Goal: Task Accomplishment & Management: Manage account settings

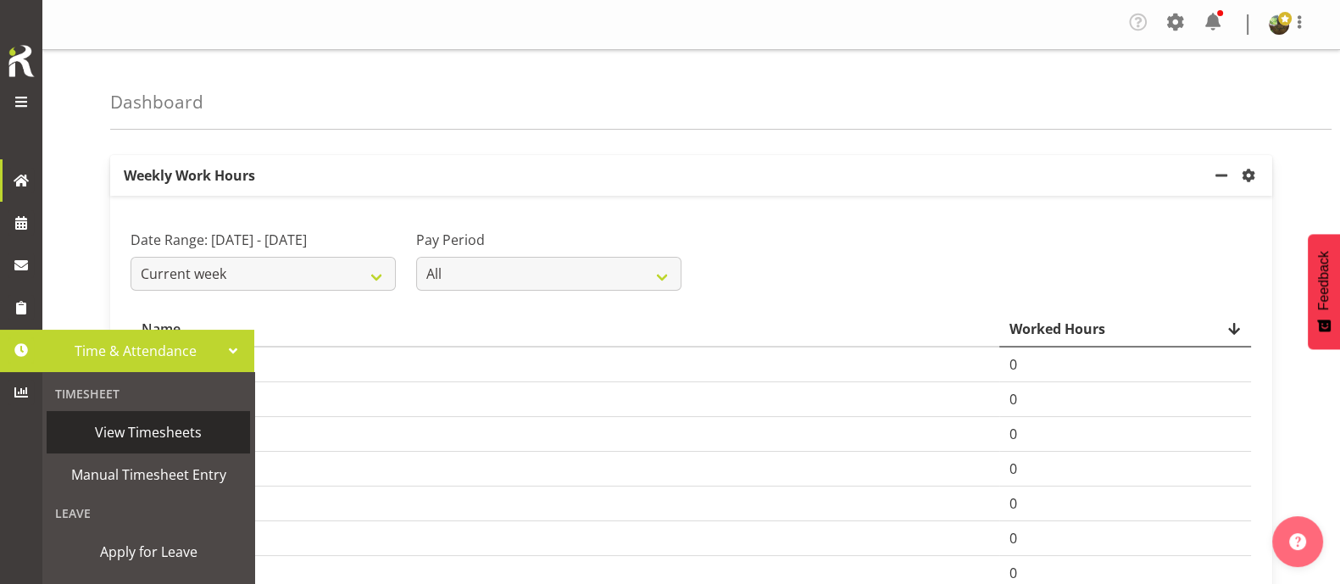
click at [180, 417] on link "View Timesheets" at bounding box center [148, 432] width 203 height 42
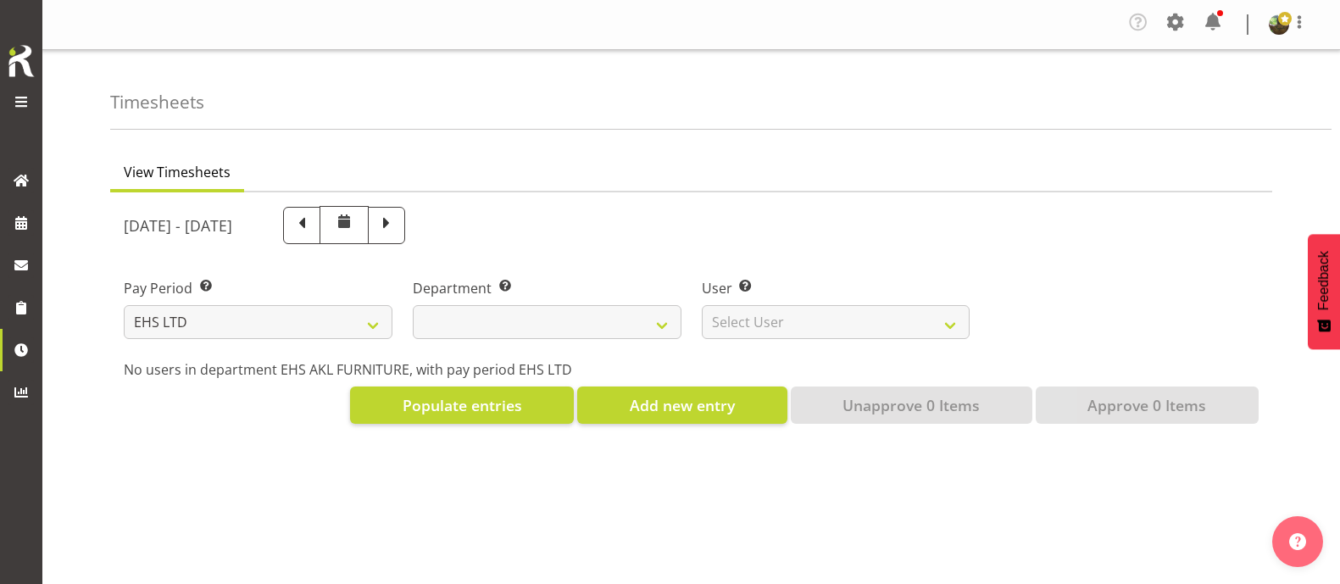
select select "7"
select select
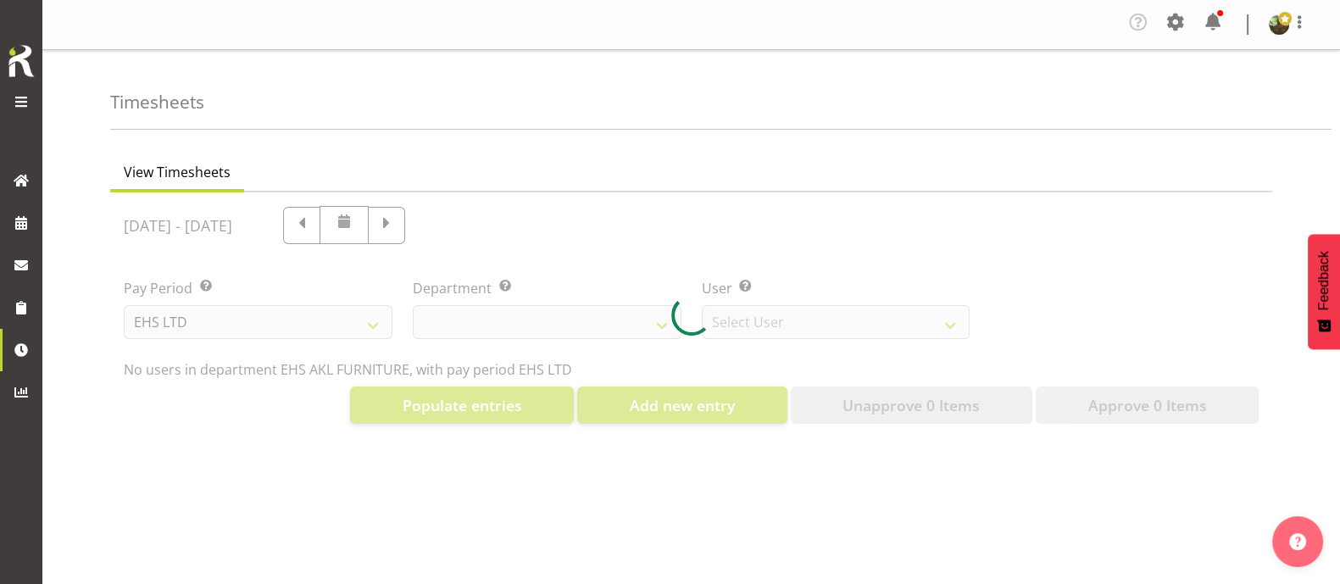
select select "8638"
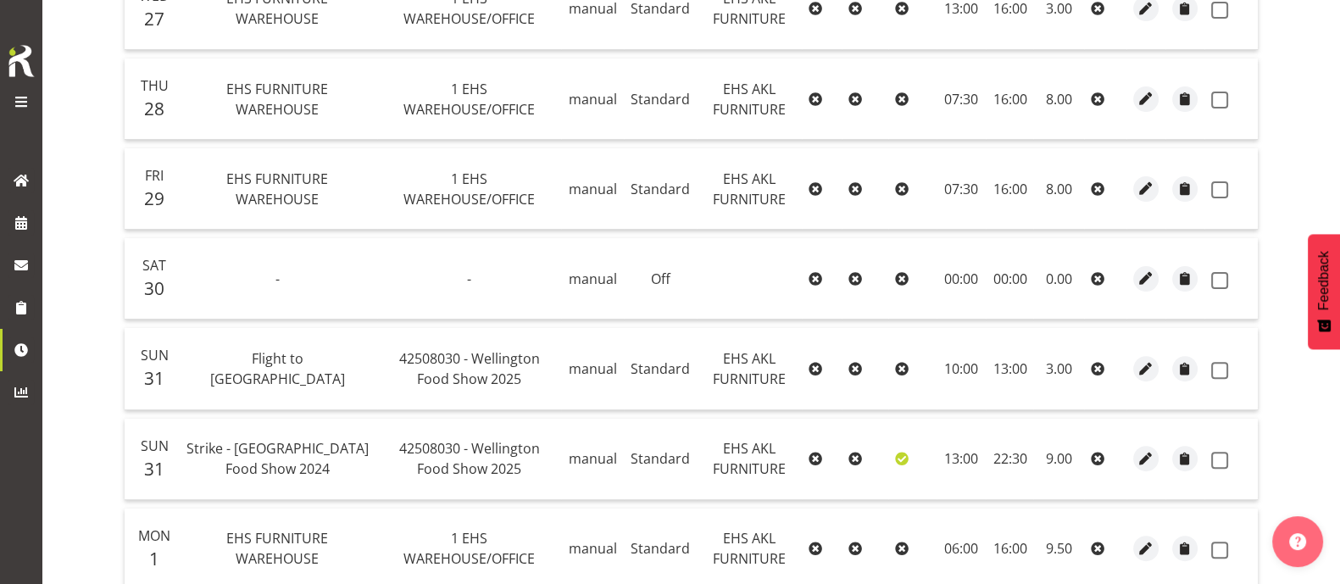
scroll to position [741, 0]
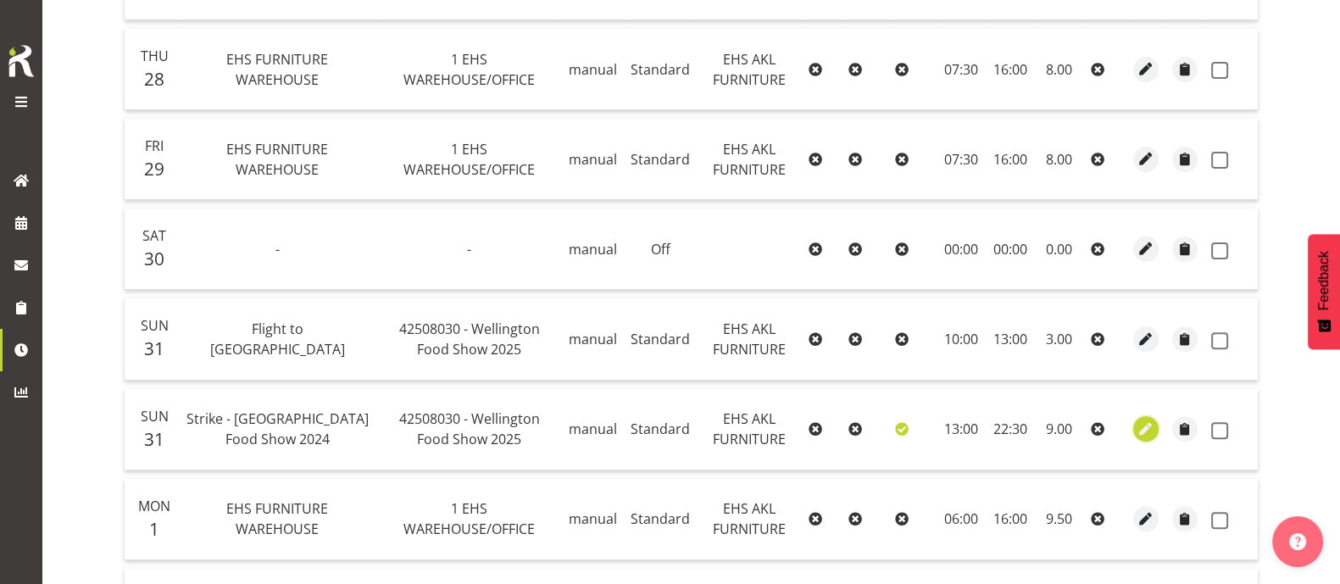
click at [1137, 428] on span "button" at bounding box center [1145, 428] width 19 height 19
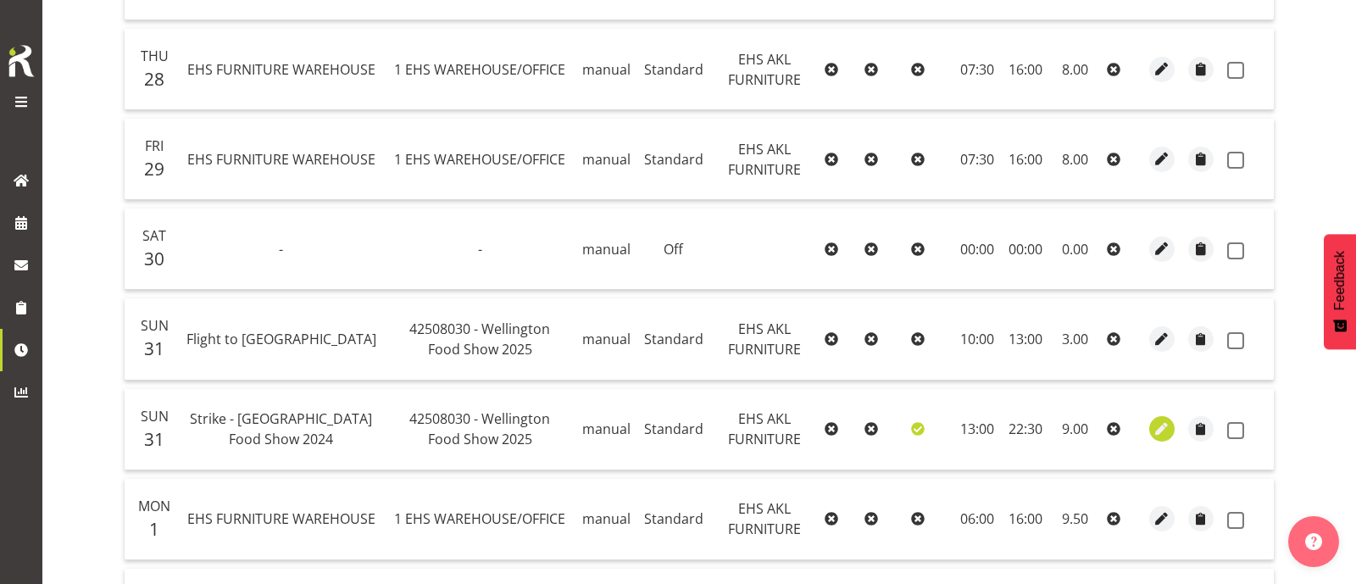
select select "Standard"
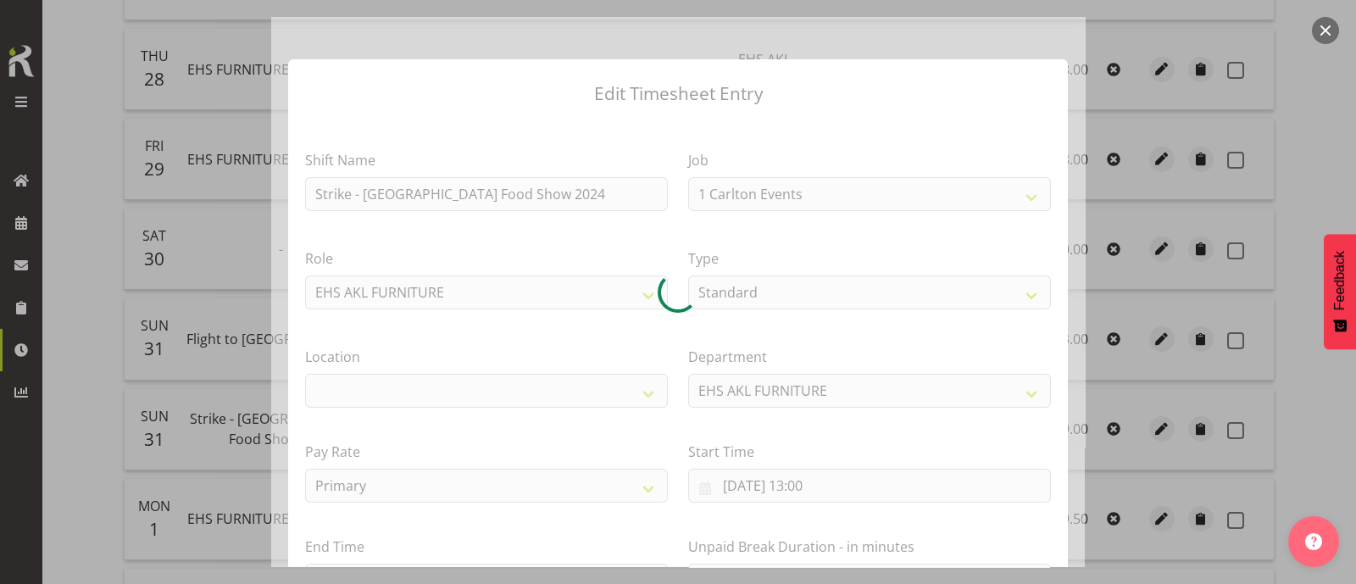
select select "9141"
select select "35"
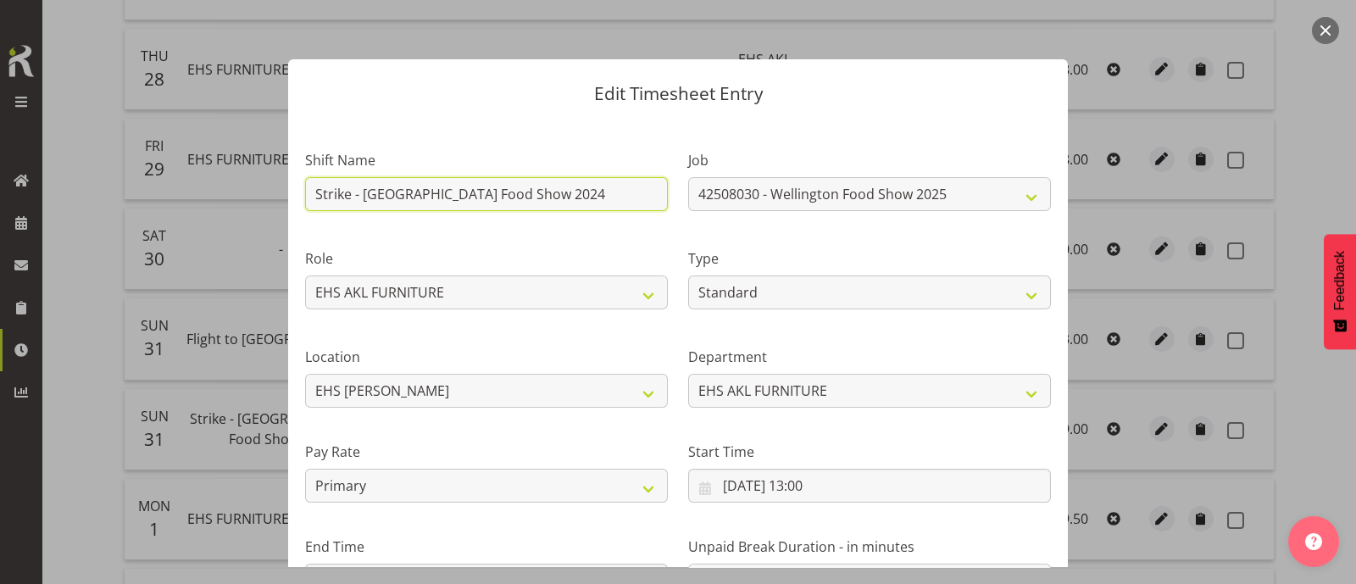
click at [541, 195] on input "Strike - [GEOGRAPHIC_DATA] Food Show 2024" at bounding box center [486, 194] width 363 height 34
type input "Strike - Wellington Food Show 2025"
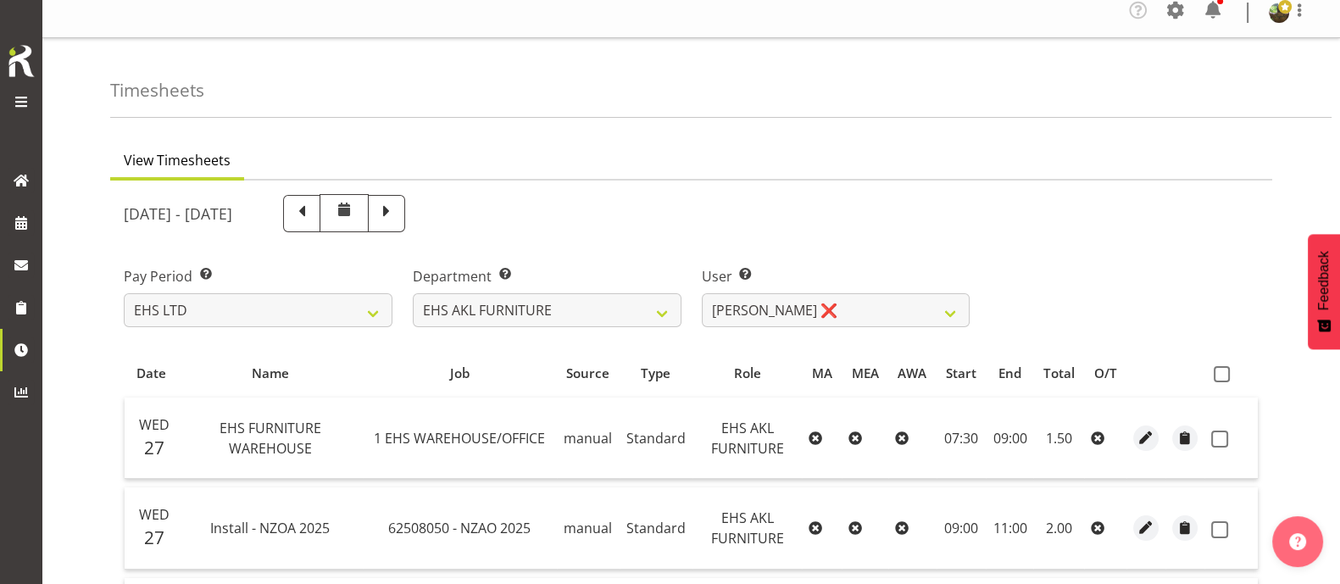
scroll to position [3, 0]
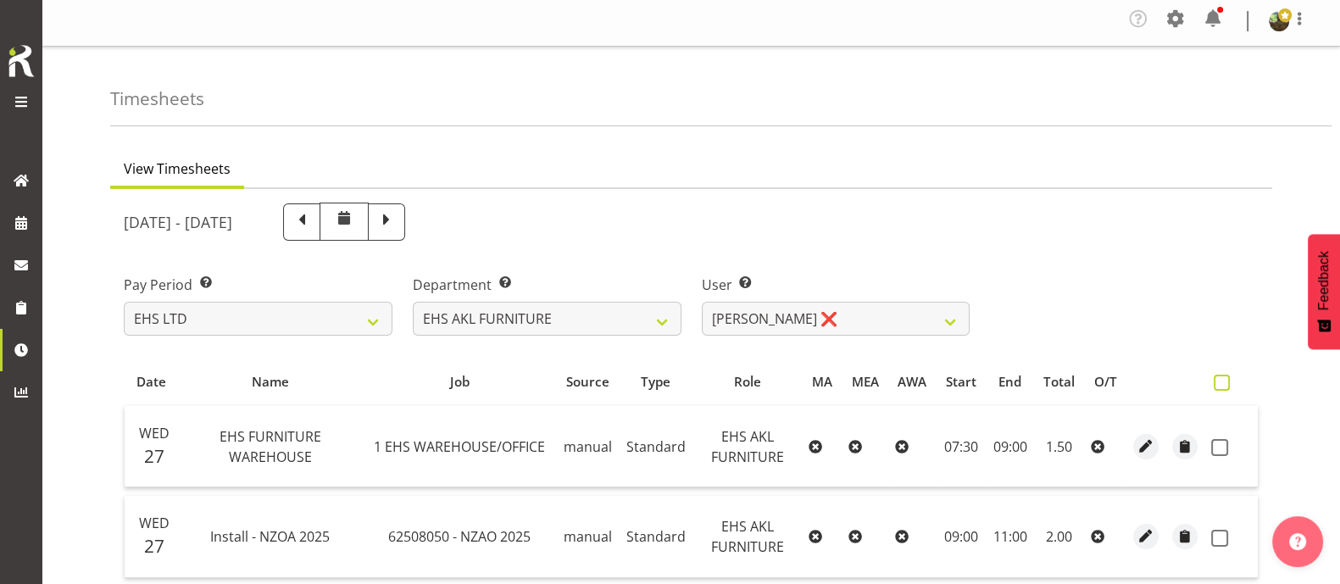
click at [1222, 379] on span at bounding box center [1221, 383] width 16 height 16
click at [1222, 379] on input "checkbox" at bounding box center [1218, 382] width 11 height 11
checkbox input "true"
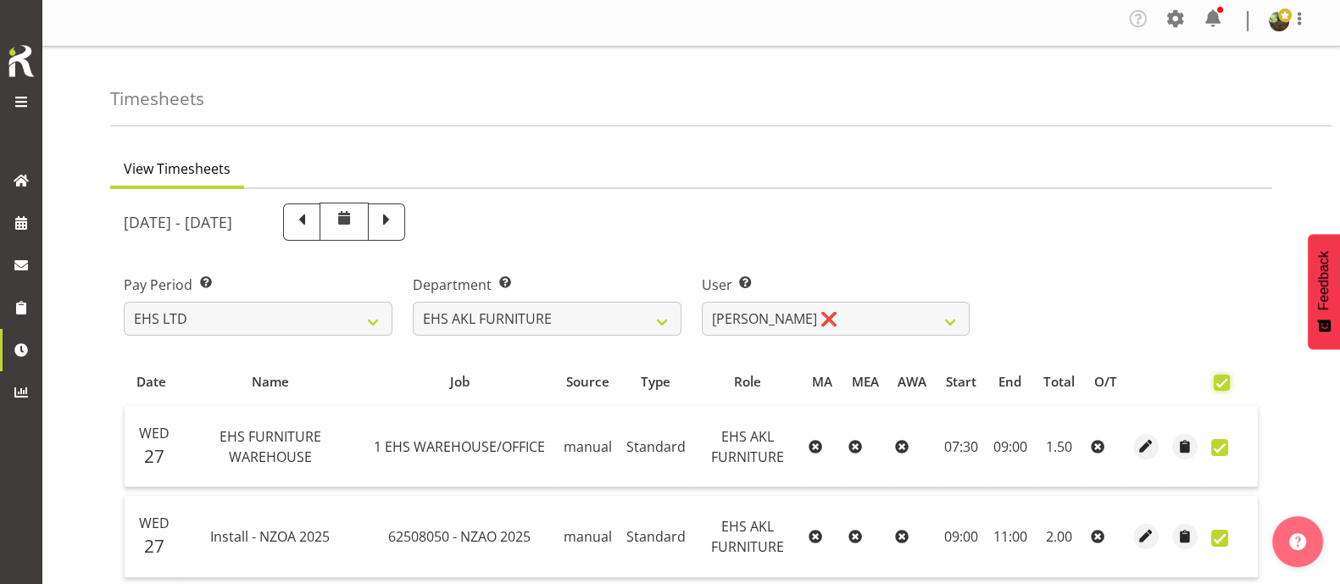
checkbox input "true"
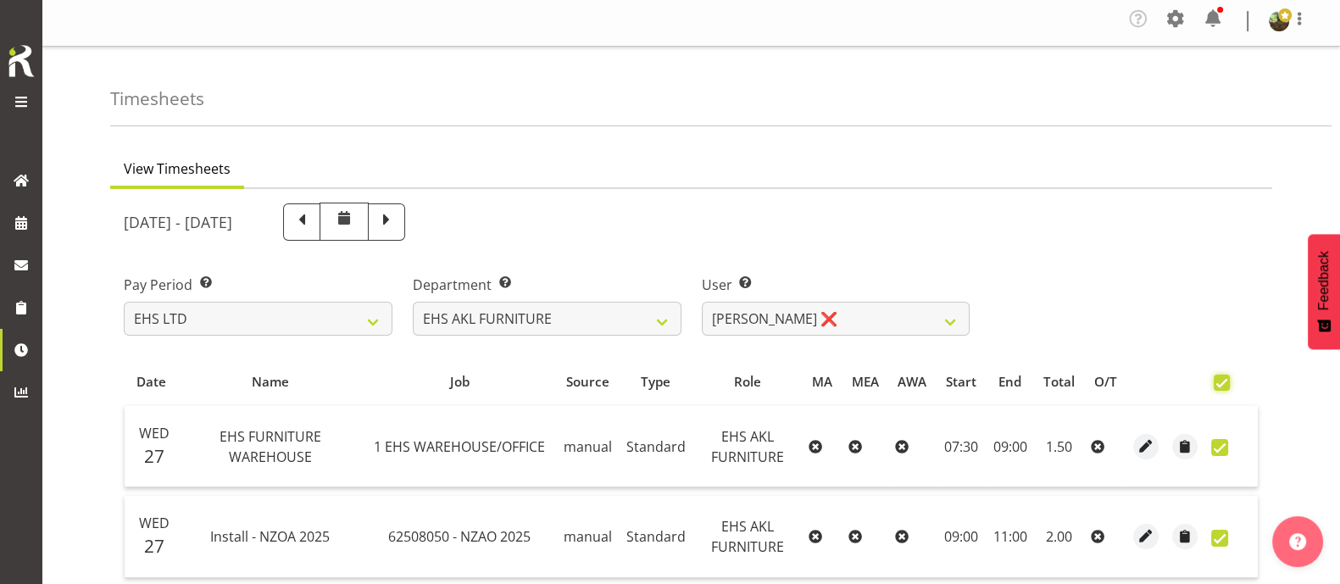
checkbox input "true"
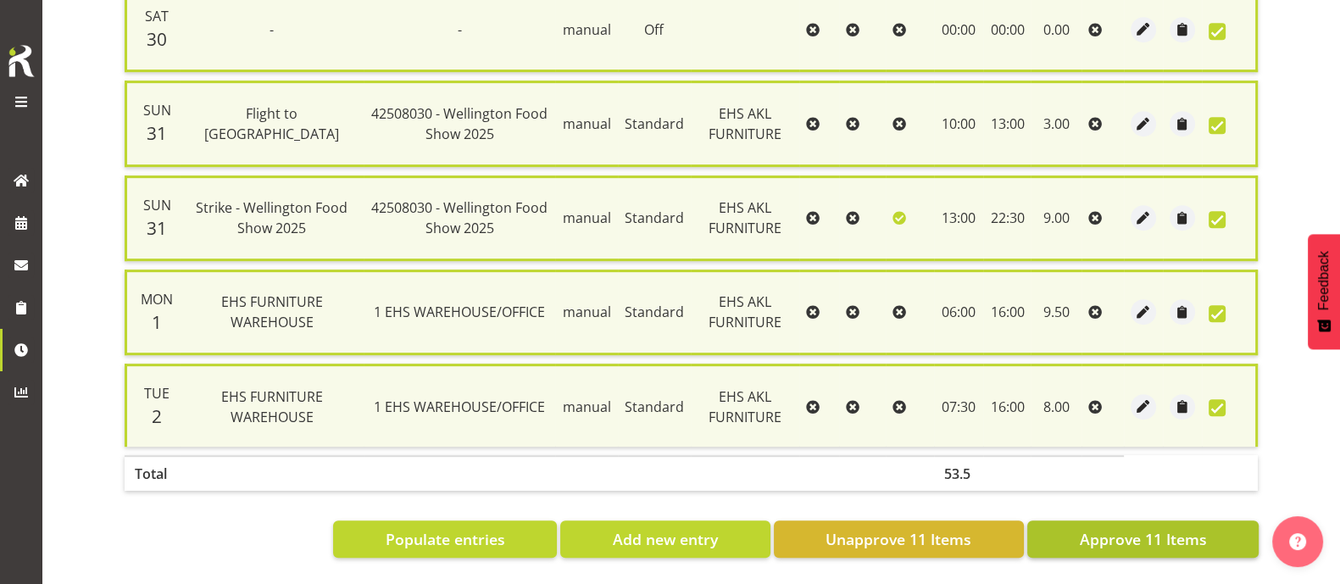
scroll to position [994, 0]
click at [1175, 528] on span "Approve 11 Items" at bounding box center [1142, 539] width 127 height 22
checkbox input "false"
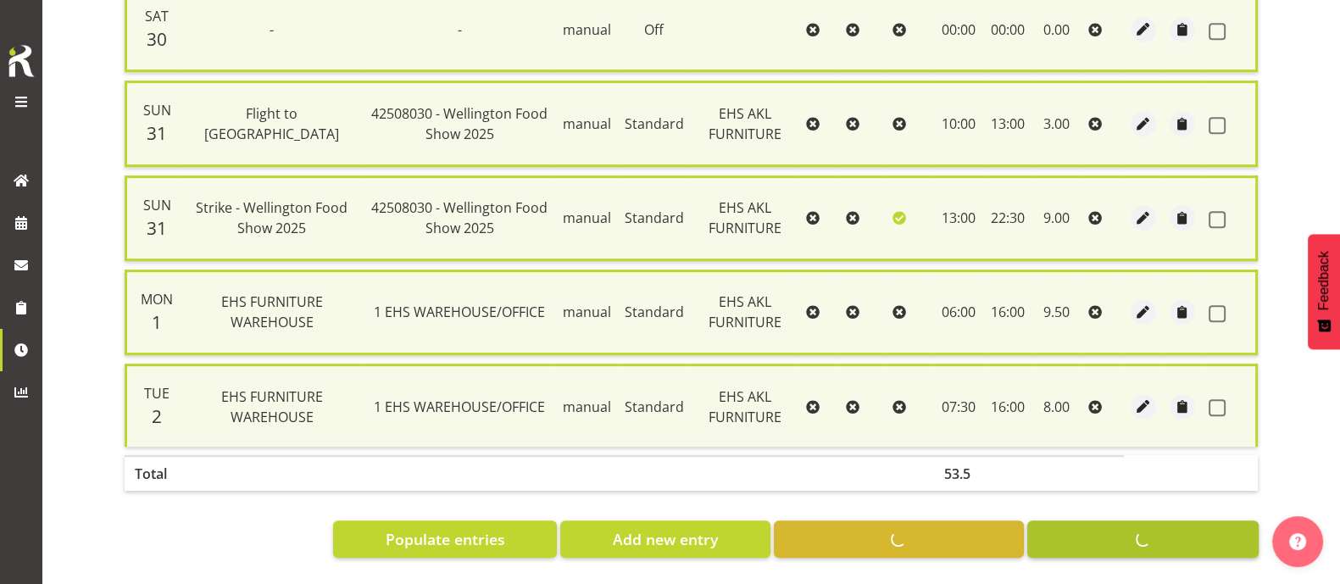
checkbox input "false"
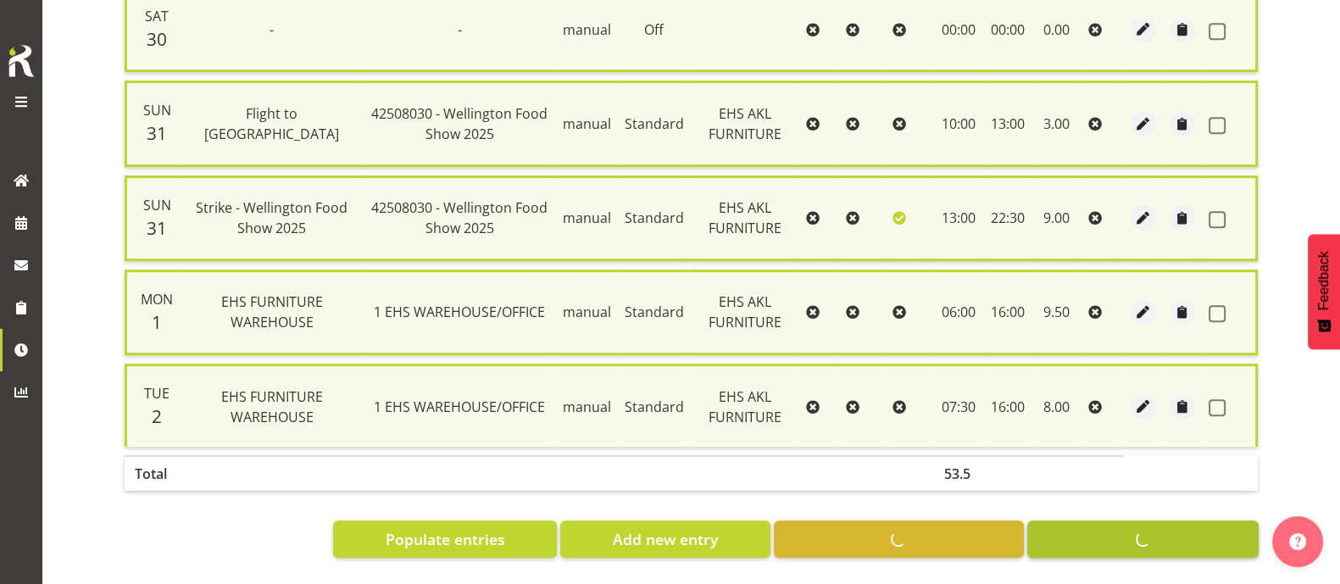
checkbox input "false"
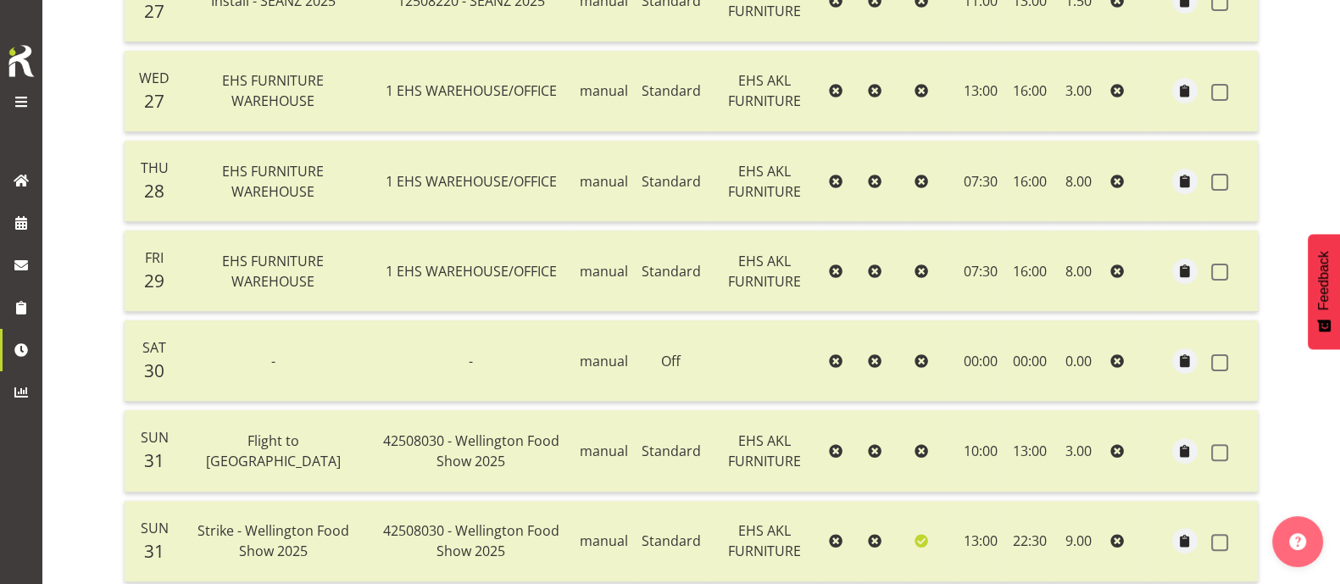
scroll to position [109, 0]
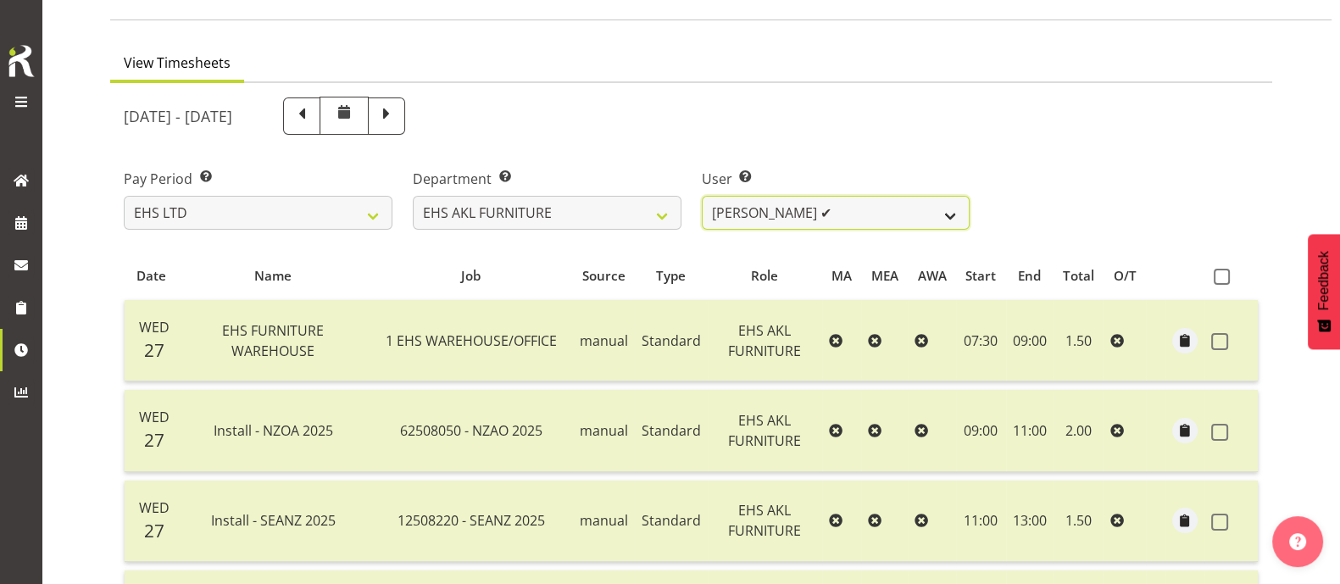
click at [883, 208] on select "[PERSON_NAME] ✔ [PERSON_NAME] ✔ [PERSON_NAME] ✔ [PERSON_NAME] ✔ [PERSON_NAME] ✔…" at bounding box center [836, 213] width 269 height 34
select select "10038"
click at [702, 196] on select "[PERSON_NAME] ✔ [PERSON_NAME] ✔ [PERSON_NAME] ✔ [PERSON_NAME] ✔ [PERSON_NAME] ✔…" at bounding box center [836, 213] width 269 height 34
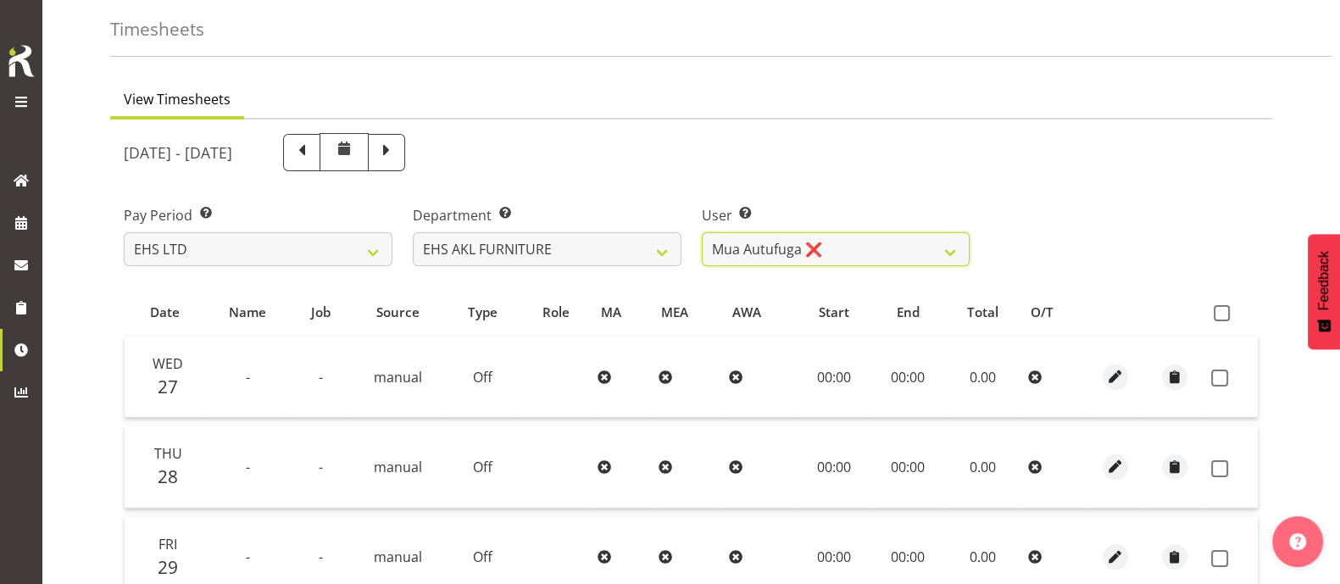
scroll to position [68, 0]
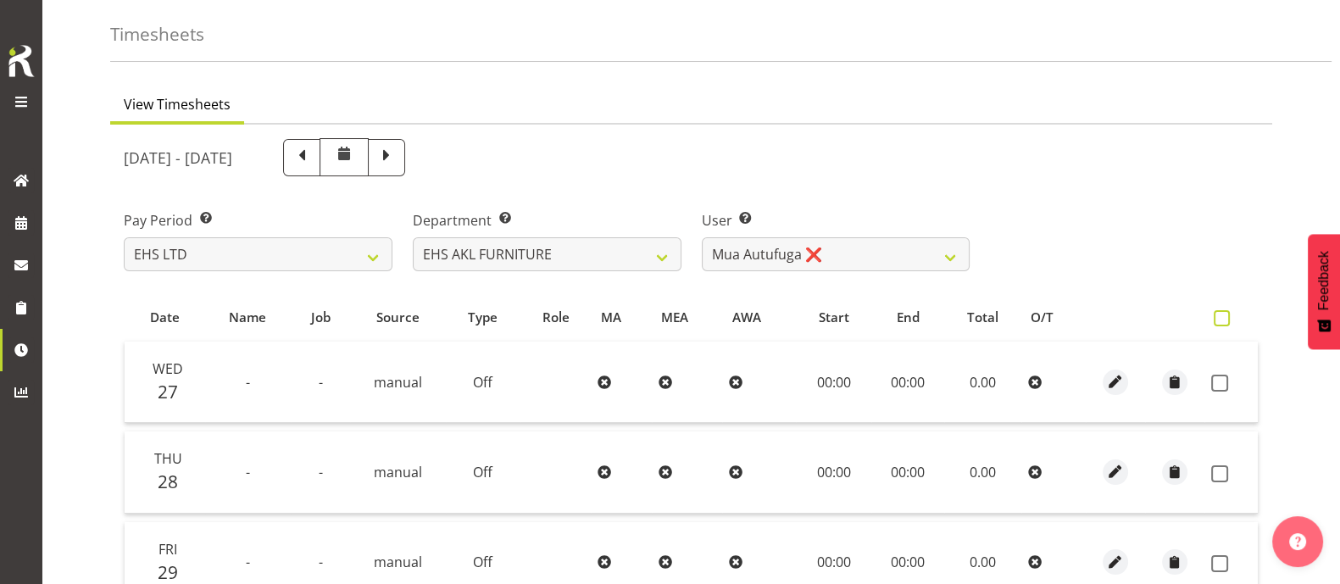
click at [1221, 310] on span at bounding box center [1221, 318] width 16 height 16
click at [1221, 313] on input "checkbox" at bounding box center [1218, 318] width 11 height 11
checkbox input "true"
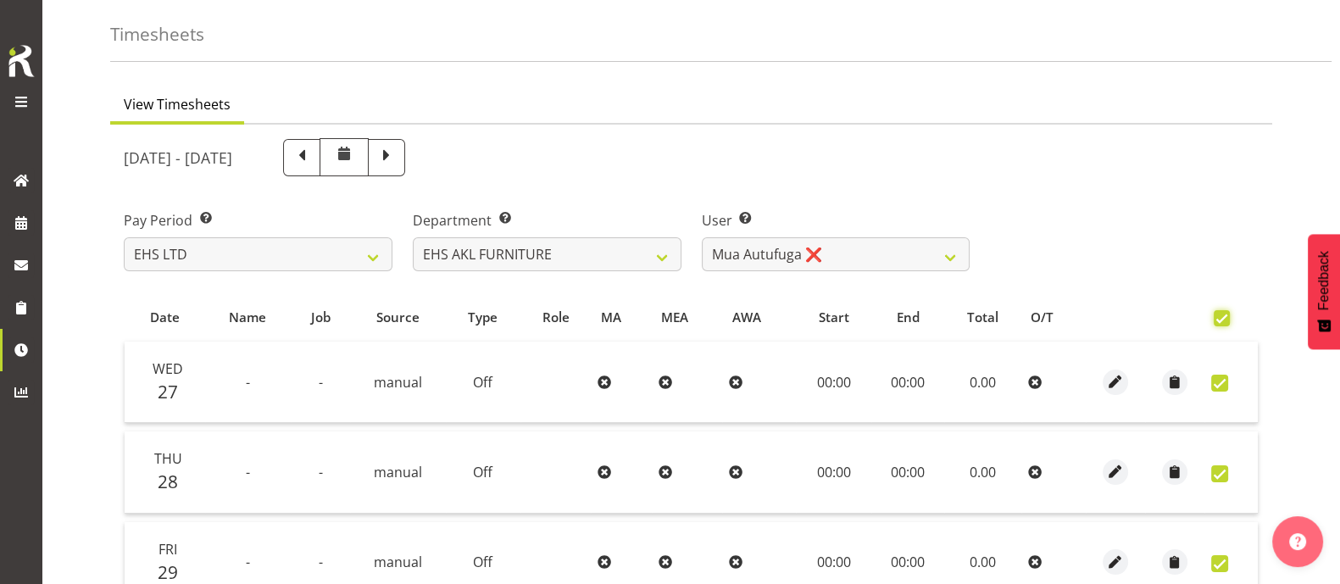
checkbox input "true"
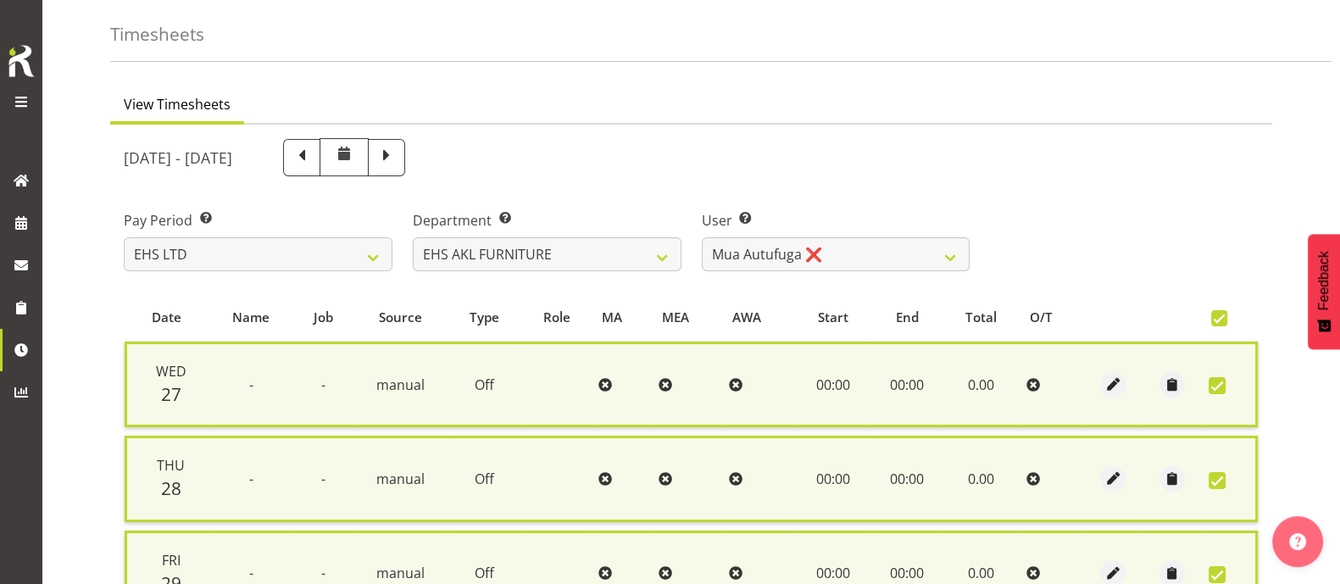
click at [1220, 316] on span at bounding box center [1219, 318] width 16 height 16
click at [1220, 316] on input "checkbox" at bounding box center [1216, 318] width 11 height 11
checkbox input "false"
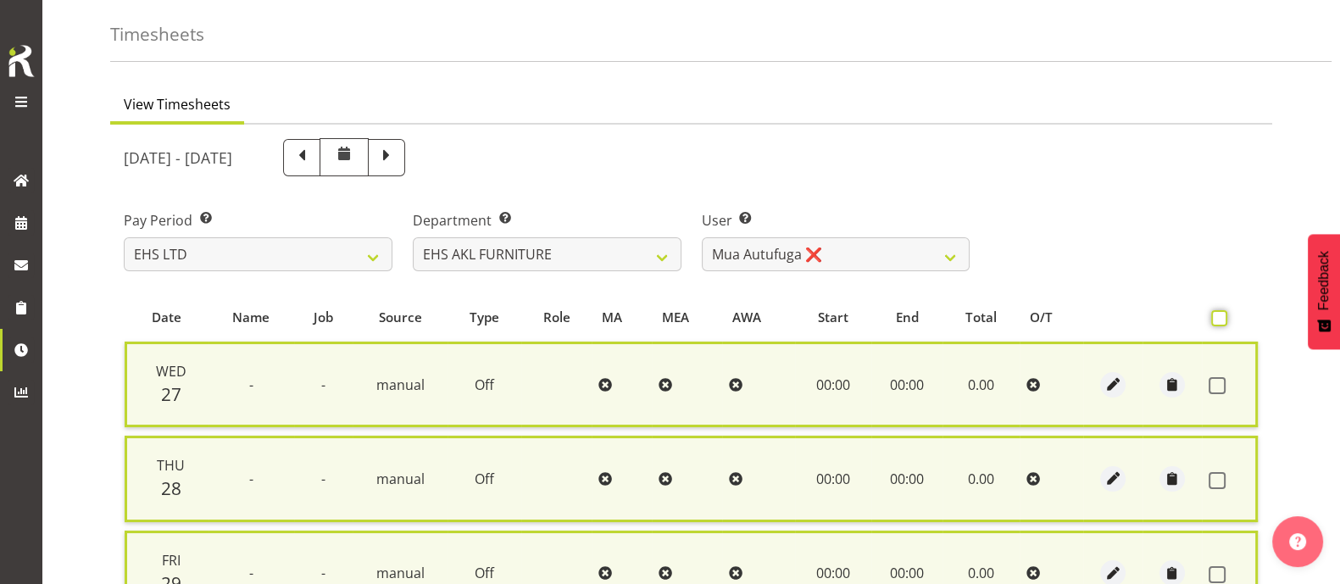
checkbox input "false"
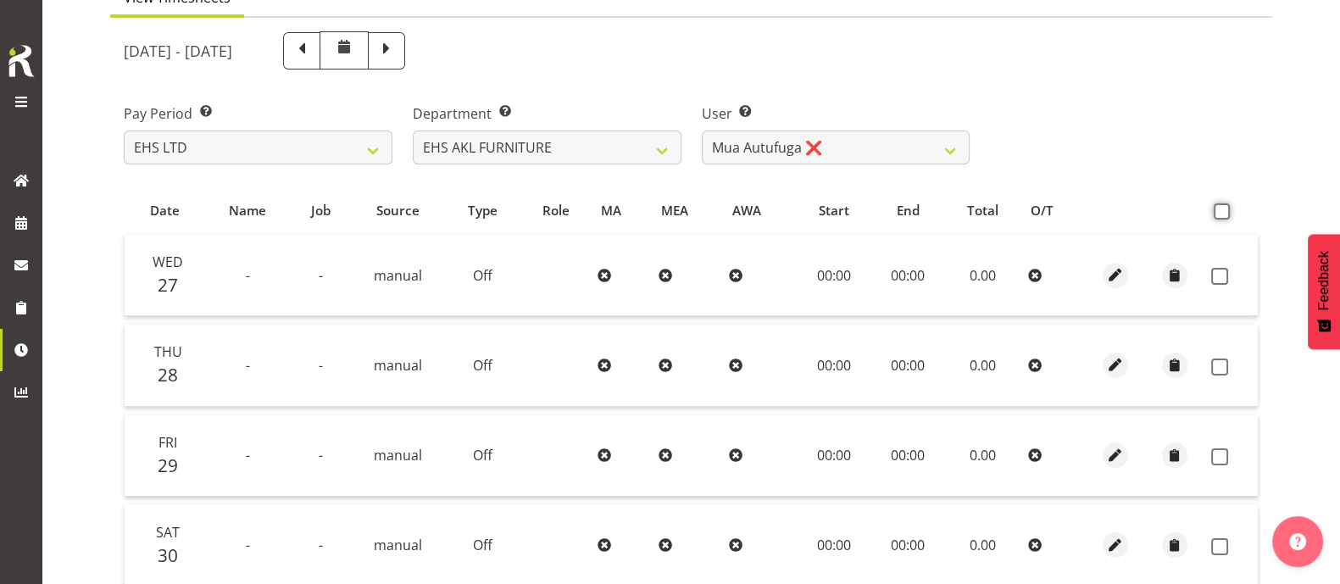
scroll to position [173, 0]
click at [877, 143] on select "[PERSON_NAME] ✔ [PERSON_NAME] ✔ [PERSON_NAME] ✔ [PERSON_NAME] ✔ [PERSON_NAME] ✔…" at bounding box center [836, 149] width 269 height 34
click at [702, 132] on select "[PERSON_NAME] ✔ [PERSON_NAME] ✔ [PERSON_NAME] ✔ [PERSON_NAME] ✔ [PERSON_NAME] ✔…" at bounding box center [836, 149] width 269 height 34
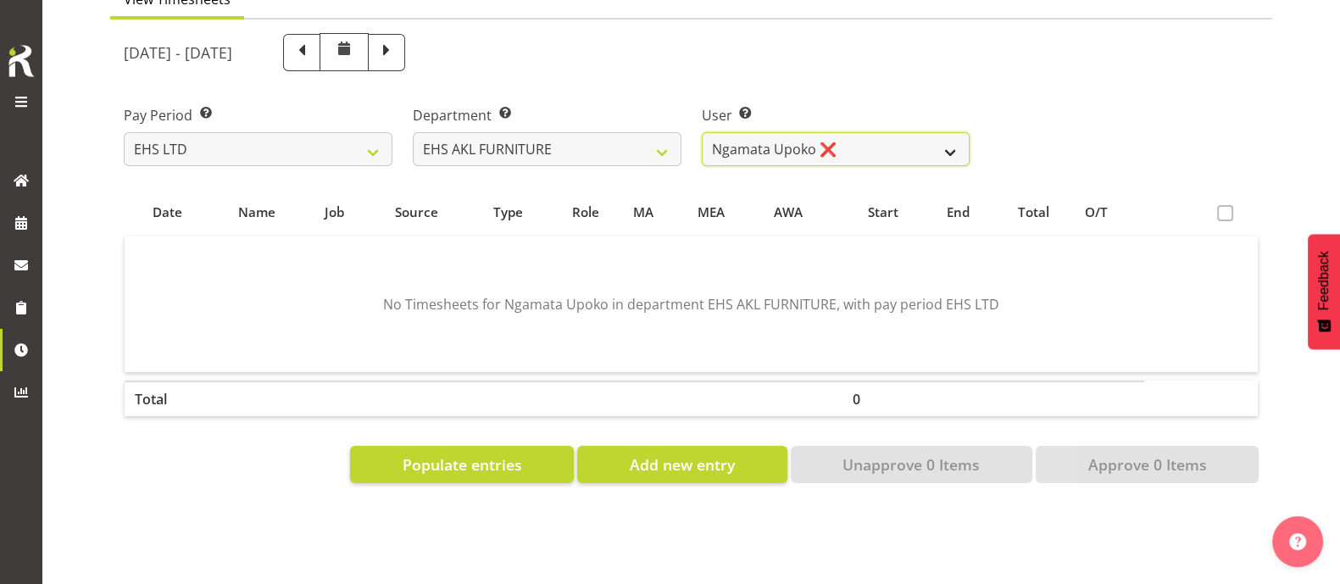
click at [897, 152] on select "[PERSON_NAME] ✔ [PERSON_NAME] ✔ [PERSON_NAME] ✔ [PERSON_NAME] ✔ [PERSON_NAME] ✔…" at bounding box center [836, 149] width 269 height 34
click at [702, 132] on select "[PERSON_NAME] ✔ [PERSON_NAME] ✔ [PERSON_NAME] ✔ [PERSON_NAME] ✔ [PERSON_NAME] ✔…" at bounding box center [836, 149] width 269 height 34
click at [879, 146] on select "[PERSON_NAME] ✔ [PERSON_NAME] ✔ [PERSON_NAME] ✔ [PERSON_NAME] ✔ [PERSON_NAME] ✔…" at bounding box center [836, 149] width 269 height 34
select select "1115"
click at [702, 132] on select "[PERSON_NAME] ✔ [PERSON_NAME] ✔ [PERSON_NAME] ✔ [PERSON_NAME] ✔ [PERSON_NAME] ✔…" at bounding box center [836, 149] width 269 height 34
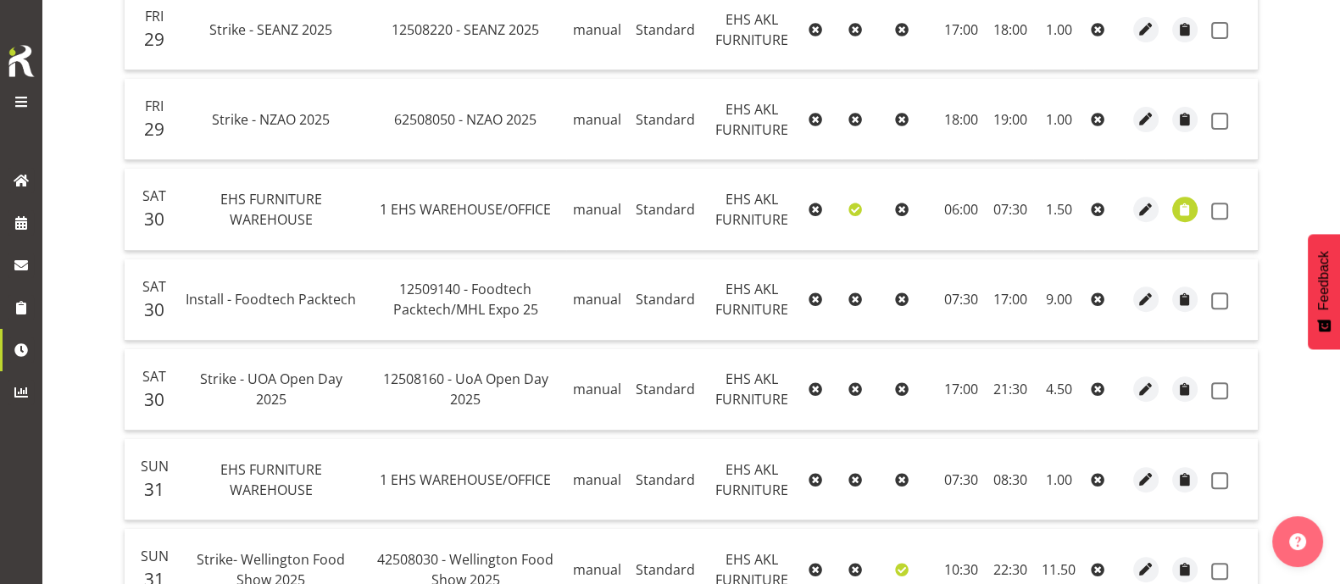
scroll to position [915, 0]
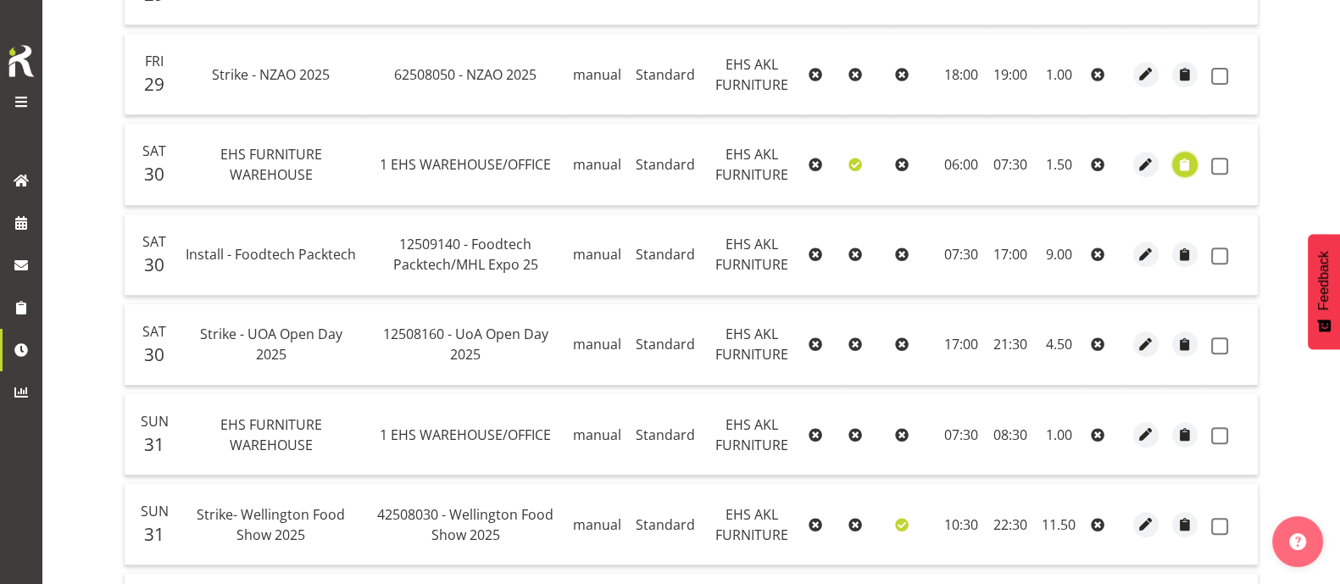
click at [1182, 162] on span "button" at bounding box center [1184, 164] width 19 height 19
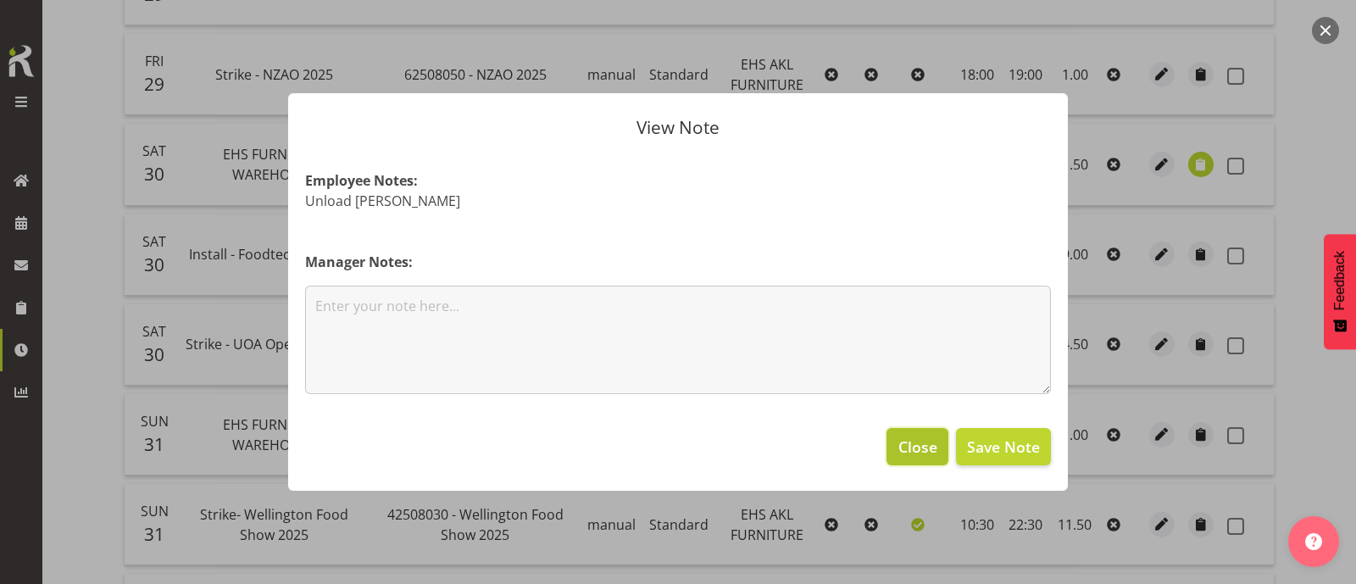
click at [929, 444] on span "Close" at bounding box center [917, 447] width 39 height 22
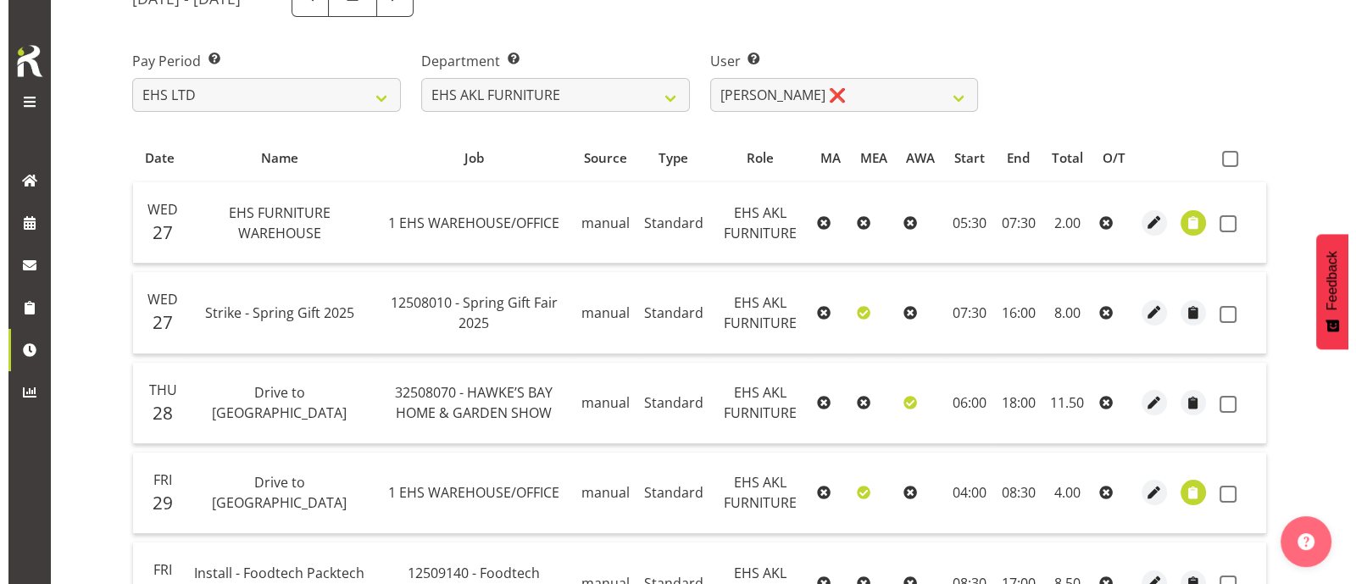
scroll to position [225, 0]
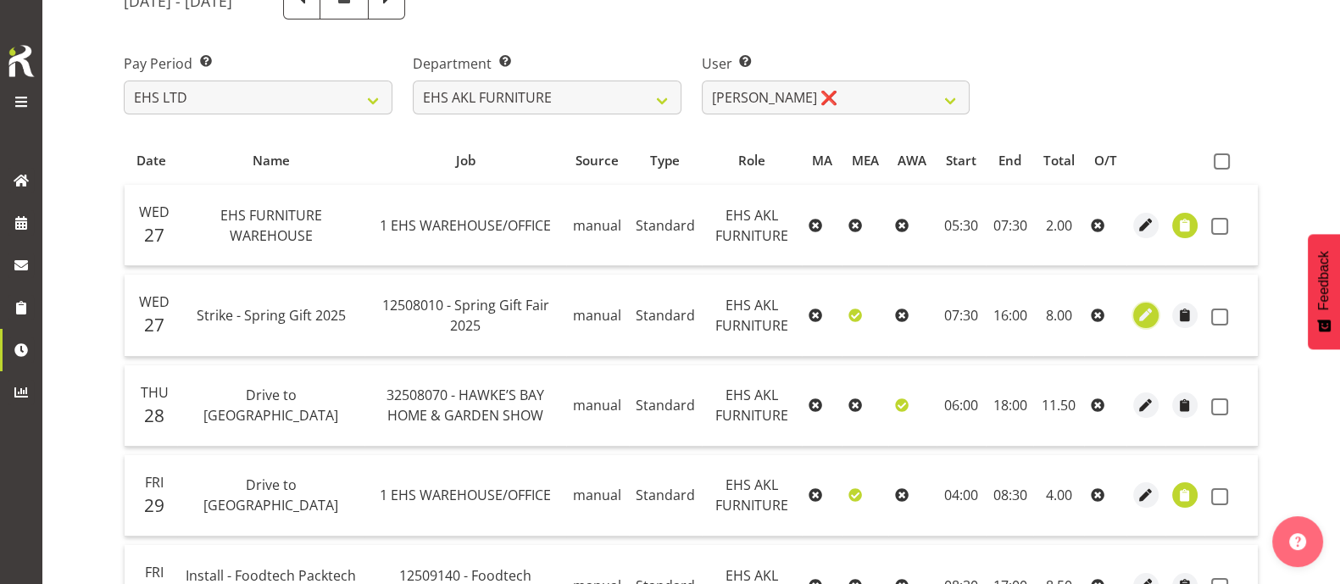
click at [1142, 307] on span "button" at bounding box center [1145, 314] width 19 height 19
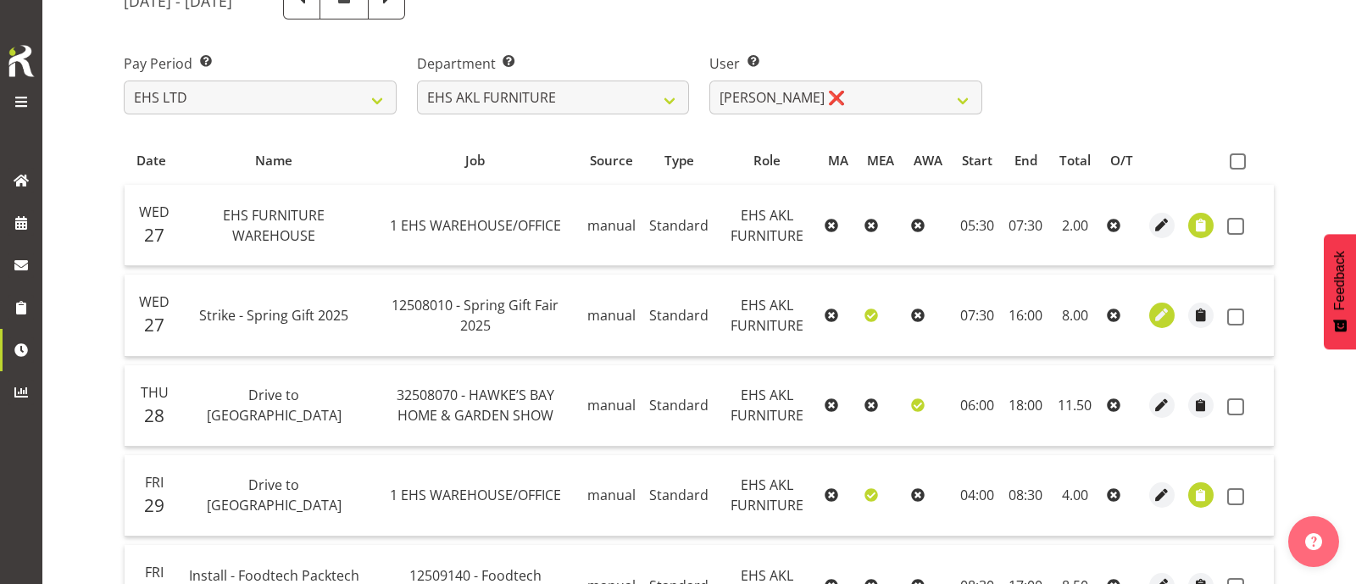
select select "Standard"
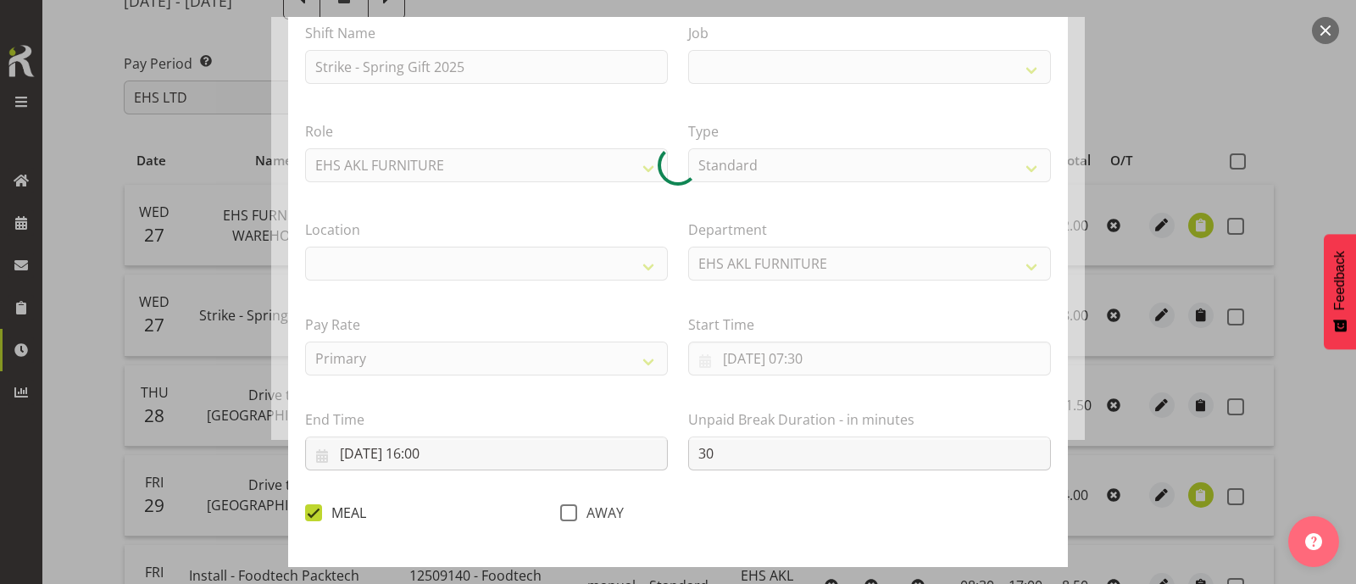
select select
select select "8514"
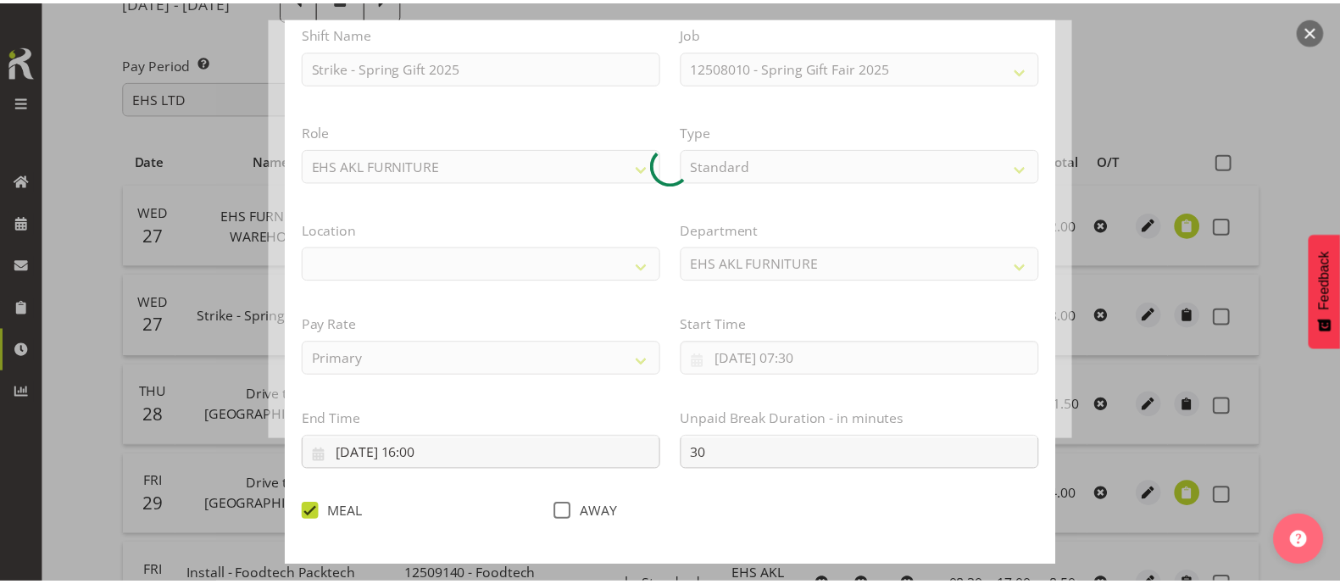
scroll to position [203, 0]
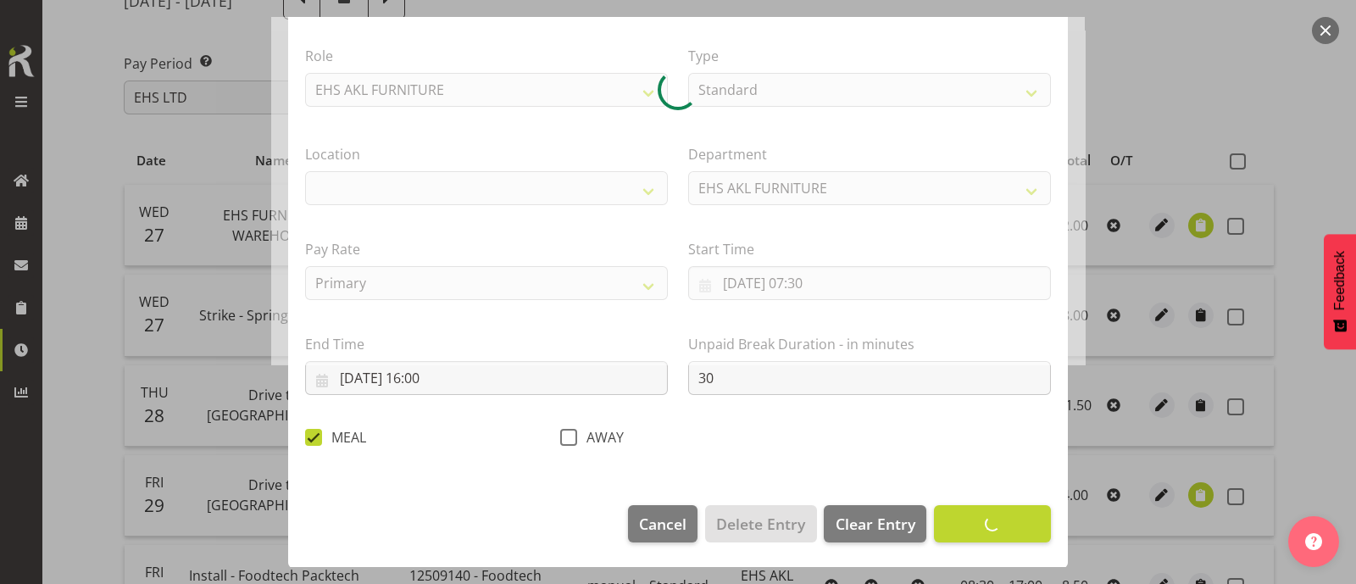
select select "35"
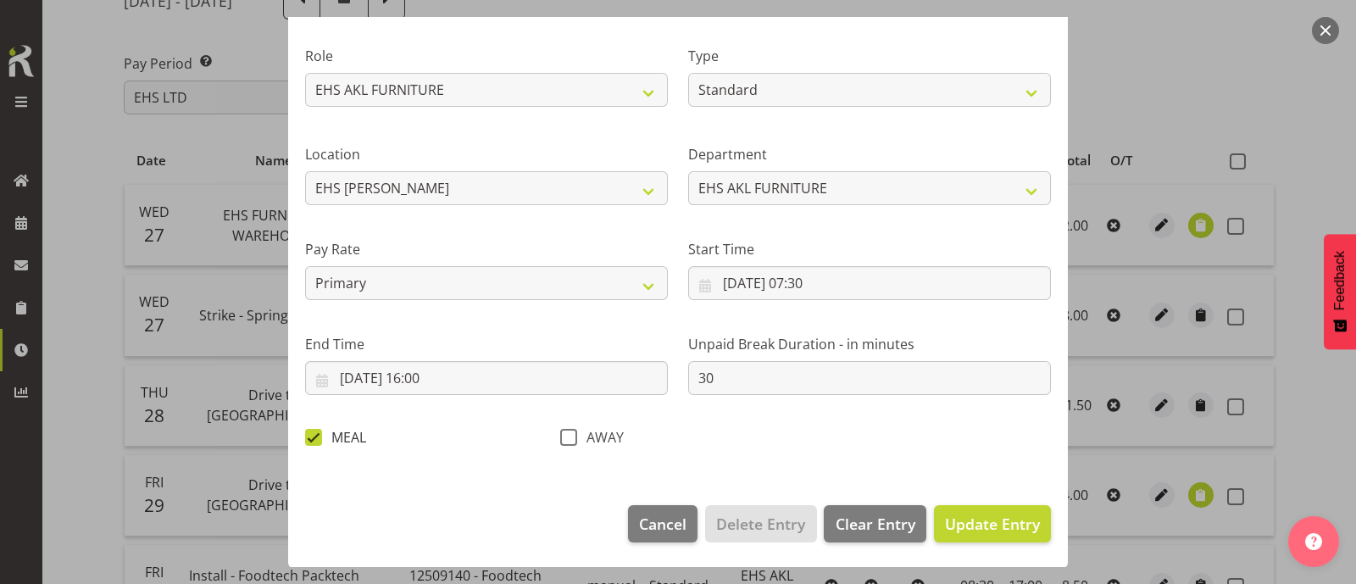
click at [309, 436] on span at bounding box center [313, 437] width 17 height 17
click at [309, 436] on input "MEAL" at bounding box center [310, 436] width 11 height 11
checkbox input "false"
click at [963, 525] on span "Update Entry" at bounding box center [992, 524] width 95 height 20
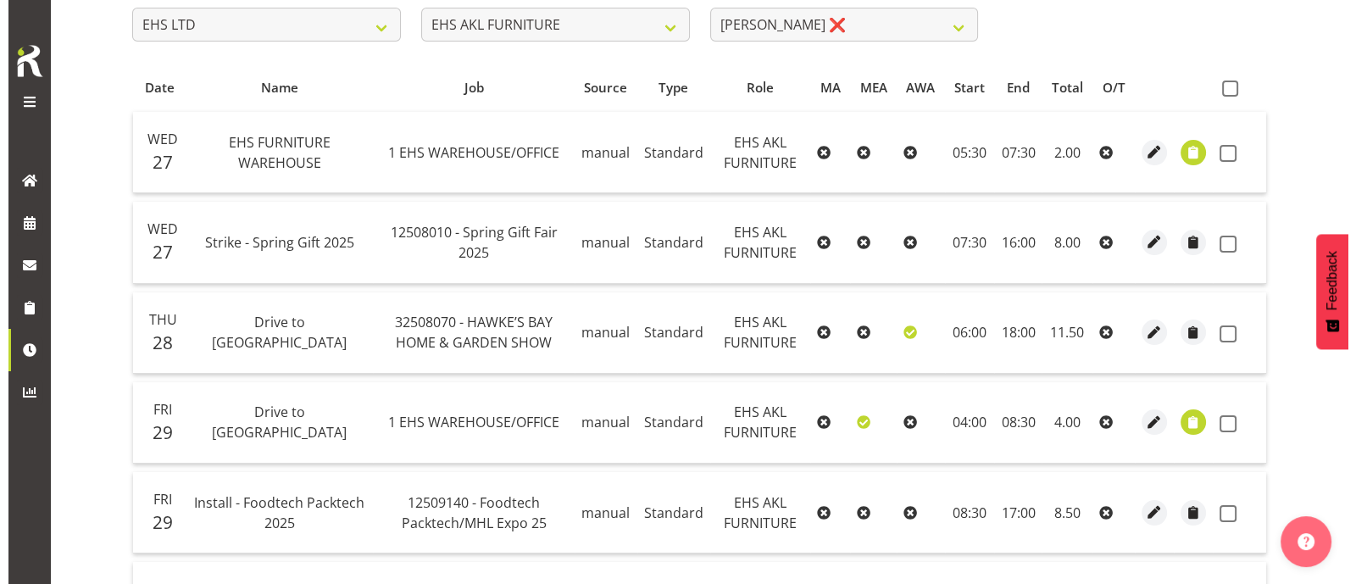
scroll to position [318, 0]
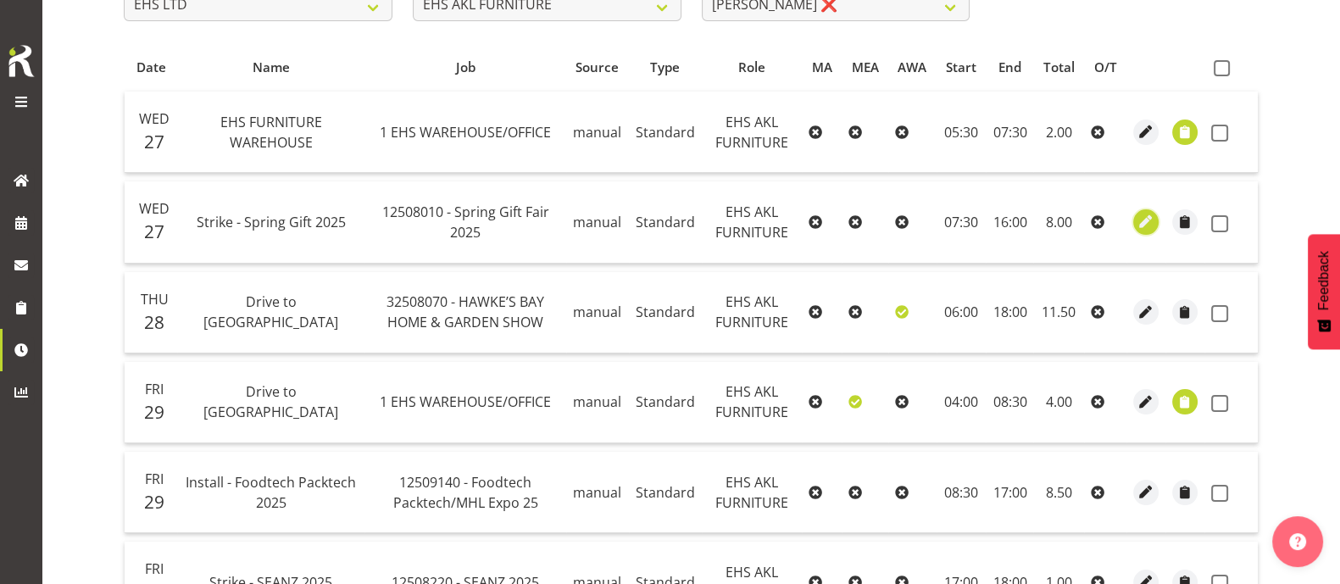
click at [1147, 216] on span "button" at bounding box center [1145, 221] width 19 height 19
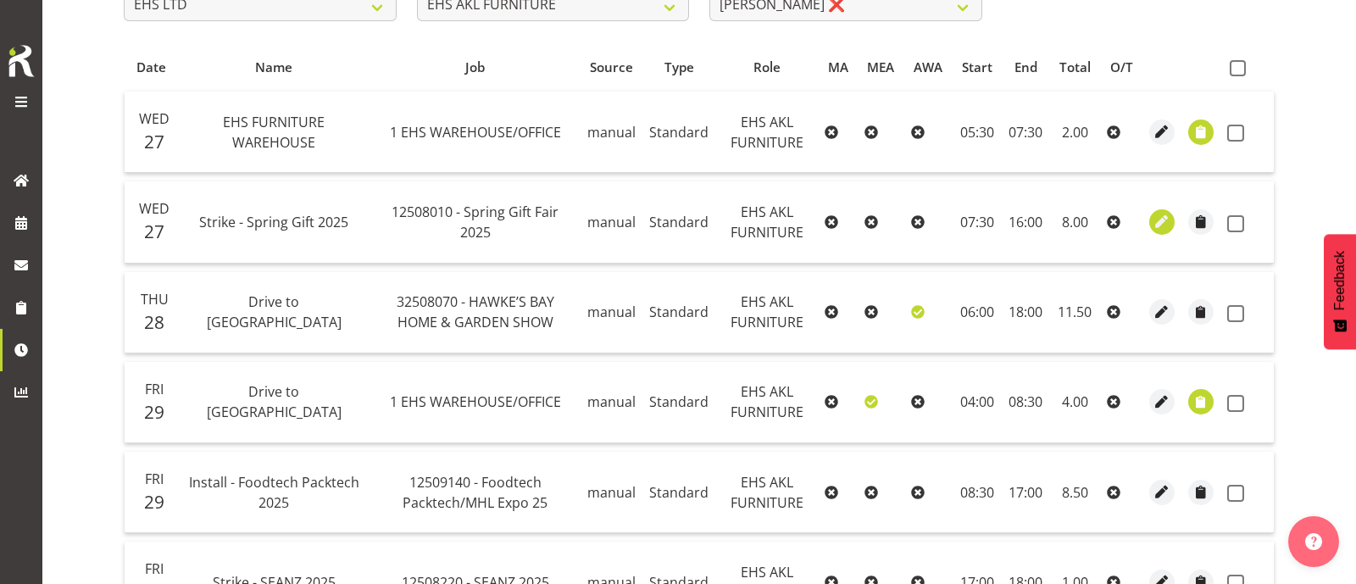
select select "Standard"
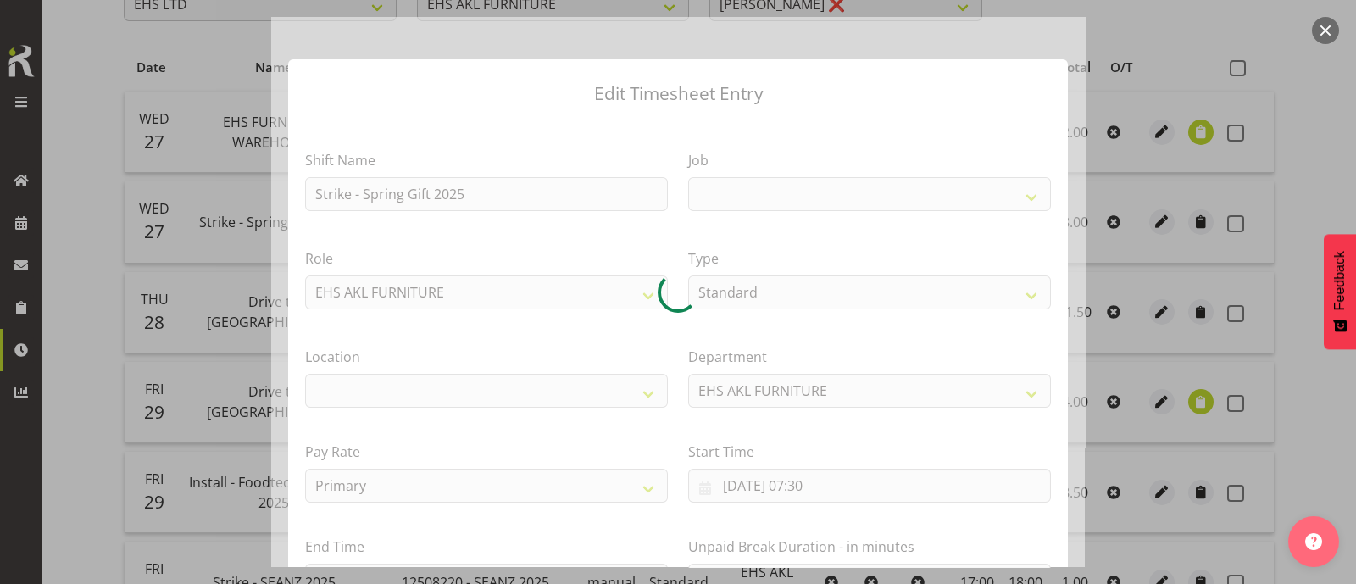
select select
select select "8514"
select select "35"
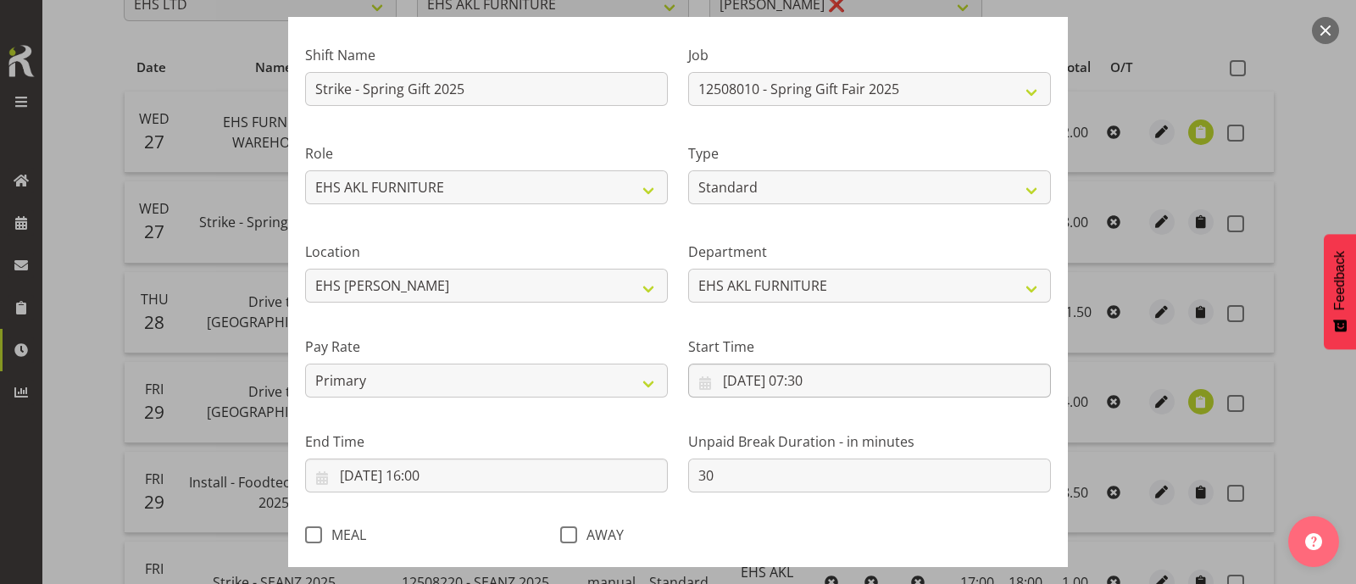
scroll to position [203, 0]
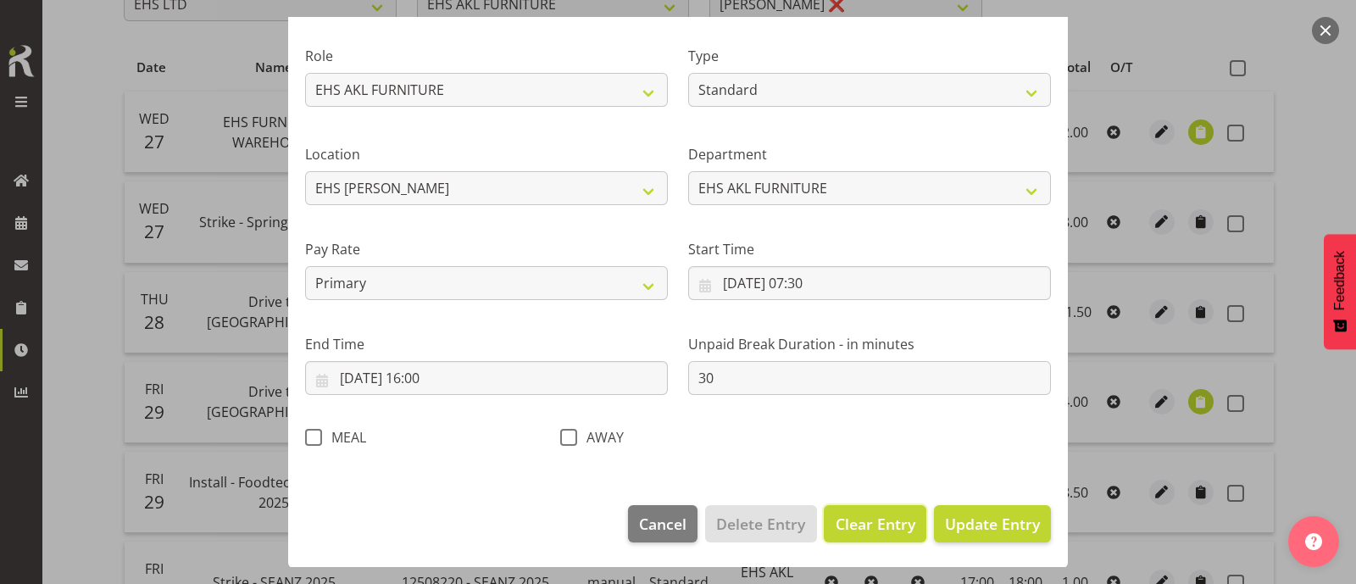
click at [882, 520] on span "Clear Entry" at bounding box center [876, 524] width 80 height 22
select select "Off"
type input "0"
select select
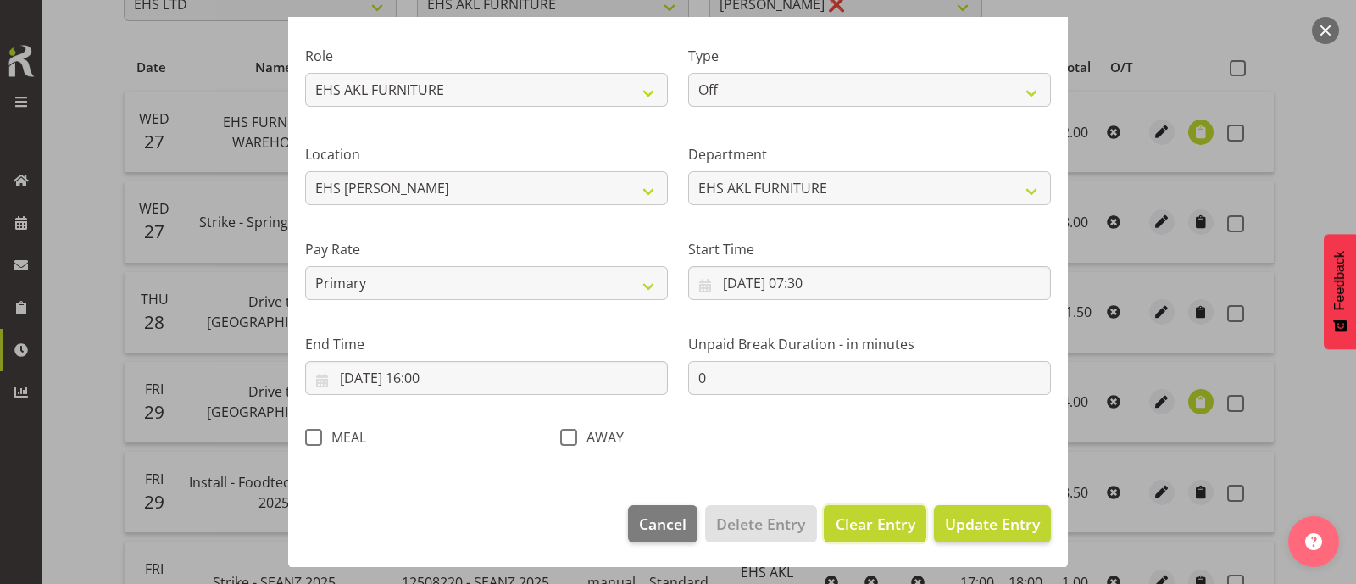
select select
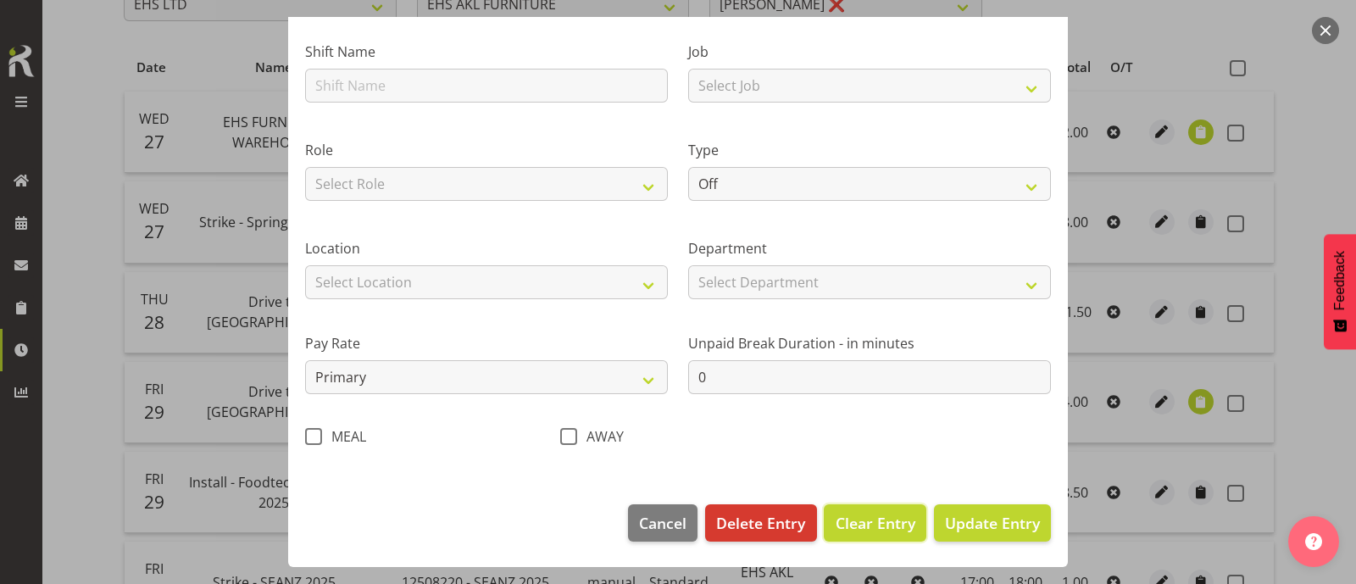
scroll to position [108, 0]
click at [643, 519] on span "Cancel" at bounding box center [662, 523] width 47 height 22
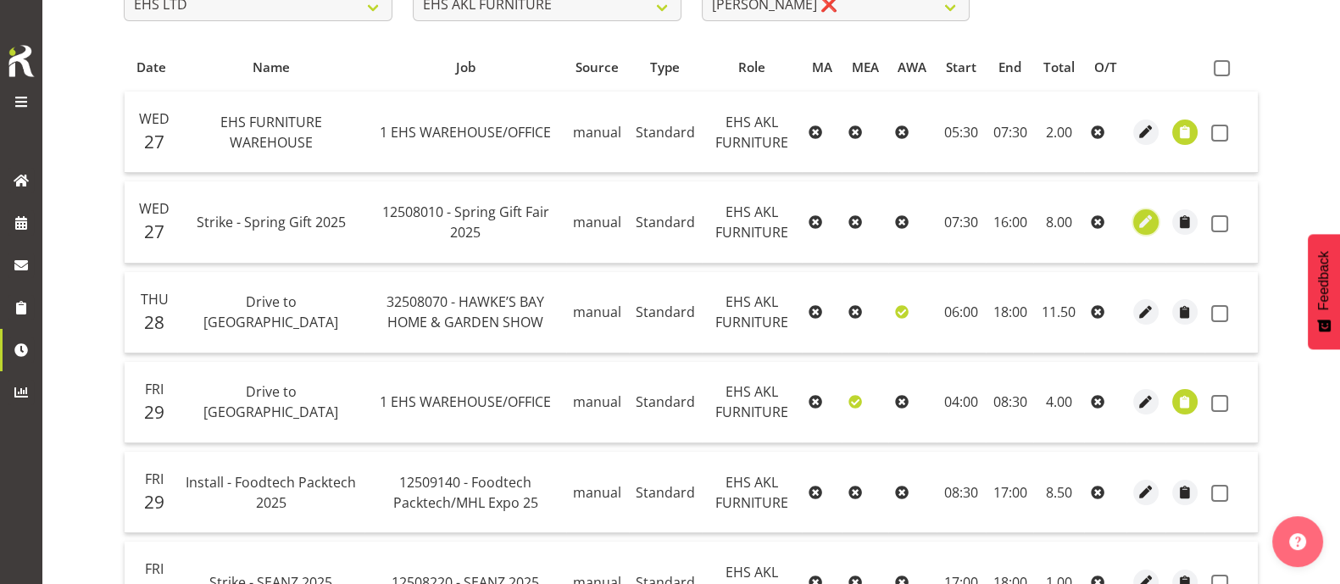
click at [1144, 215] on span "button" at bounding box center [1145, 221] width 19 height 19
select select "Standard"
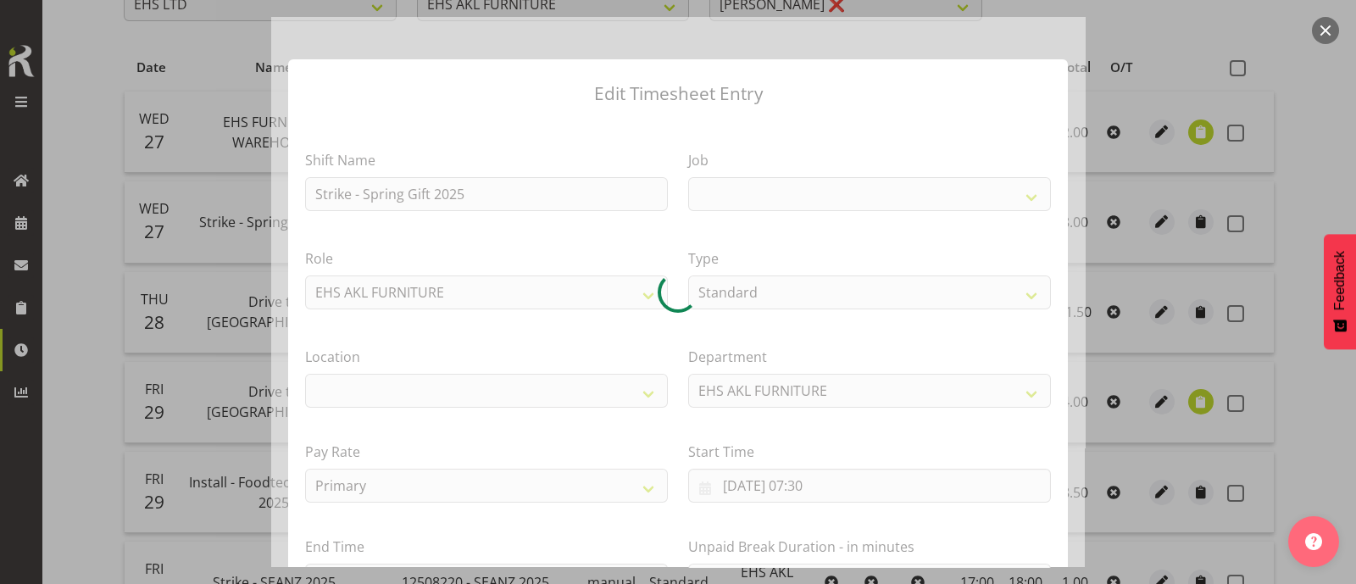
select select
select select "8514"
select select "35"
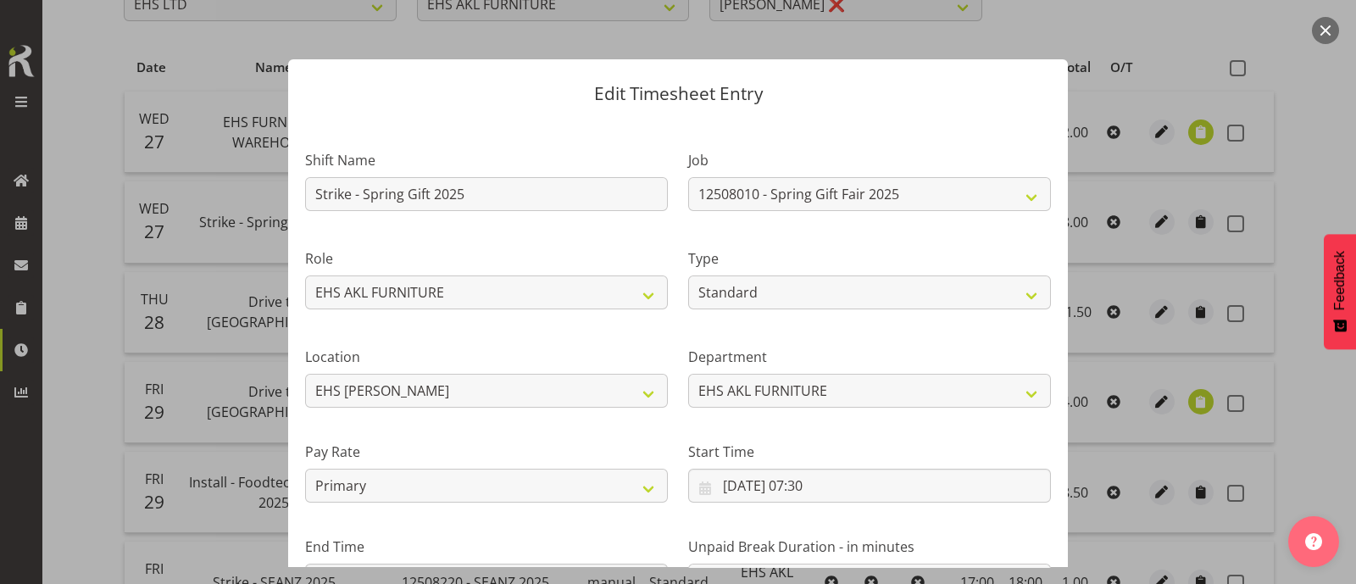
scroll to position [203, 0]
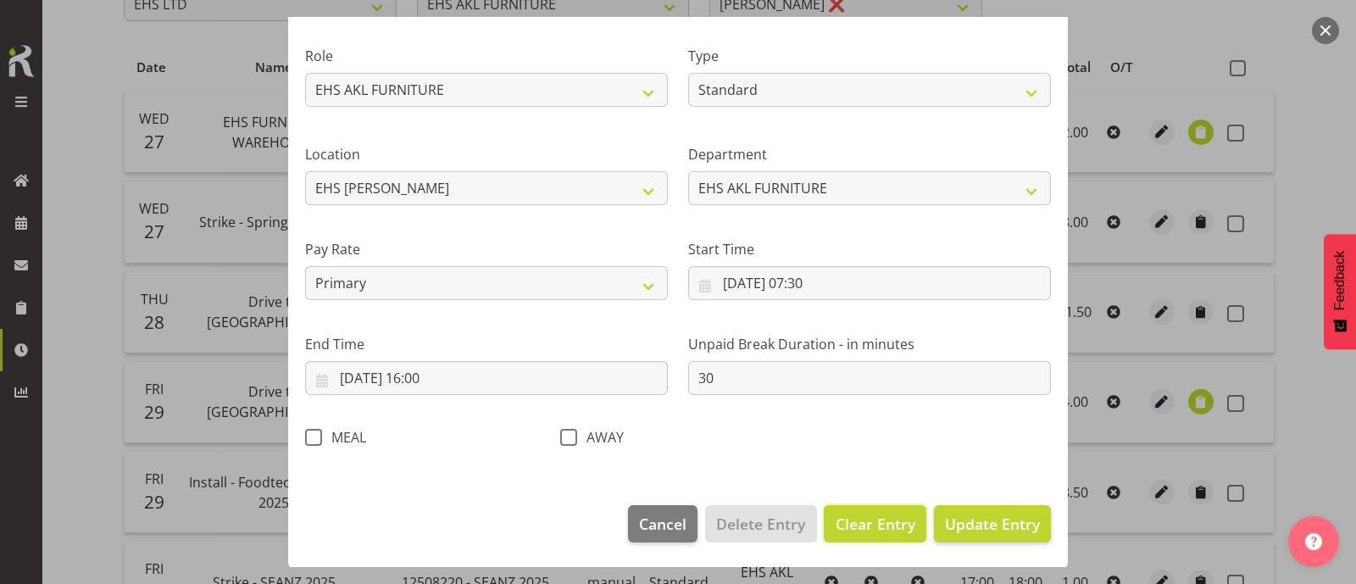
click at [860, 524] on span "Clear Entry" at bounding box center [876, 524] width 80 height 22
select select "Off"
type input "0"
select select
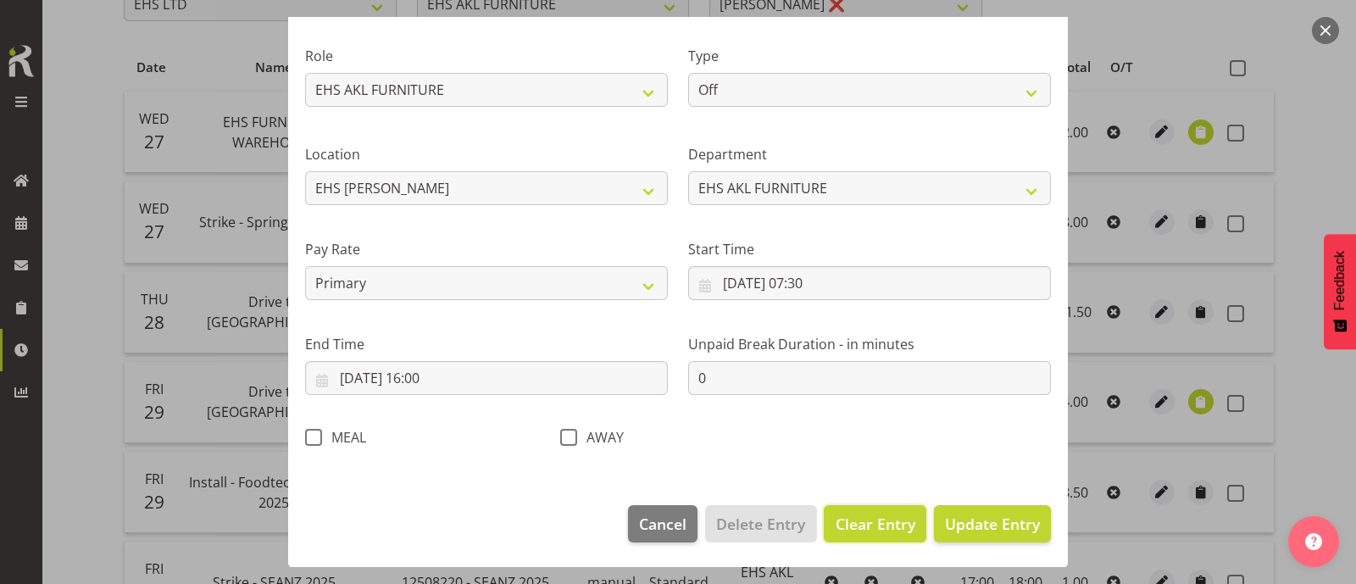
select select
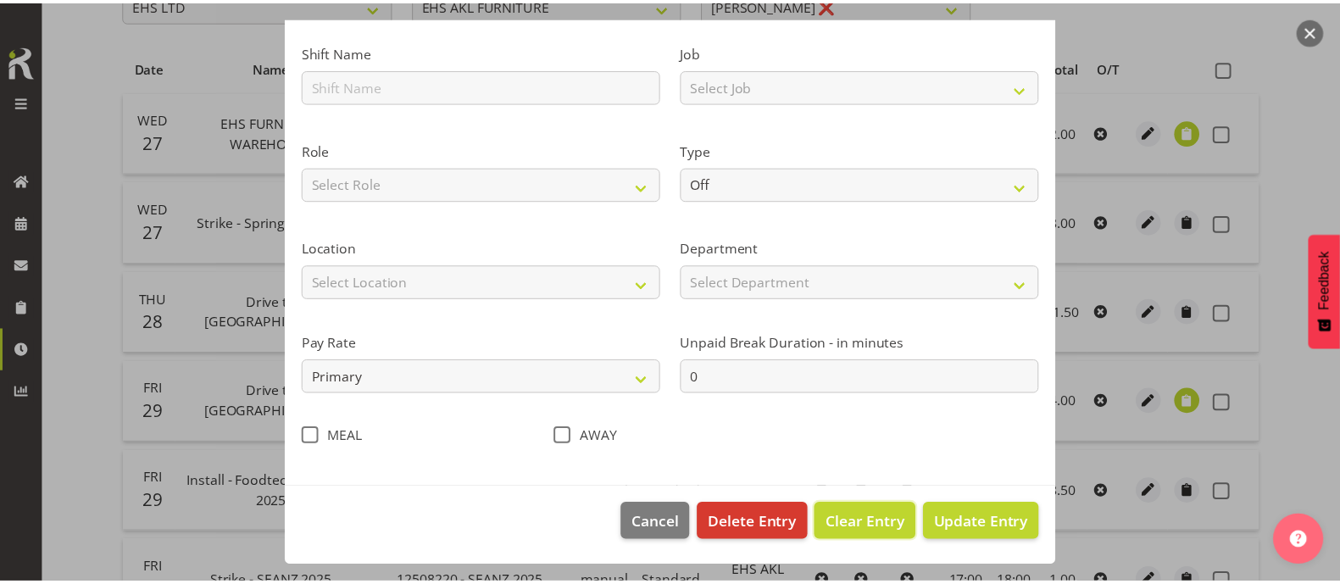
scroll to position [108, 0]
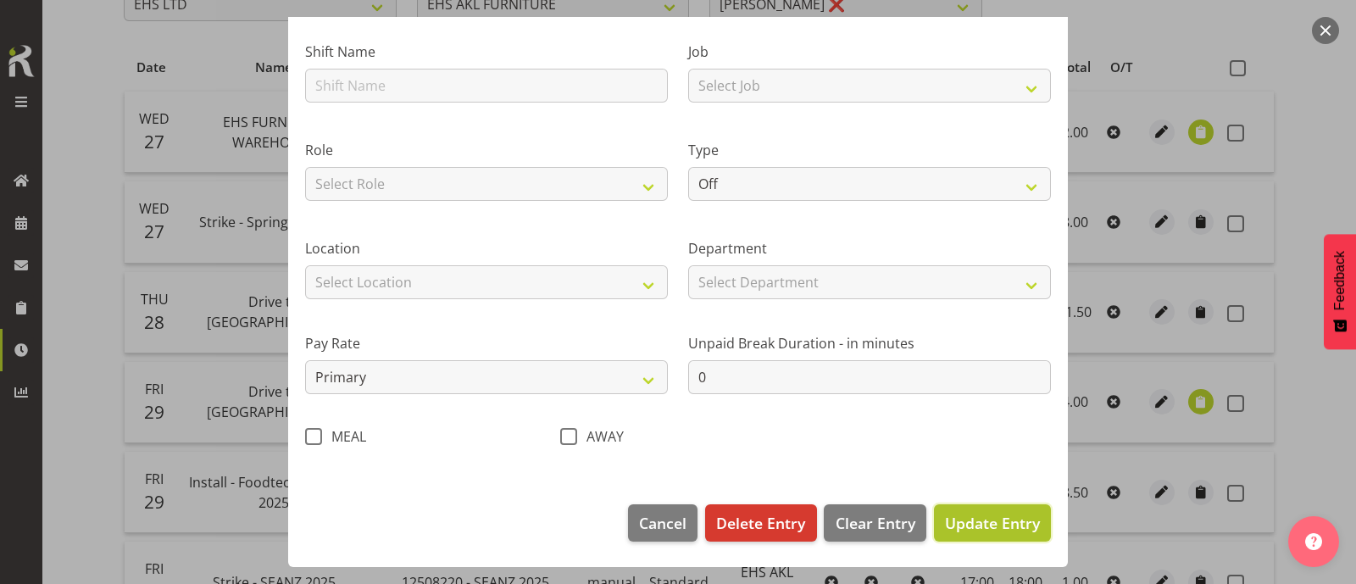
click at [1000, 521] on span "Update Entry" at bounding box center [992, 523] width 95 height 20
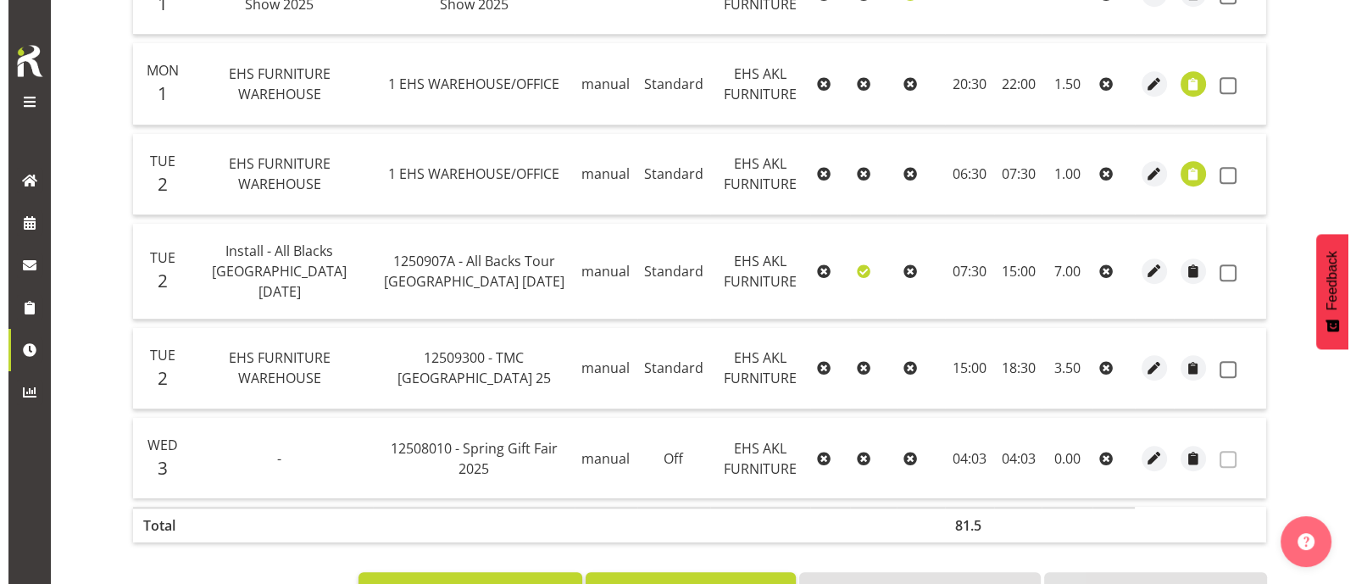
scroll to position [1496, 0]
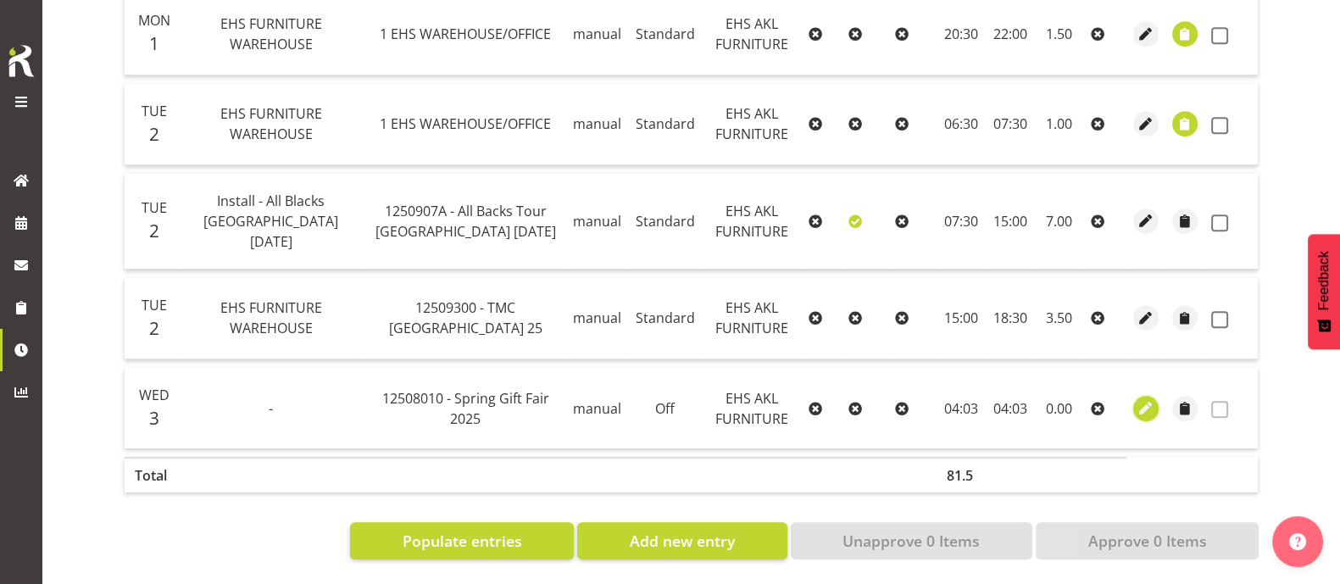
click at [1147, 398] on span "button" at bounding box center [1145, 407] width 19 height 19
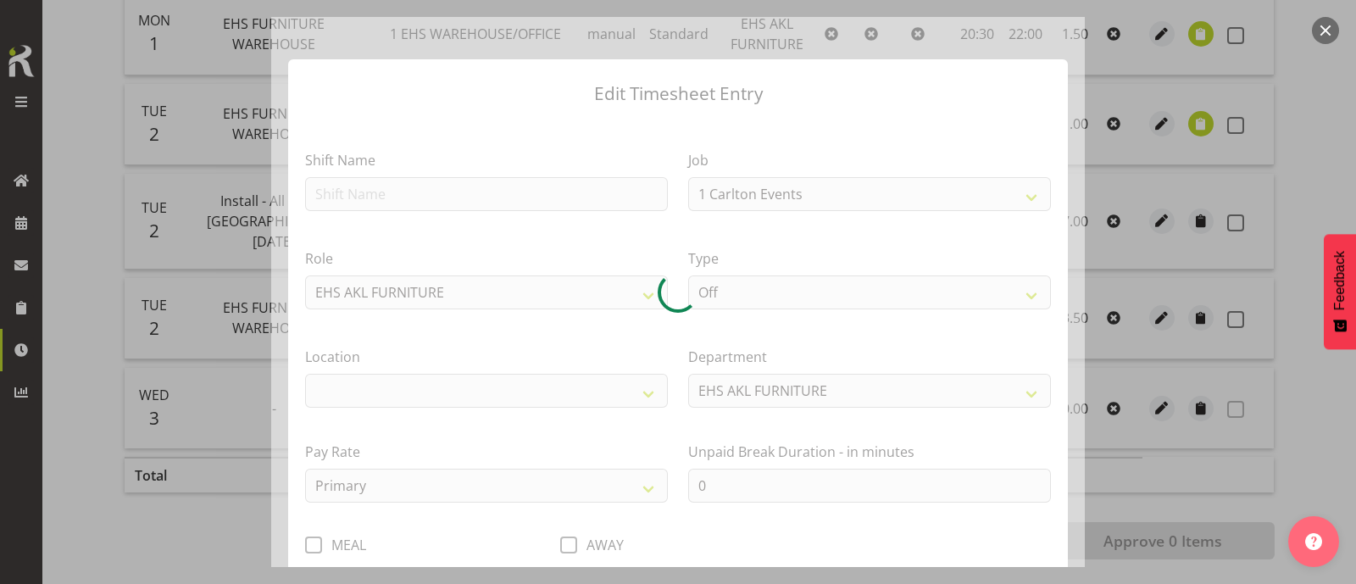
select select "8514"
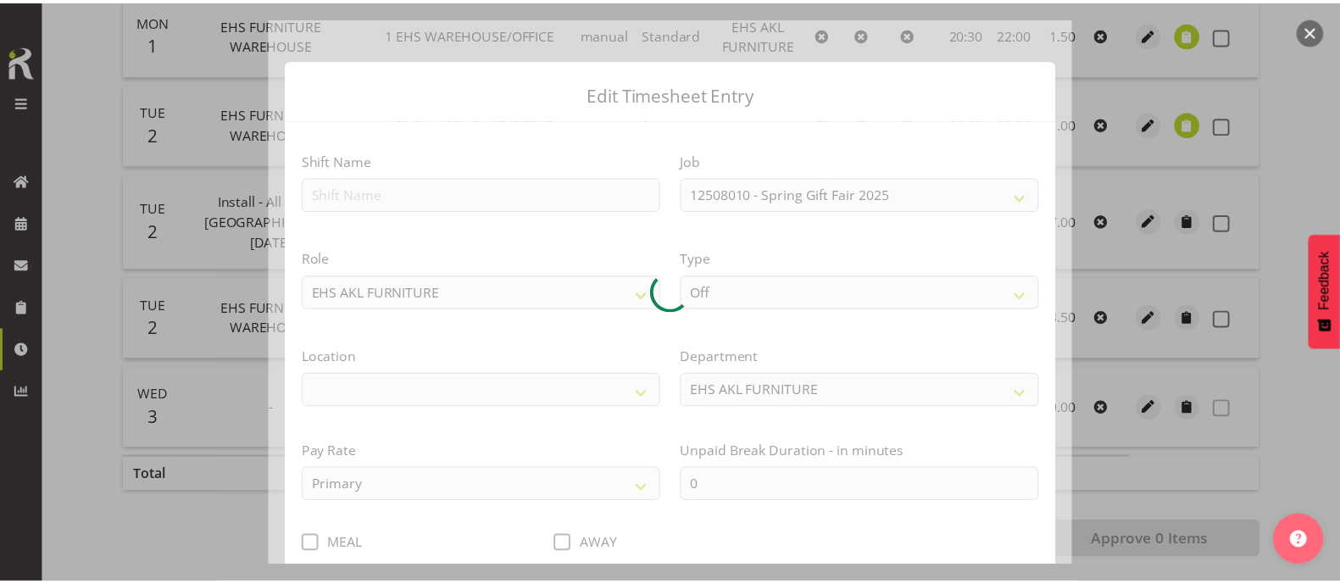
scroll to position [108, 0]
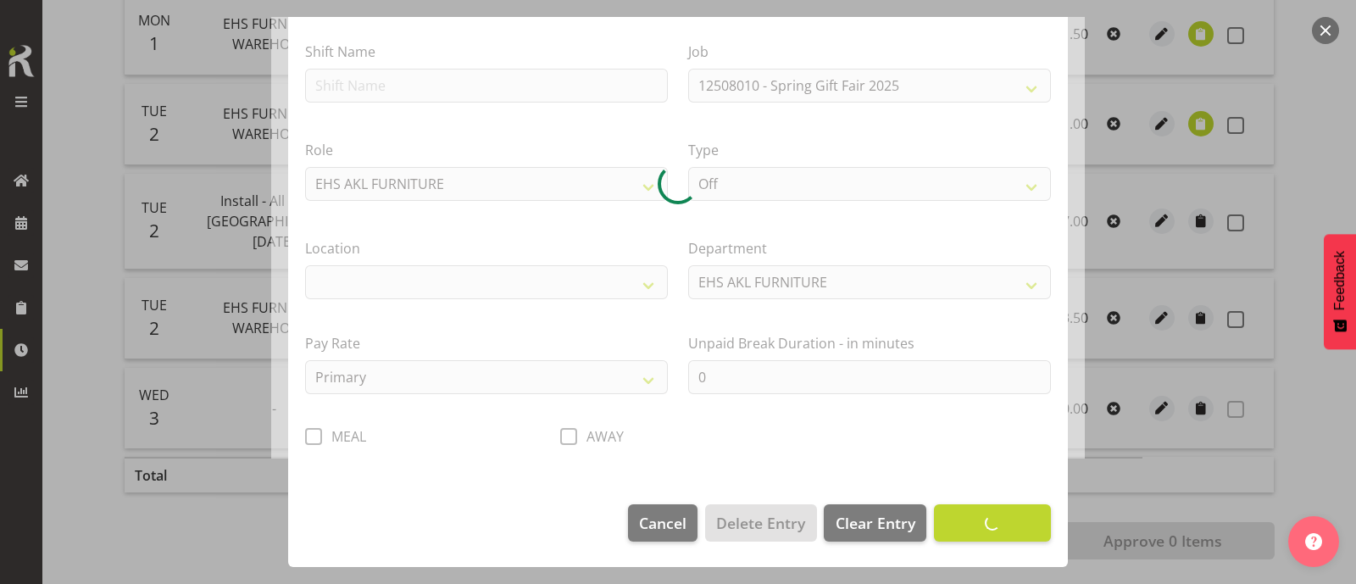
select select "35"
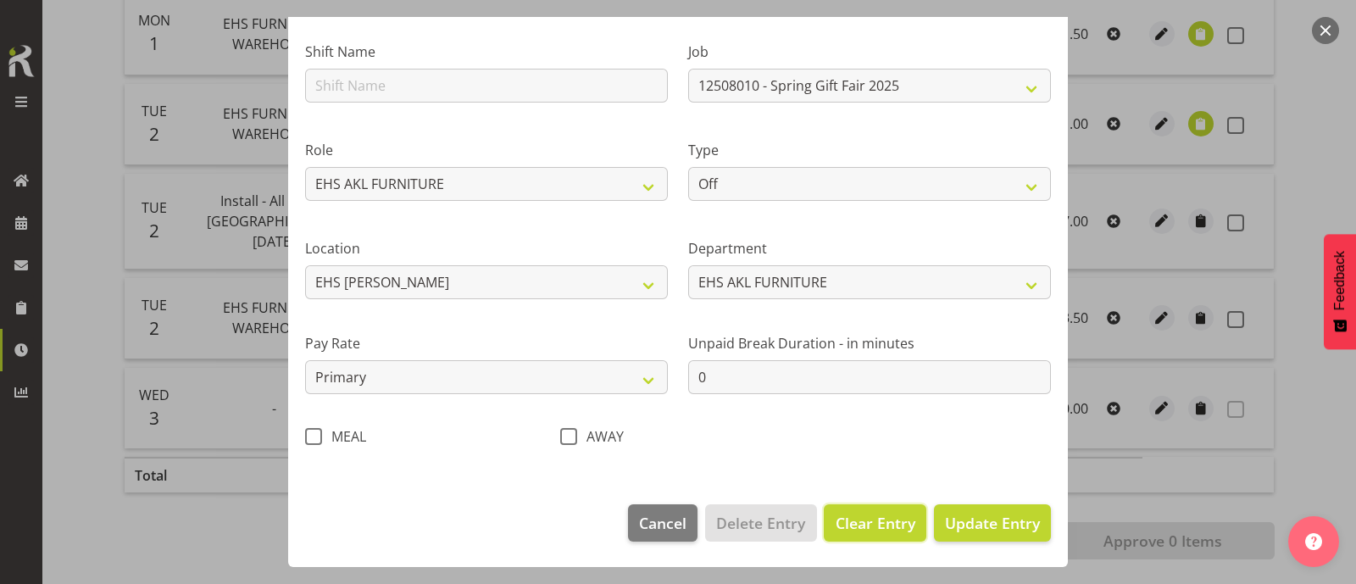
click at [868, 523] on span "Clear Entry" at bounding box center [876, 523] width 80 height 22
select select
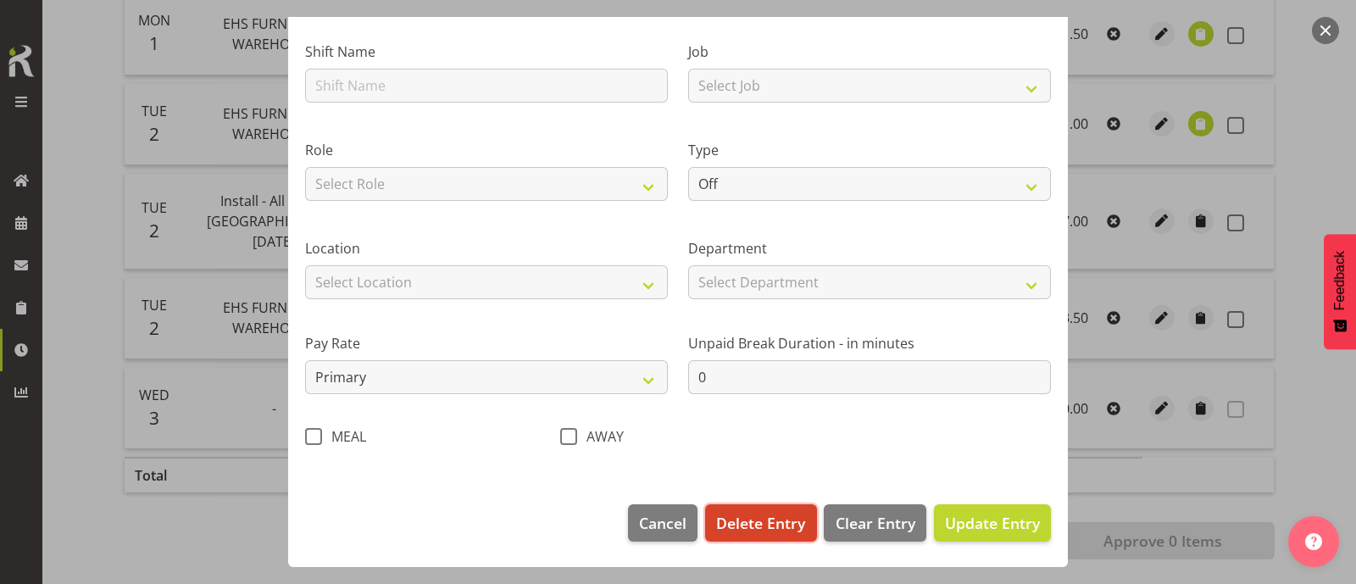
click at [776, 530] on span "Delete Entry" at bounding box center [760, 523] width 89 height 22
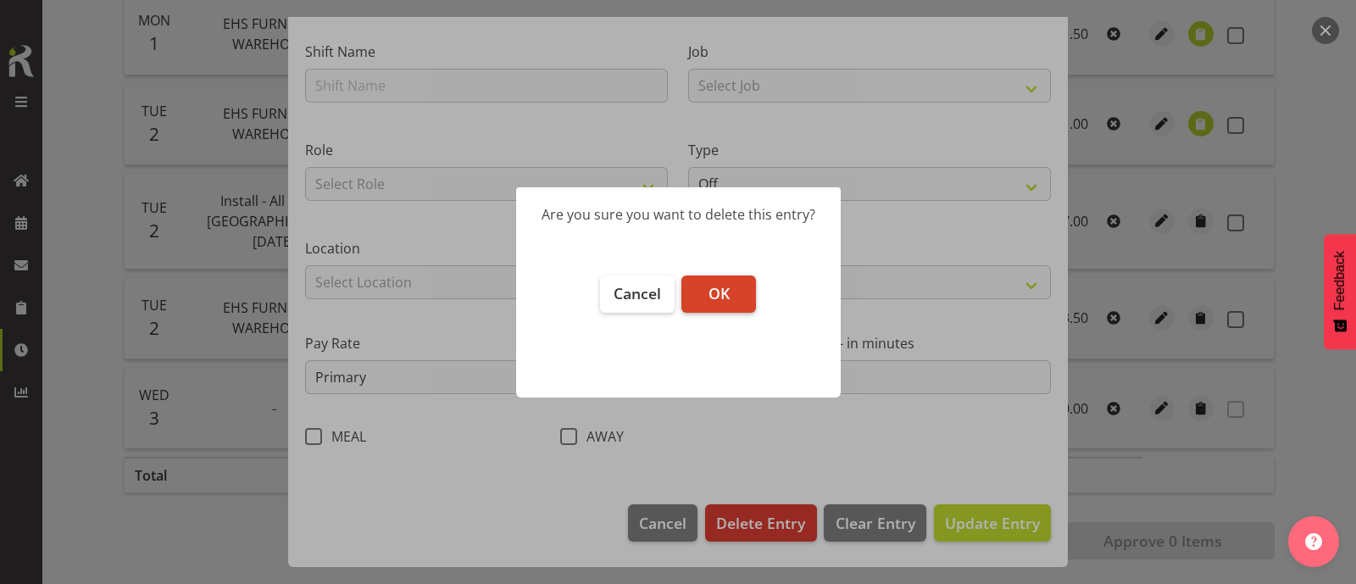
click at [739, 286] on button "OK" at bounding box center [718, 293] width 75 height 37
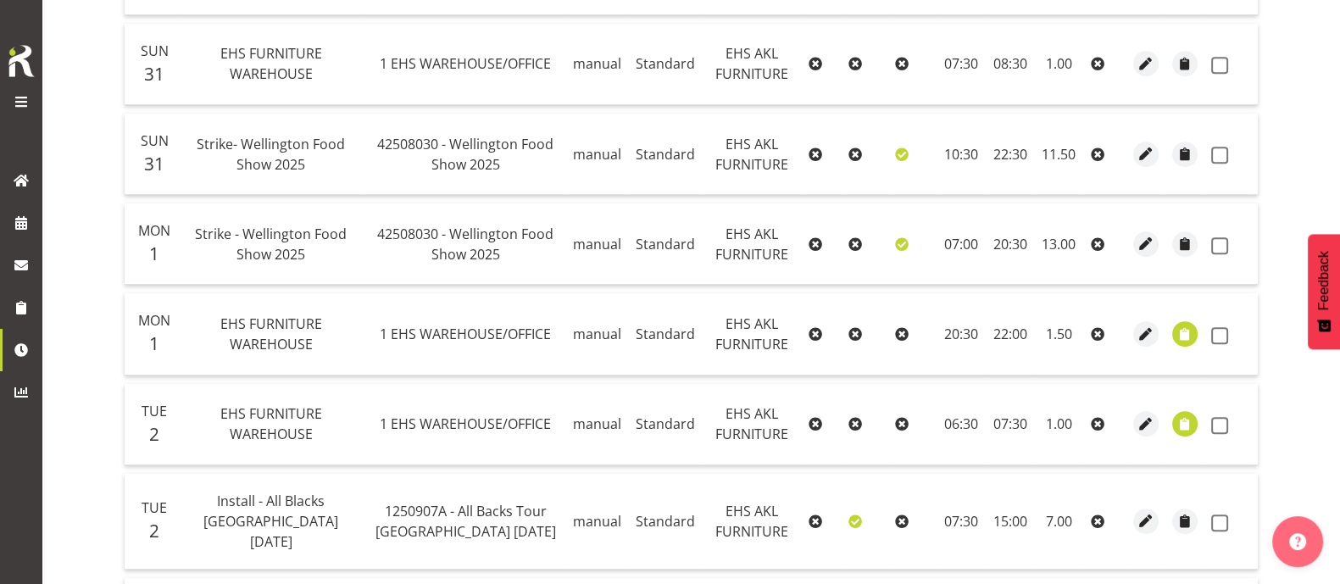
scroll to position [1194, 0]
click at [1141, 242] on span "button" at bounding box center [1145, 245] width 19 height 19
select select "Standard"
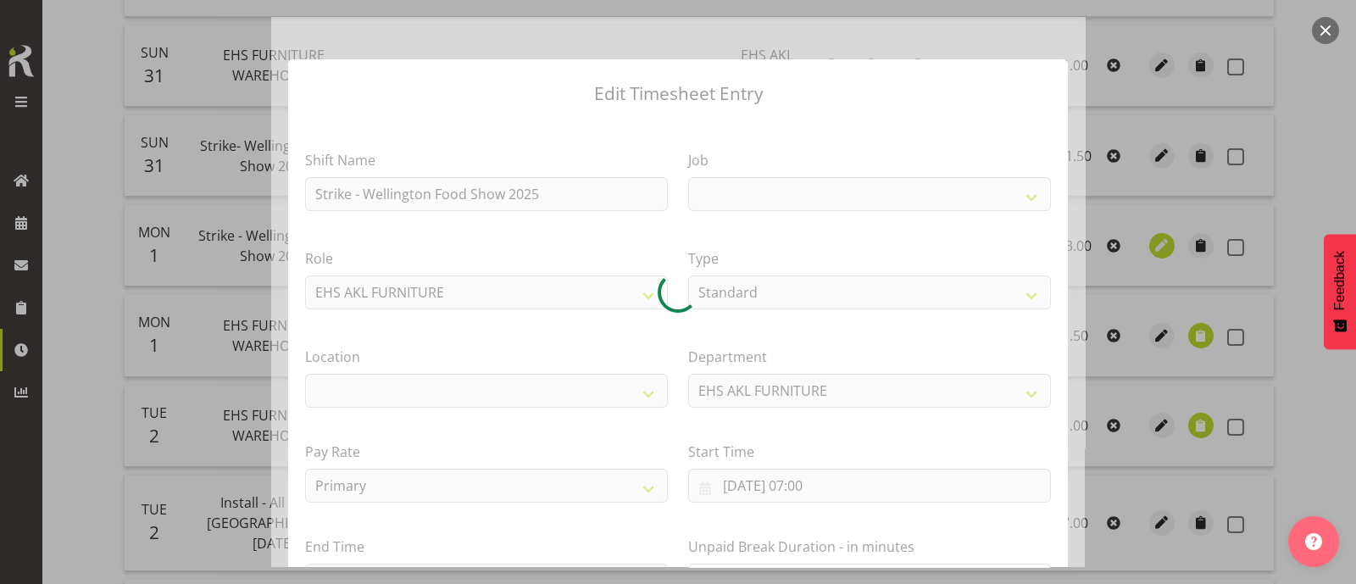
select select
select select "9141"
select select "35"
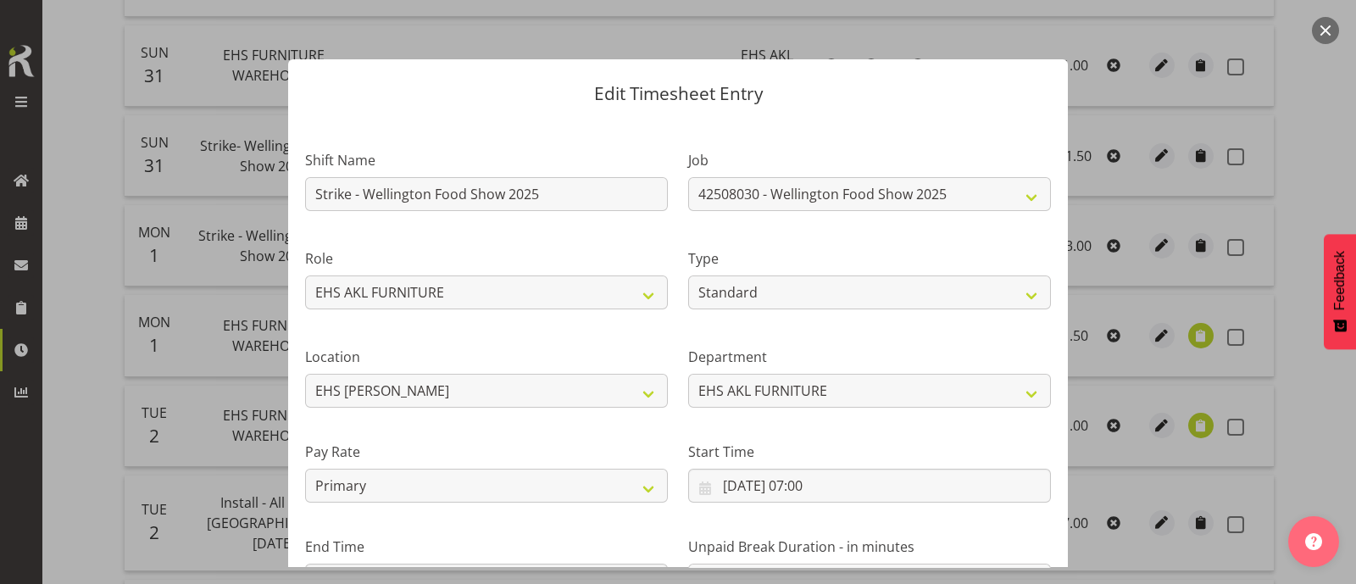
click at [1320, 25] on button "button" at bounding box center [1325, 30] width 27 height 27
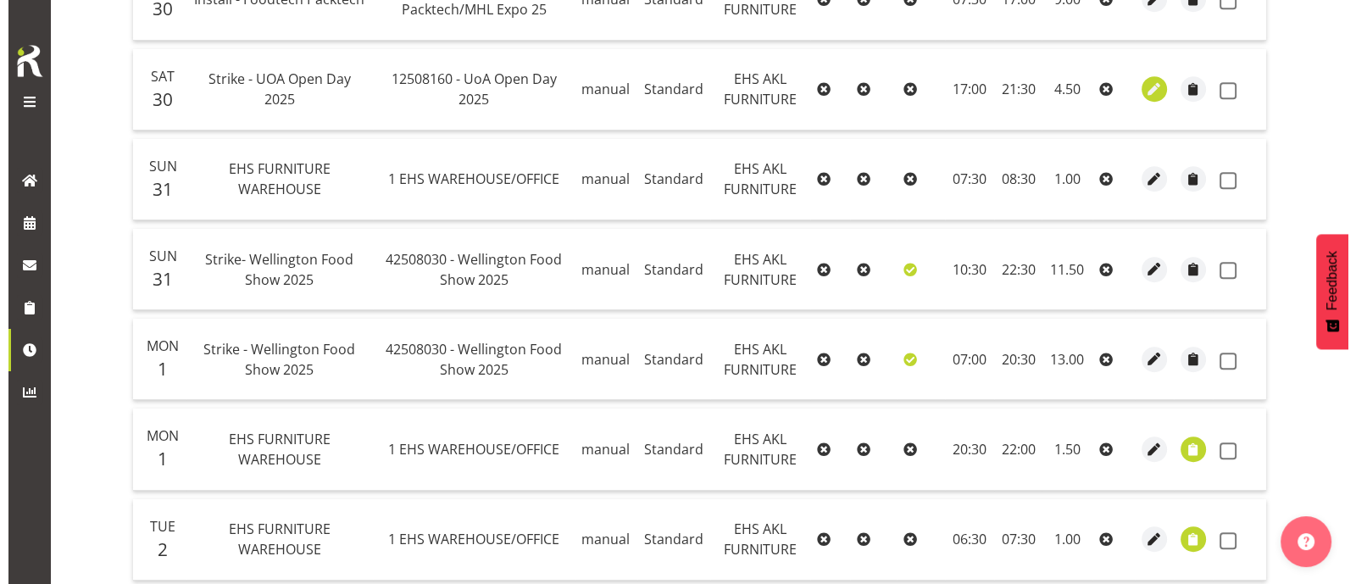
scroll to position [1088, 0]
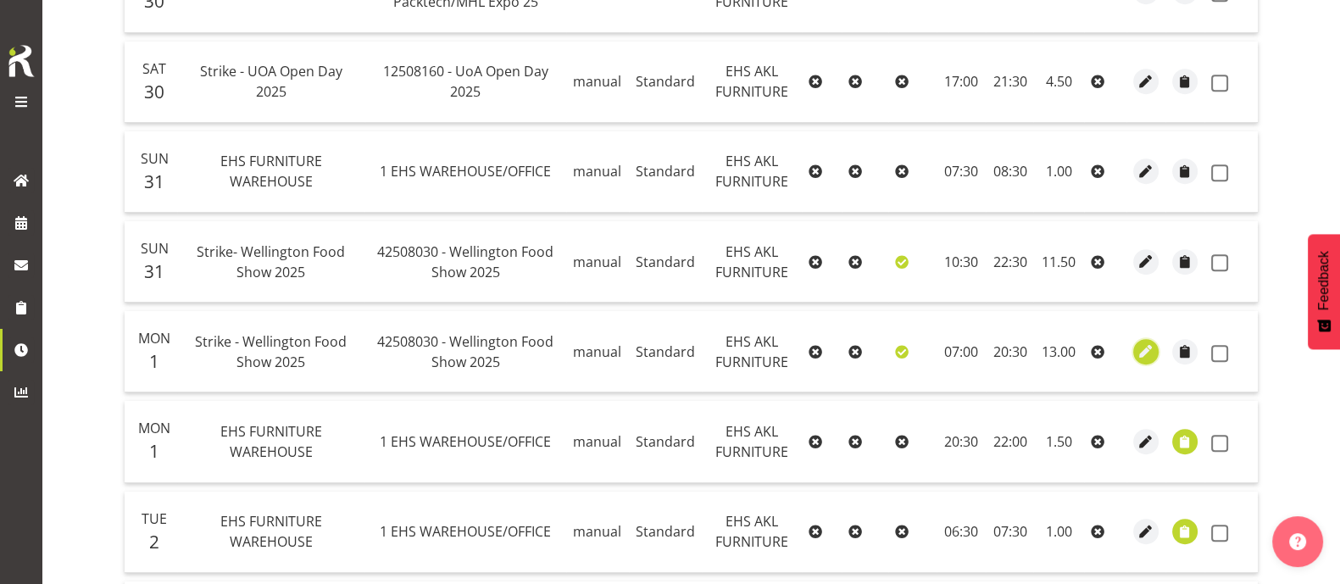
click at [1141, 345] on span "button" at bounding box center [1145, 350] width 19 height 19
select select "Standard"
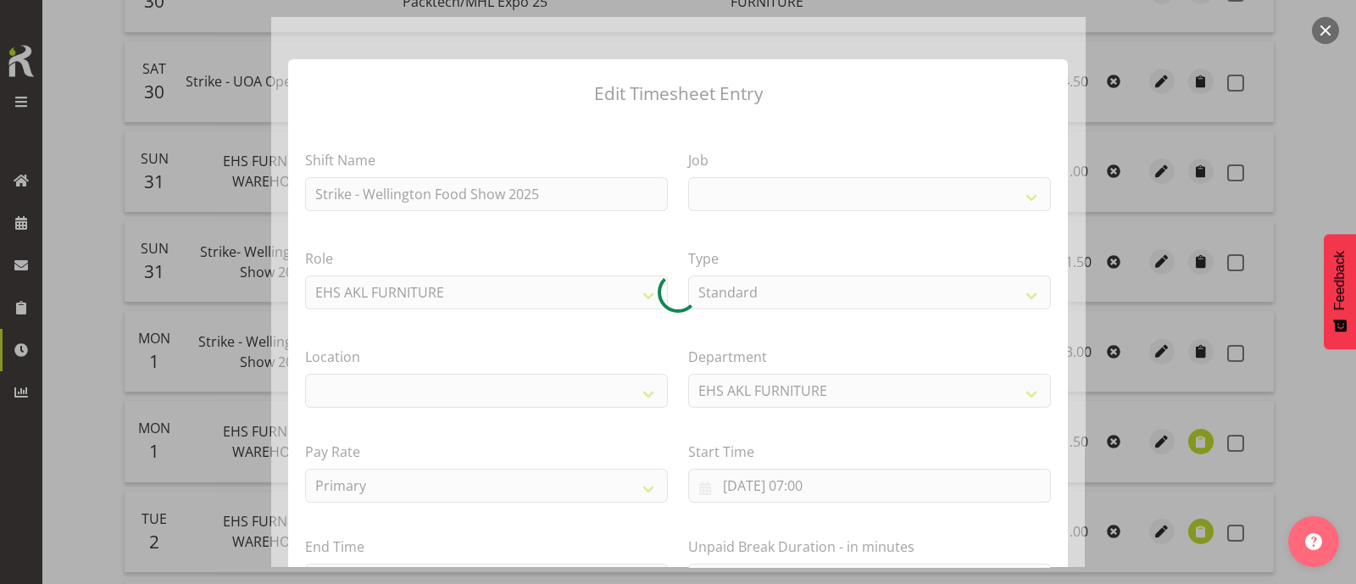
select select
select select "9141"
select select "35"
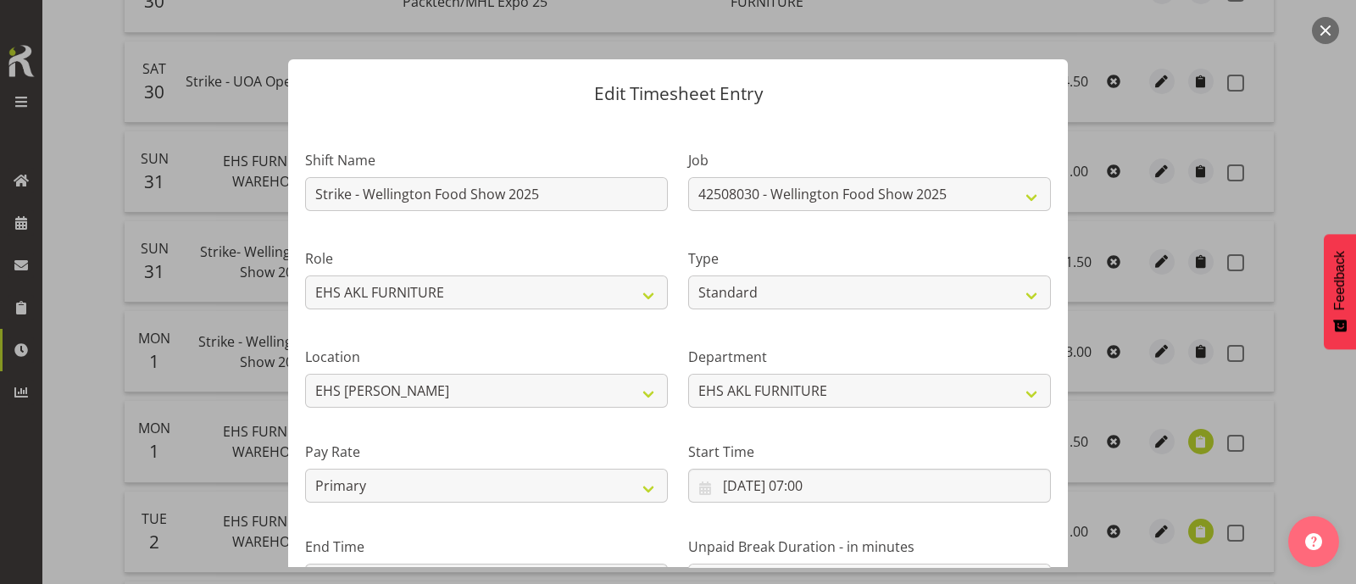
scroll to position [203, 0]
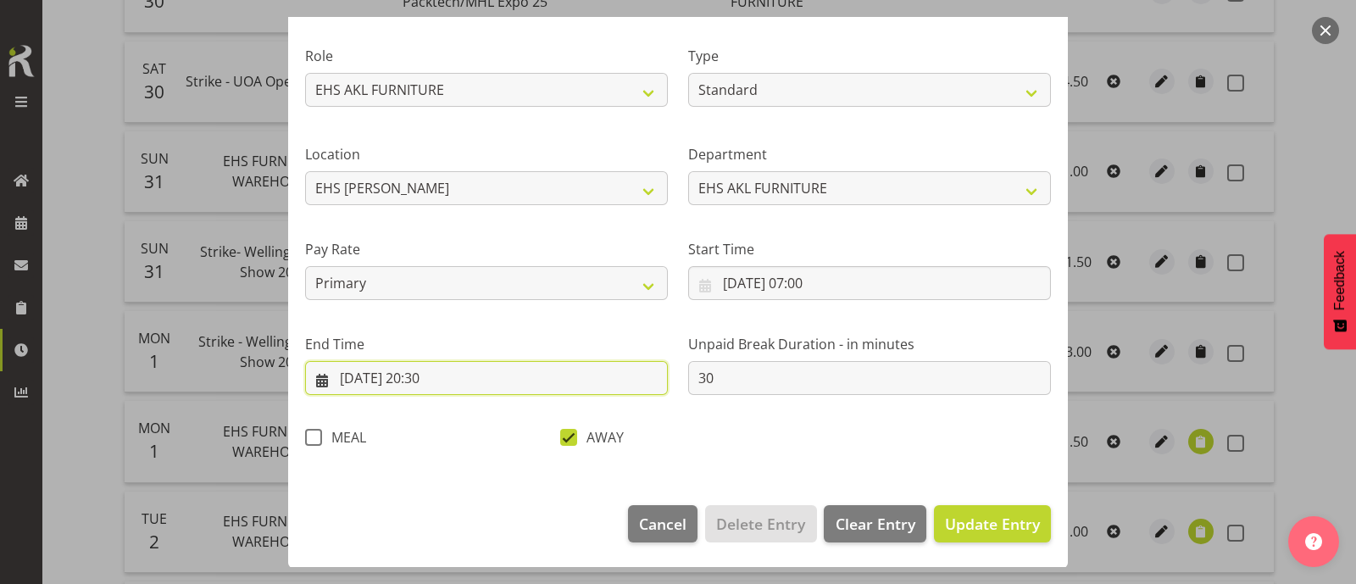
click at [432, 385] on input "[DATE] 20:30" at bounding box center [486, 378] width 363 height 34
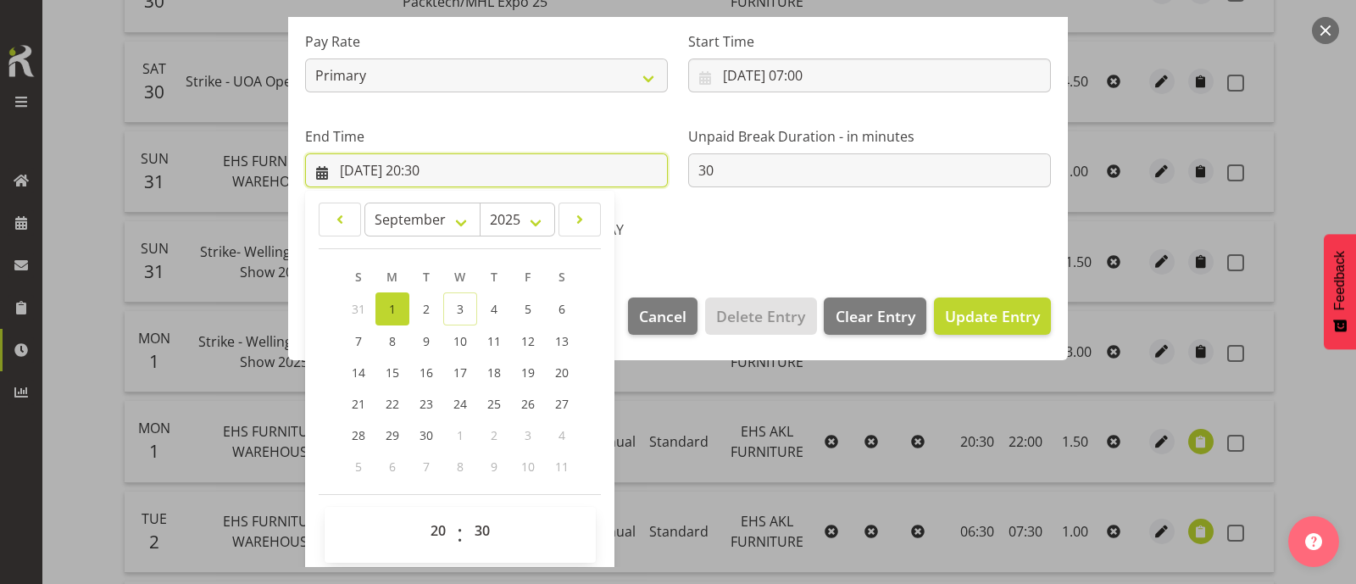
scroll to position [414, 0]
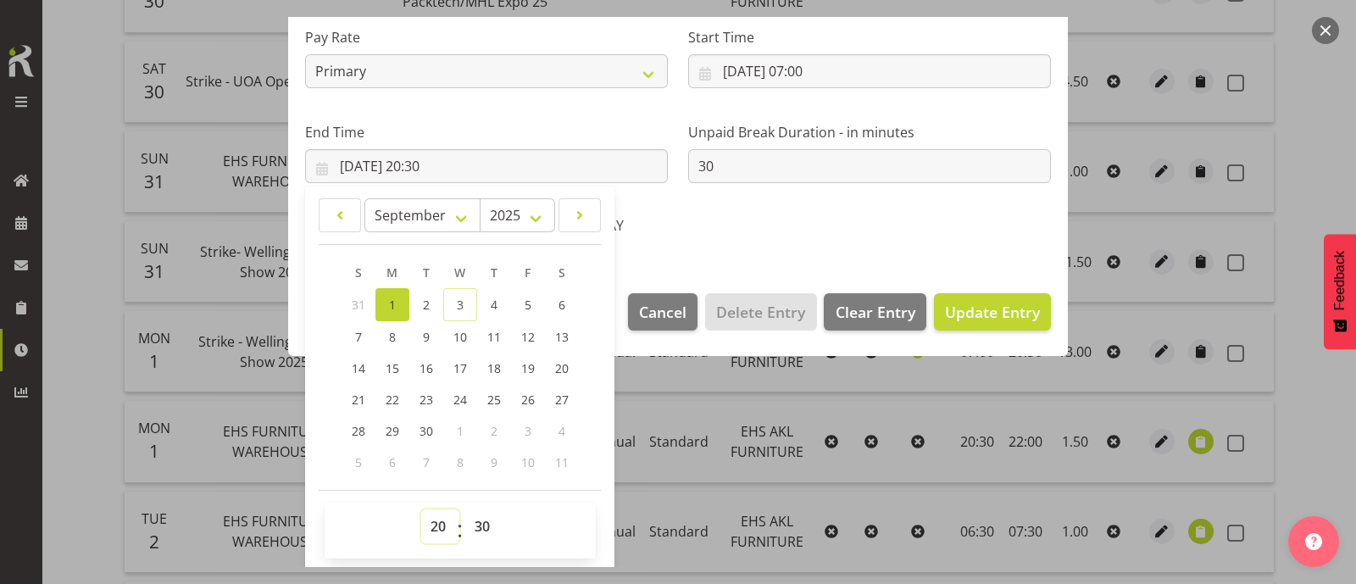
click at [435, 524] on select "00 01 02 03 04 05 06 07 08 09 10 11 12 13 14 15 16 17 18 19 20 21 22 23" at bounding box center [440, 526] width 38 height 34
select select "9"
click at [421, 509] on select "00 01 02 03 04 05 06 07 08 09 10 11 12 13 14 15 16 17 18 19 20 21 22 23" at bounding box center [440, 526] width 38 height 34
type input "[DATE] 09:30"
click at [711, 171] on input "30" at bounding box center [869, 166] width 363 height 34
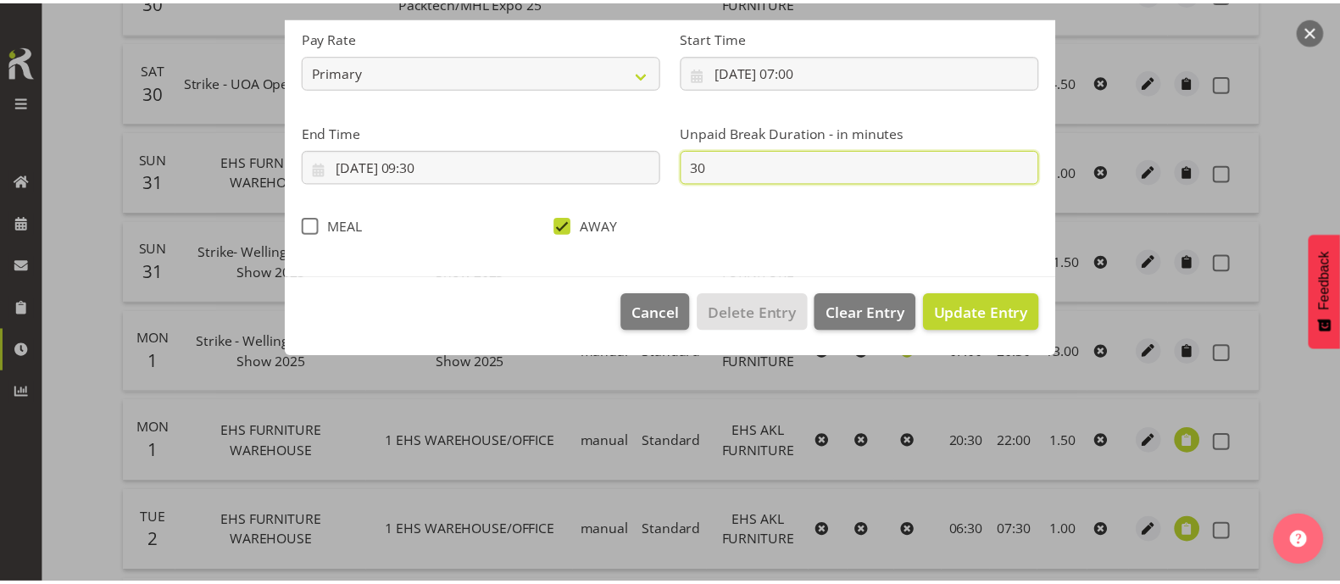
scroll to position [203, 0]
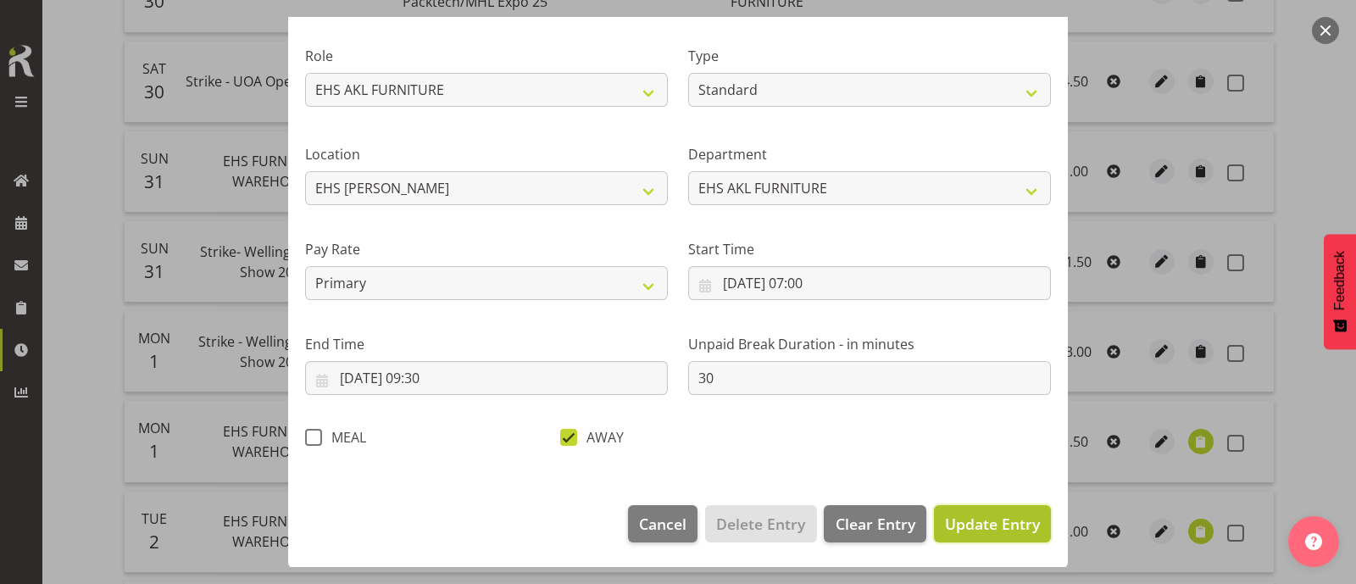
click at [981, 525] on span "Update Entry" at bounding box center [992, 524] width 95 height 20
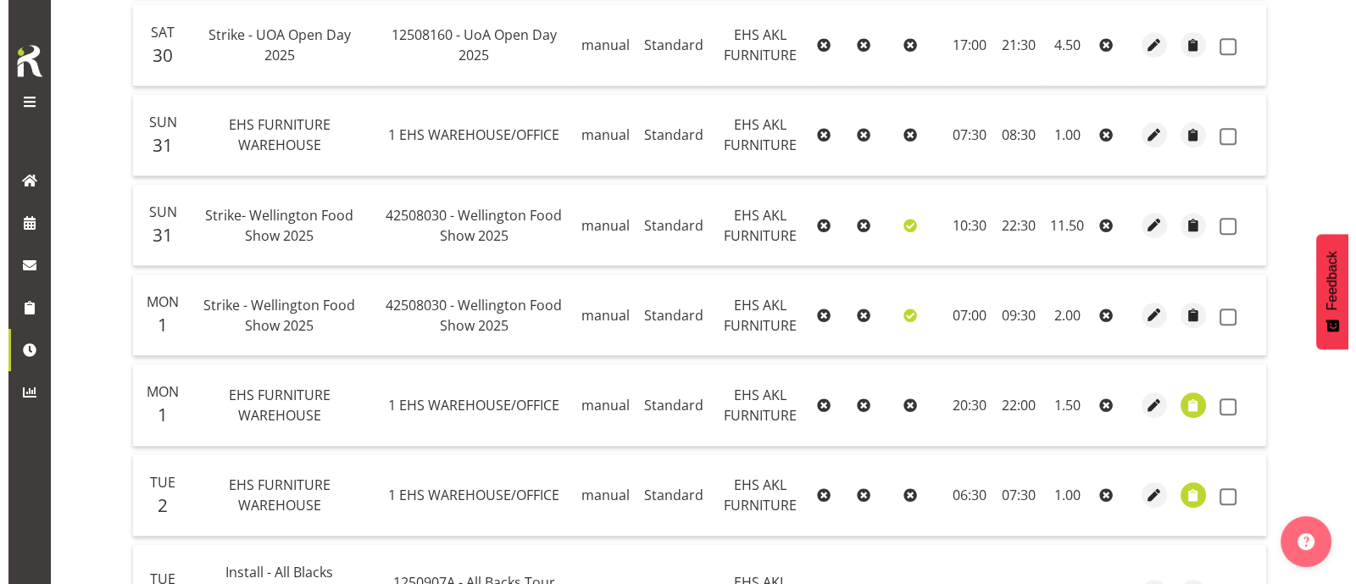
scroll to position [1088, 0]
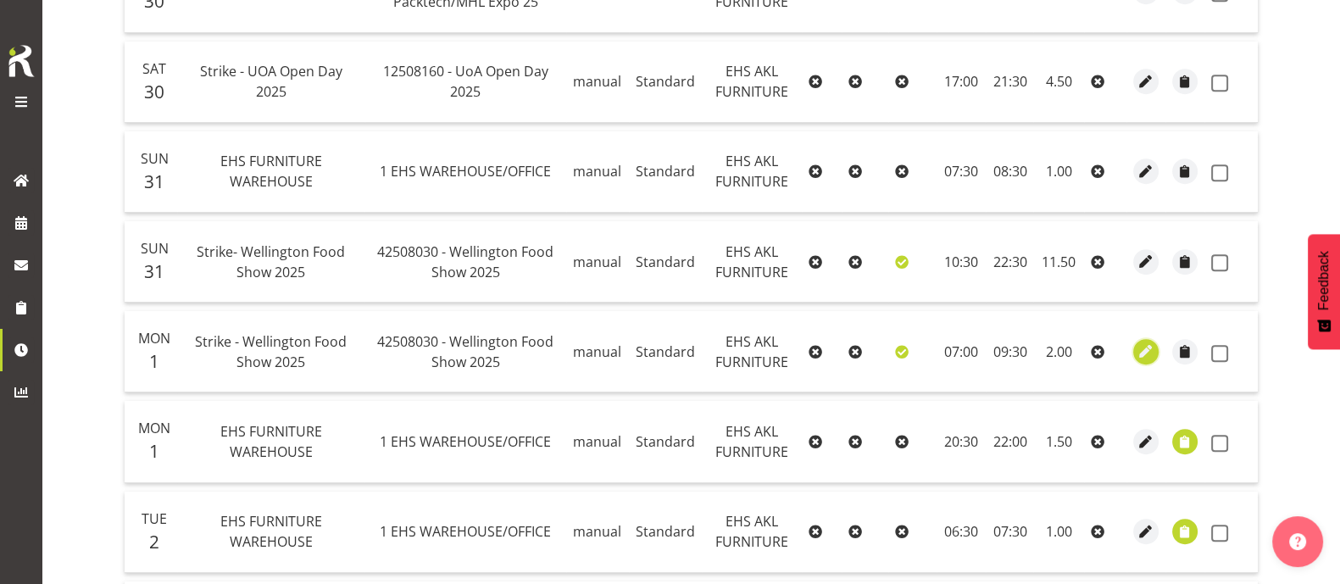
click at [1141, 346] on span "button" at bounding box center [1145, 350] width 19 height 19
select select "Standard"
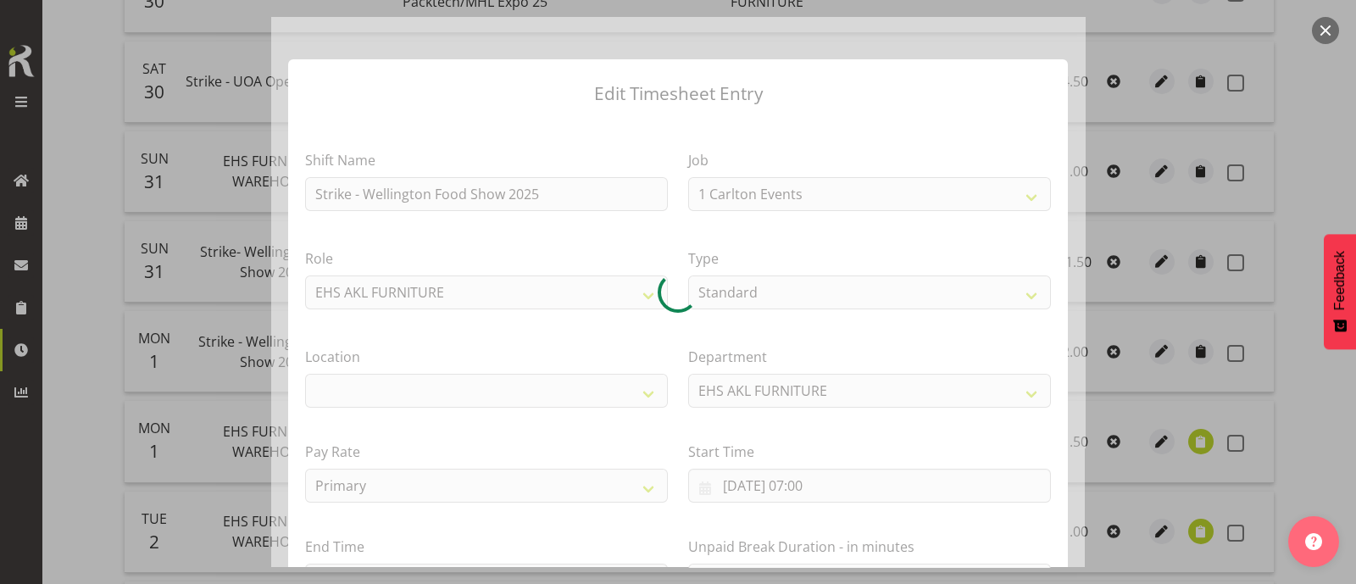
select select "9141"
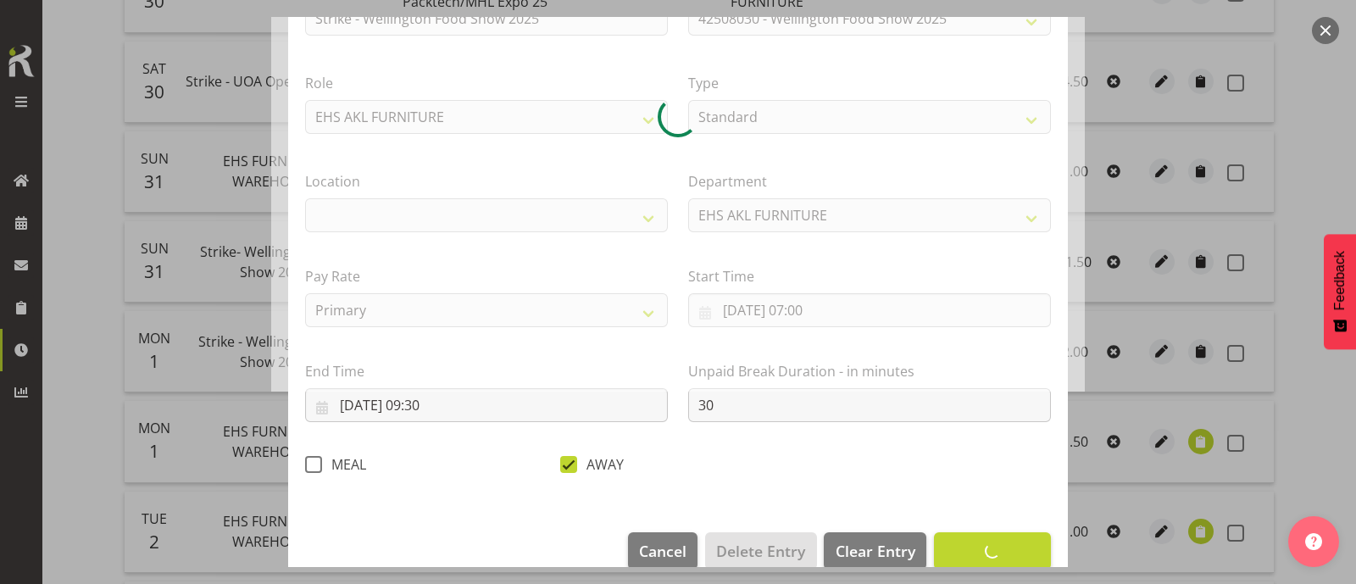
scroll to position [203, 0]
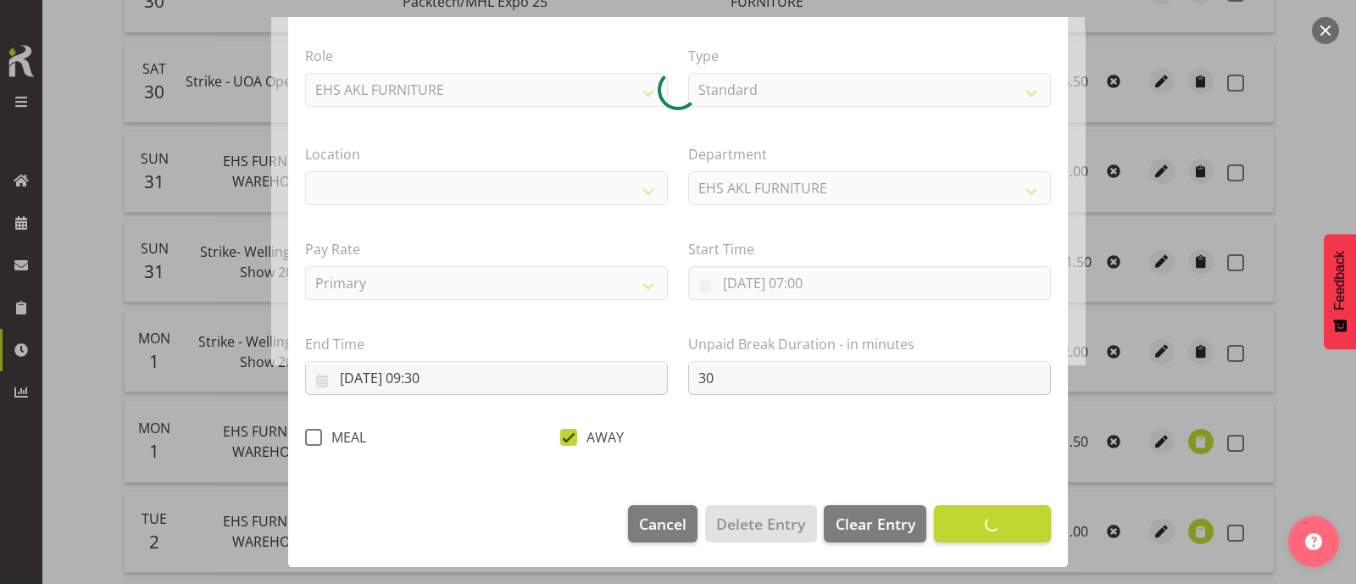
select select "35"
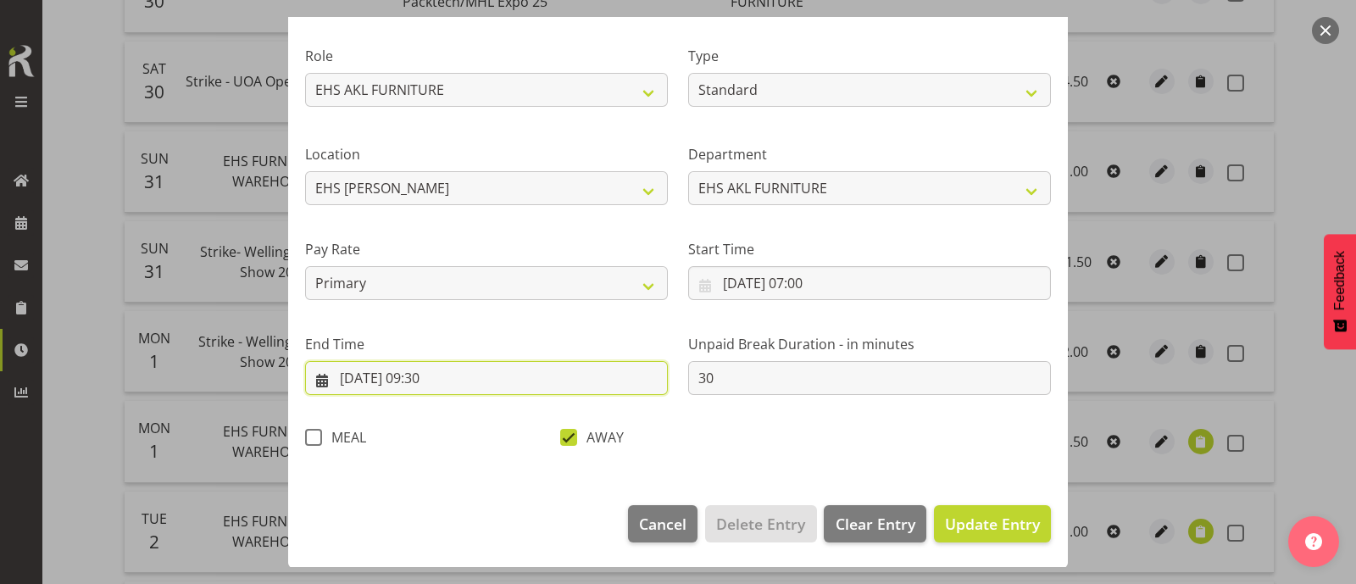
click at [475, 370] on input "[DATE] 09:30" at bounding box center [486, 378] width 363 height 34
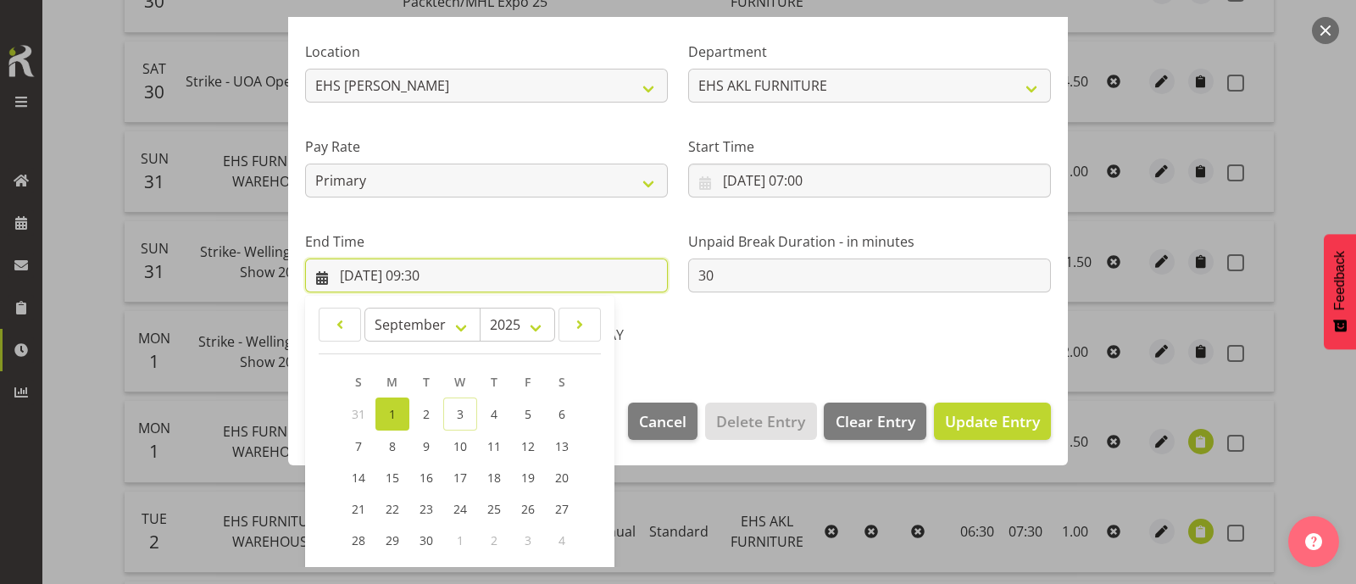
scroll to position [416, 0]
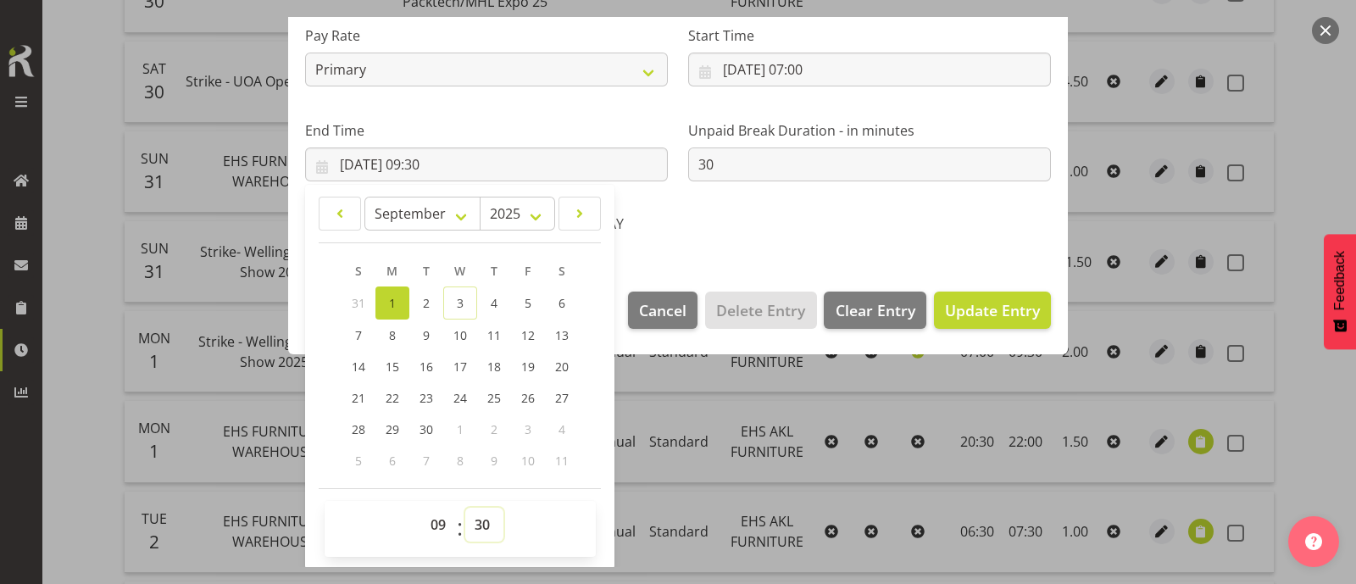
drag, startPoint x: 480, startPoint y: 527, endPoint x: 475, endPoint y: 508, distance: 19.3
click at [480, 527] on select "00 01 02 03 04 05 06 07 08 09 10 11 12 13 14 15 16 17 18 19 20 21 22 23 24 25 2…" at bounding box center [484, 525] width 38 height 34
select select "0"
click at [465, 508] on select "00 01 02 03 04 05 06 07 08 09 10 11 12 13 14 15 16 17 18 19 20 21 22 23 24 25 2…" at bounding box center [484, 525] width 38 height 34
type input "[DATE] 09:00"
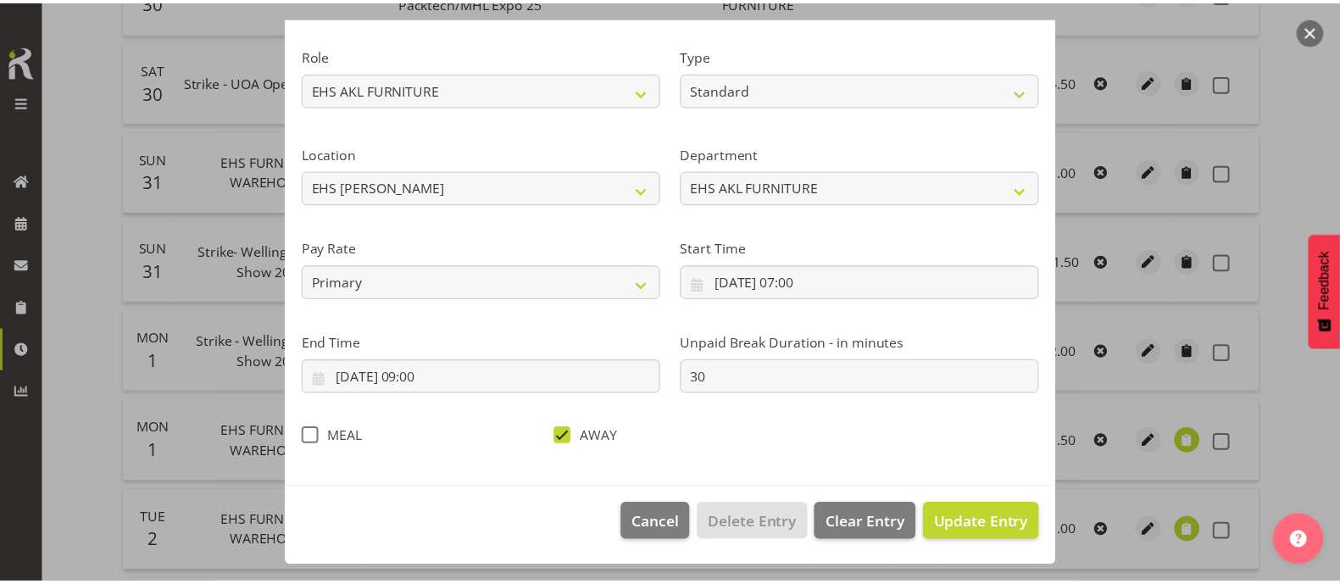
scroll to position [203, 0]
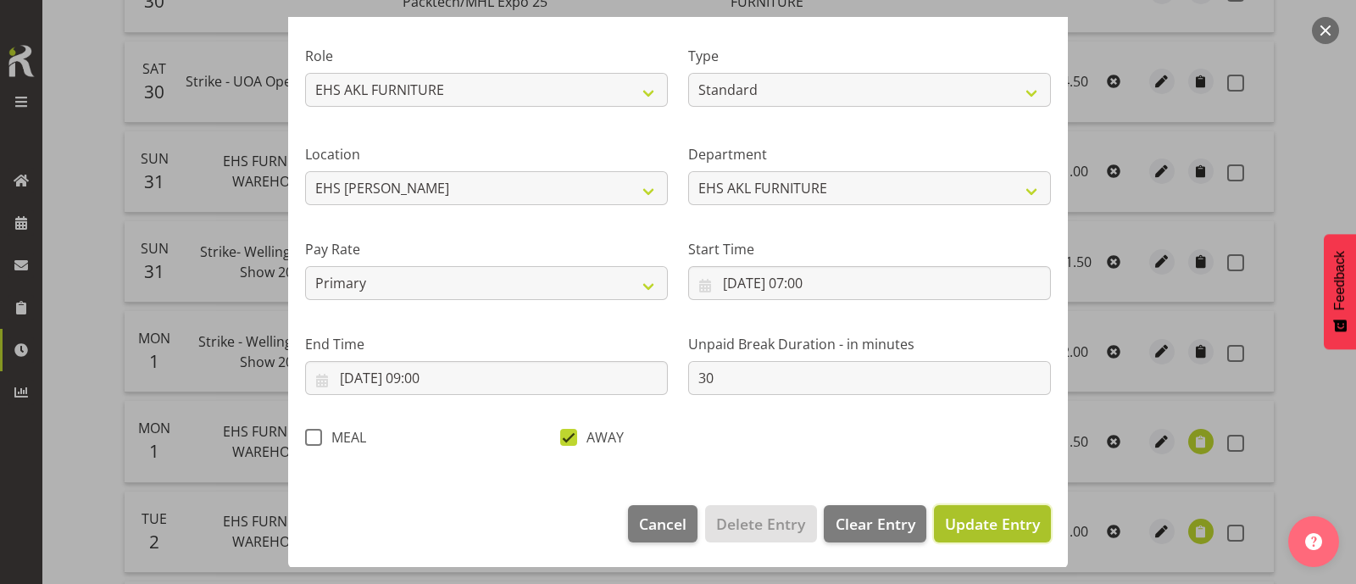
click at [1000, 523] on span "Update Entry" at bounding box center [992, 524] width 95 height 20
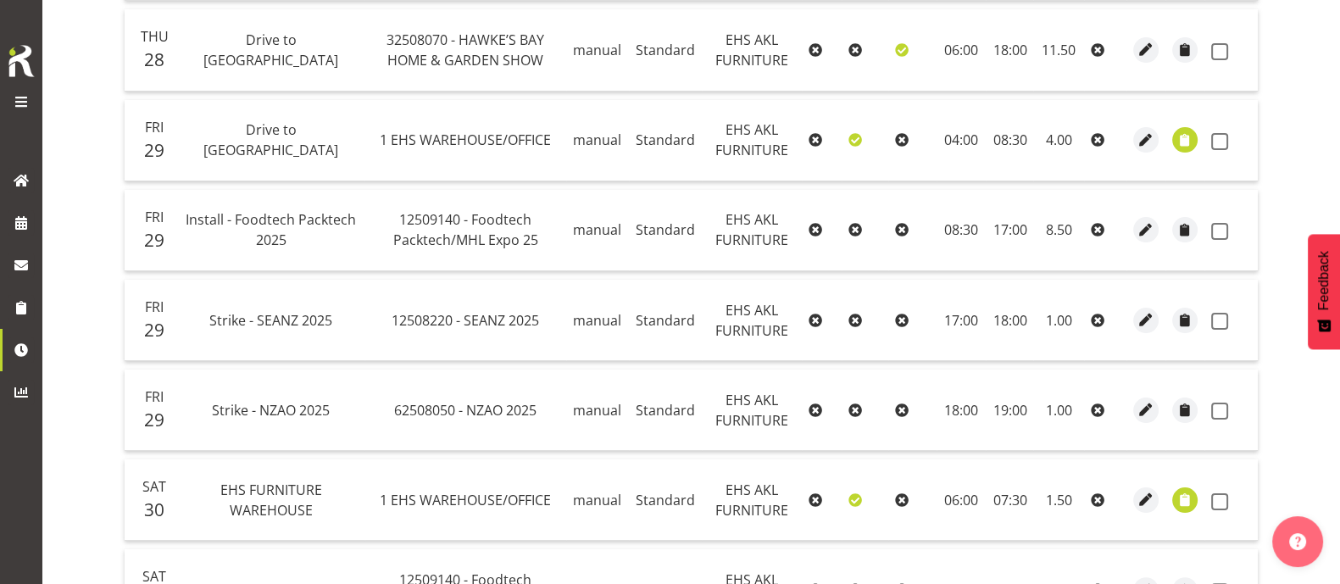
scroll to position [347, 0]
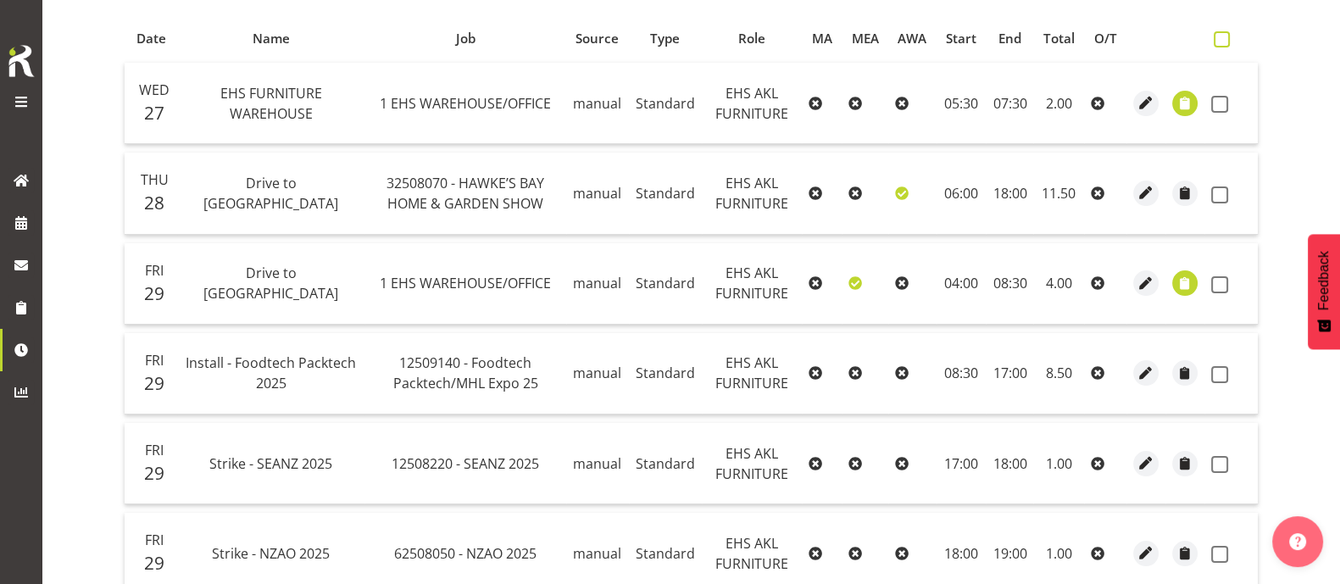
click at [1224, 39] on span at bounding box center [1221, 39] width 16 height 16
click at [1224, 39] on input "checkbox" at bounding box center [1218, 39] width 11 height 11
checkbox input "true"
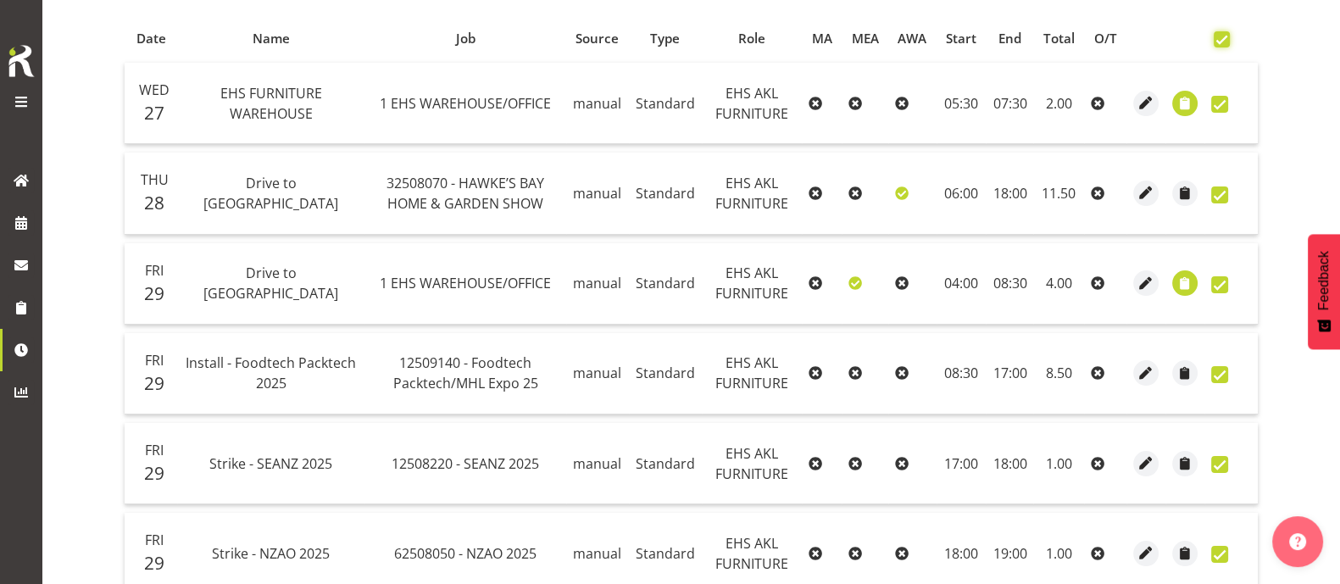
checkbox input "true"
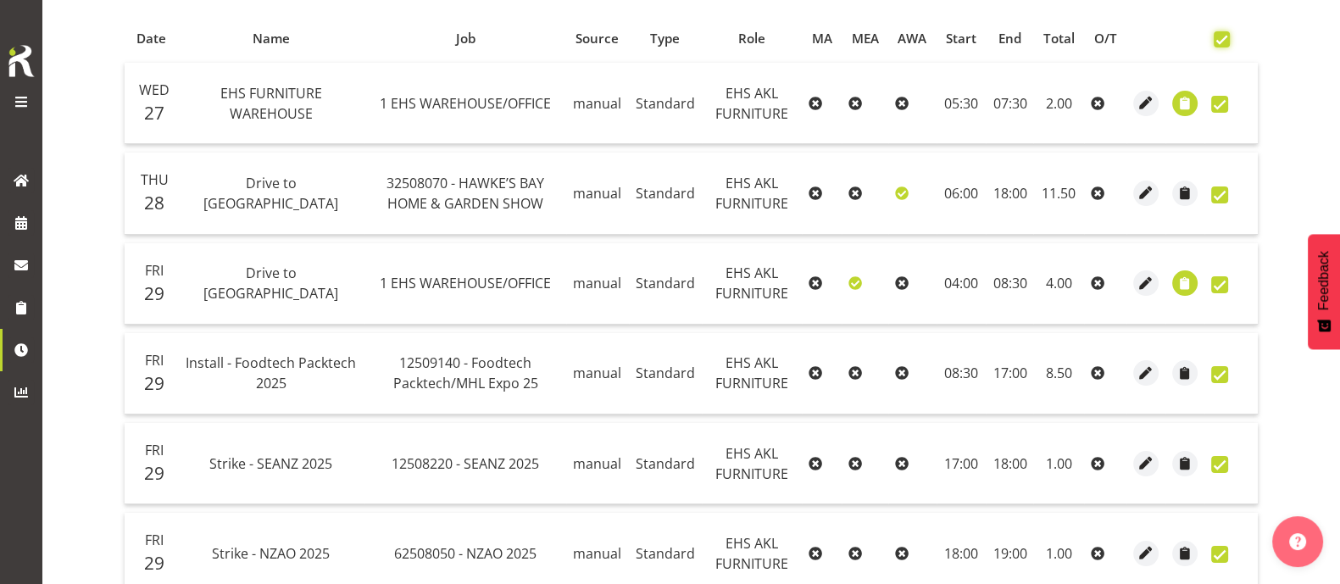
checkbox input "true"
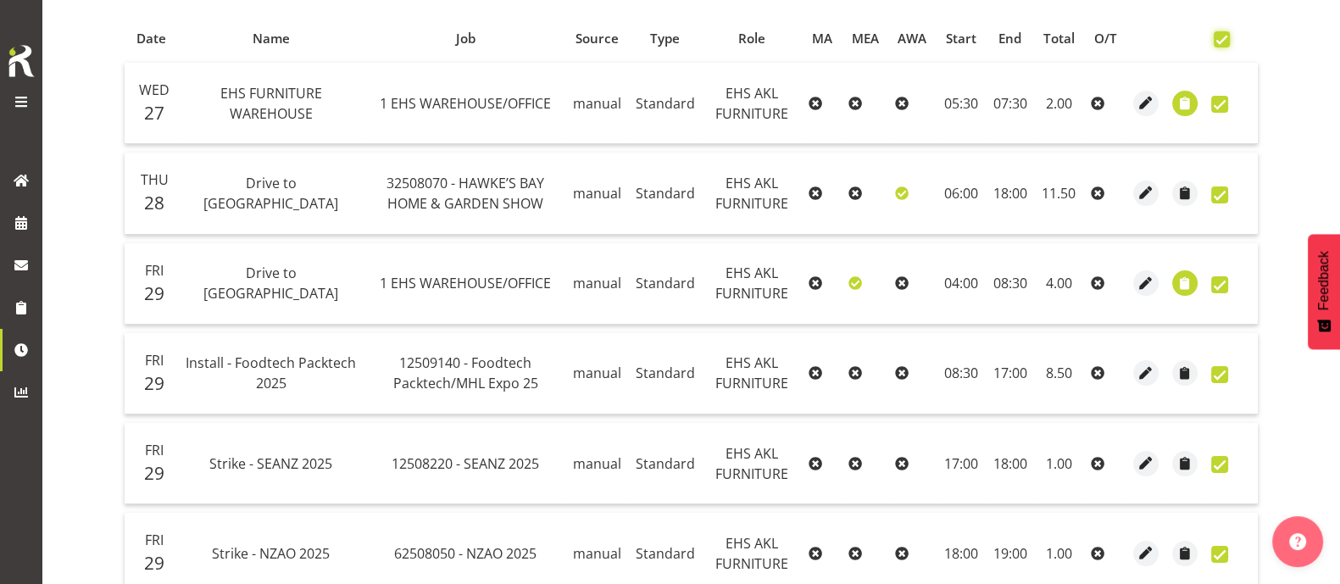
checkbox input "true"
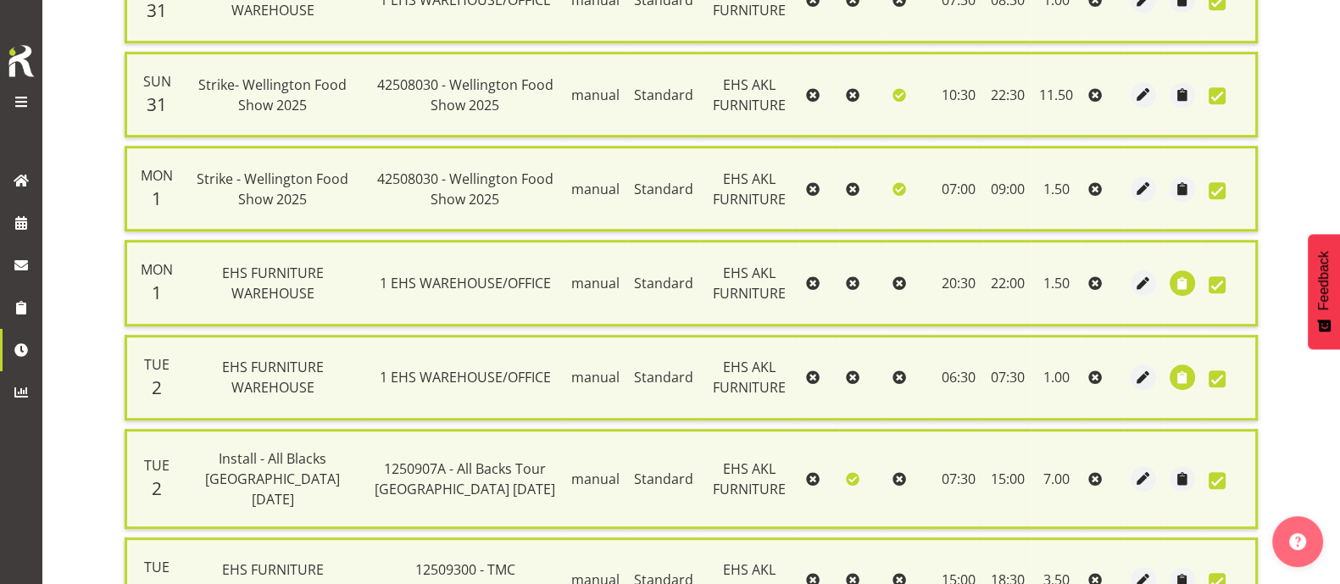
scroll to position [1461, 0]
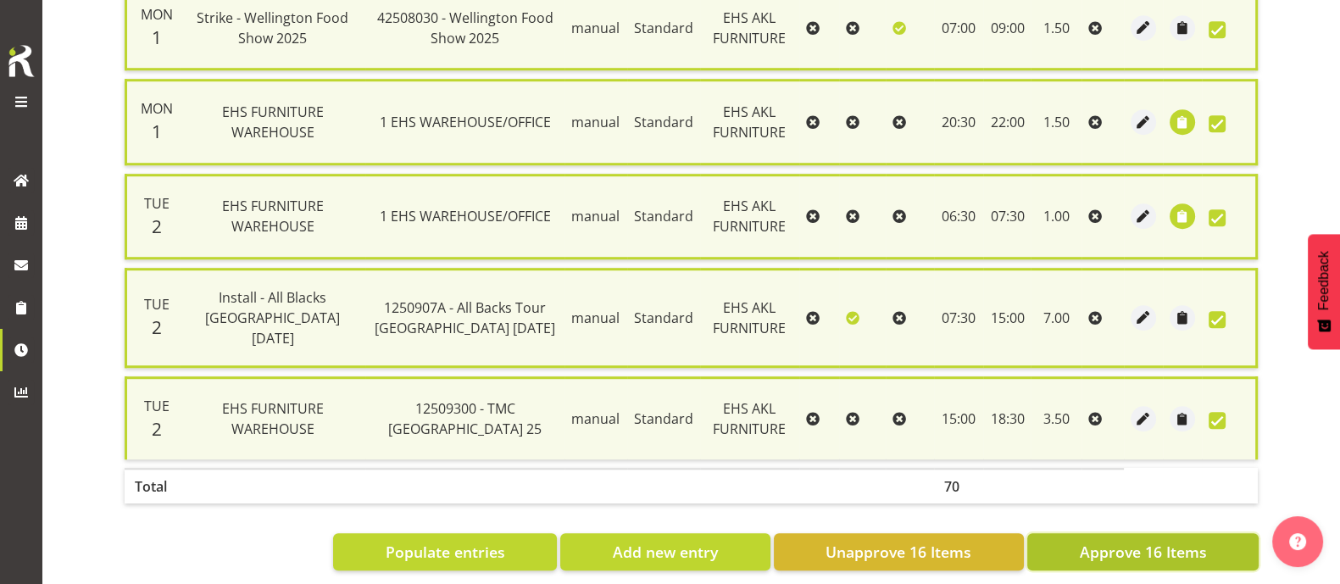
click at [1094, 541] on span "Approve 16 Items" at bounding box center [1142, 552] width 127 height 22
checkbox input "false"
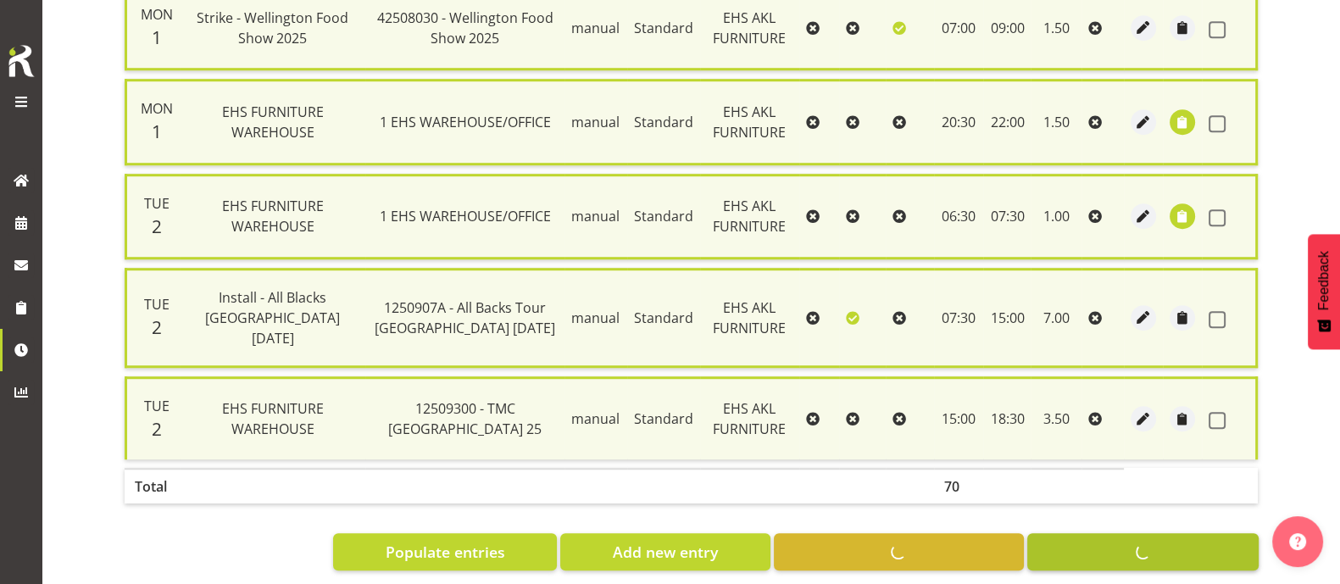
checkbox input "false"
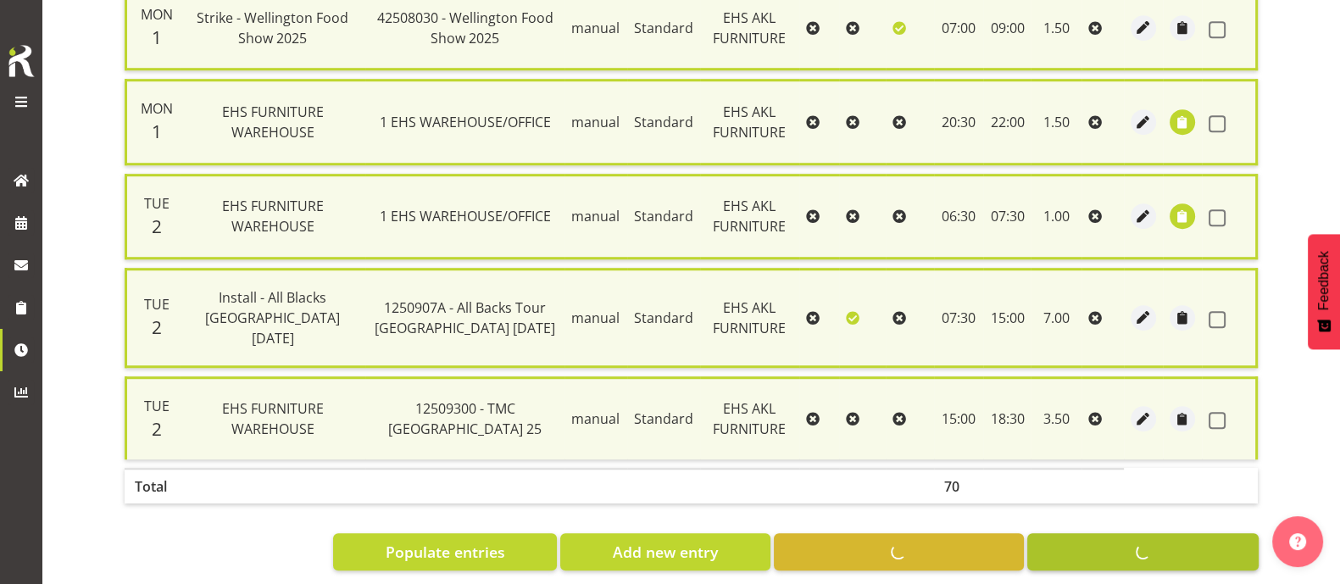
checkbox input "false"
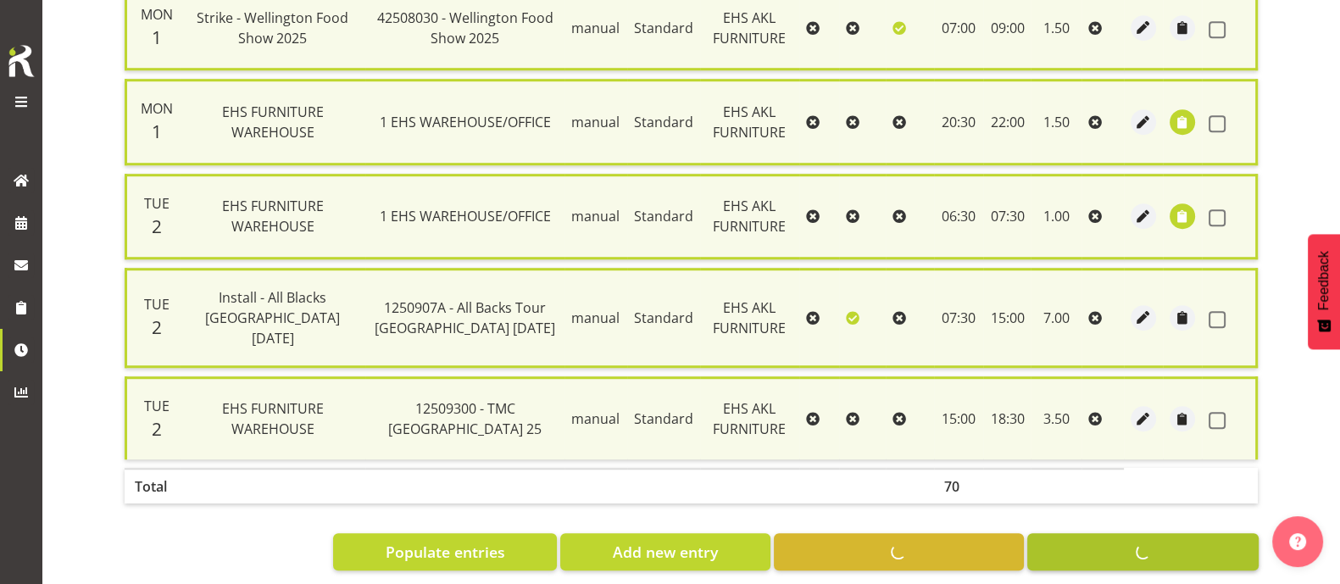
checkbox input "false"
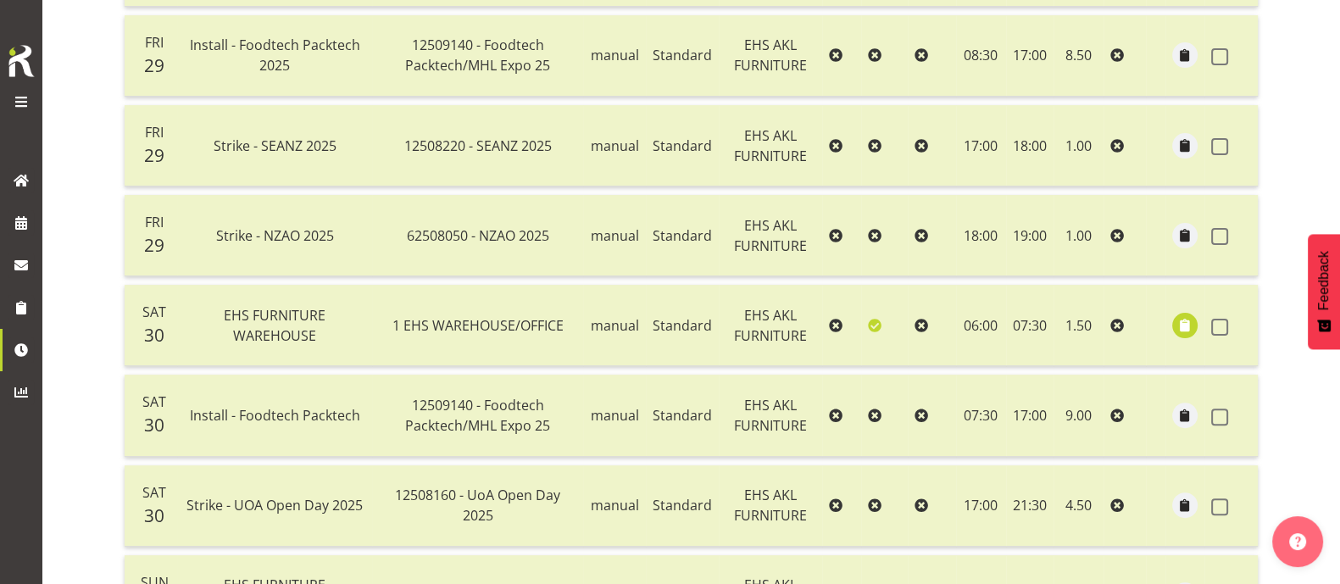
scroll to position [0, 0]
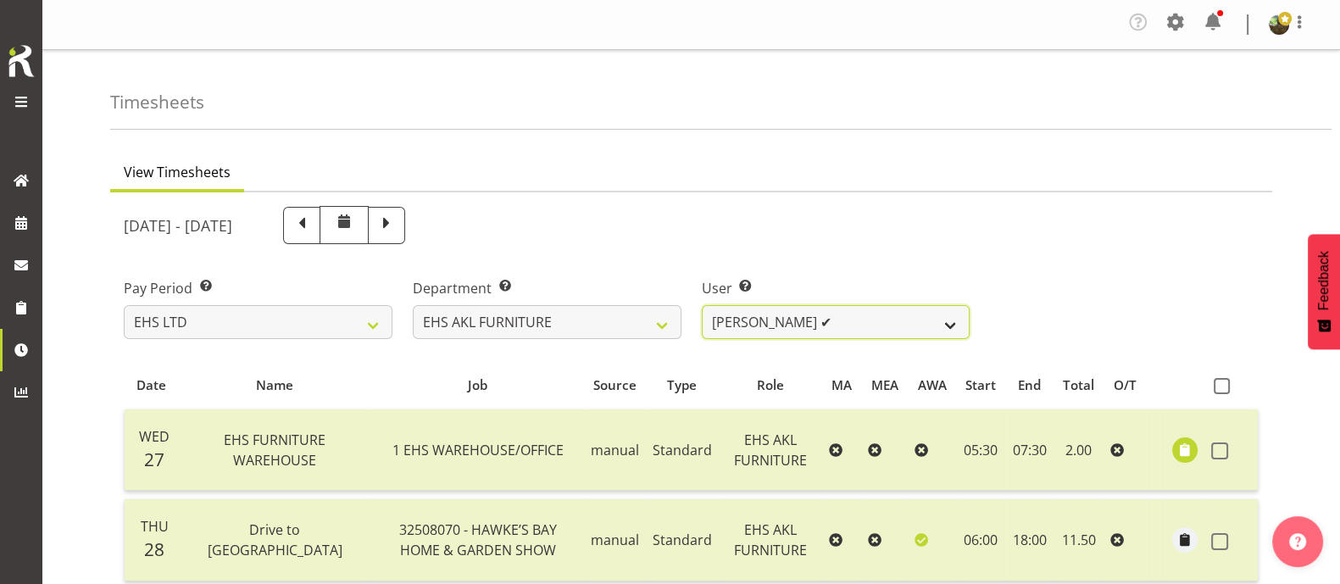
click at [840, 324] on select "[PERSON_NAME] ✔ [PERSON_NAME] ✔ [PERSON_NAME] ✔ [PERSON_NAME] ✔ [PERSON_NAME] ✔…" at bounding box center [836, 322] width 269 height 34
select select "8639"
click at [702, 305] on select "[PERSON_NAME] ✔ [PERSON_NAME] ✔ [PERSON_NAME] ✔ [PERSON_NAME] ✔ [PERSON_NAME] ✔…" at bounding box center [836, 322] width 269 height 34
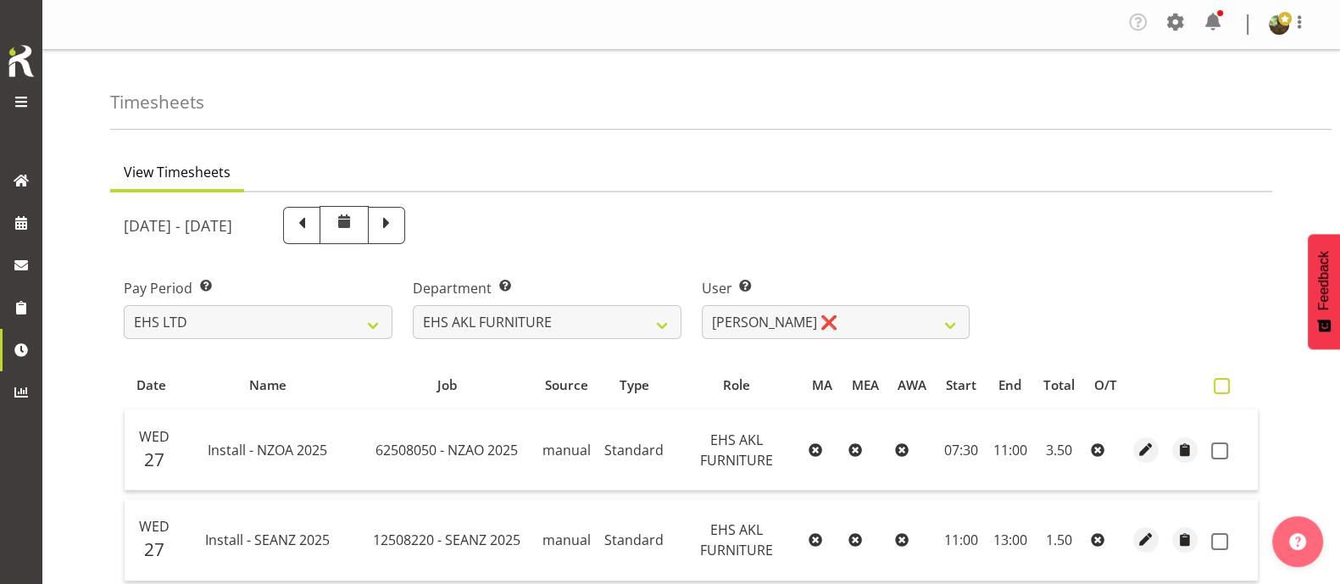
click at [1219, 378] on span at bounding box center [1221, 386] width 16 height 16
click at [1219, 380] on input "checkbox" at bounding box center [1218, 385] width 11 height 11
checkbox input "true"
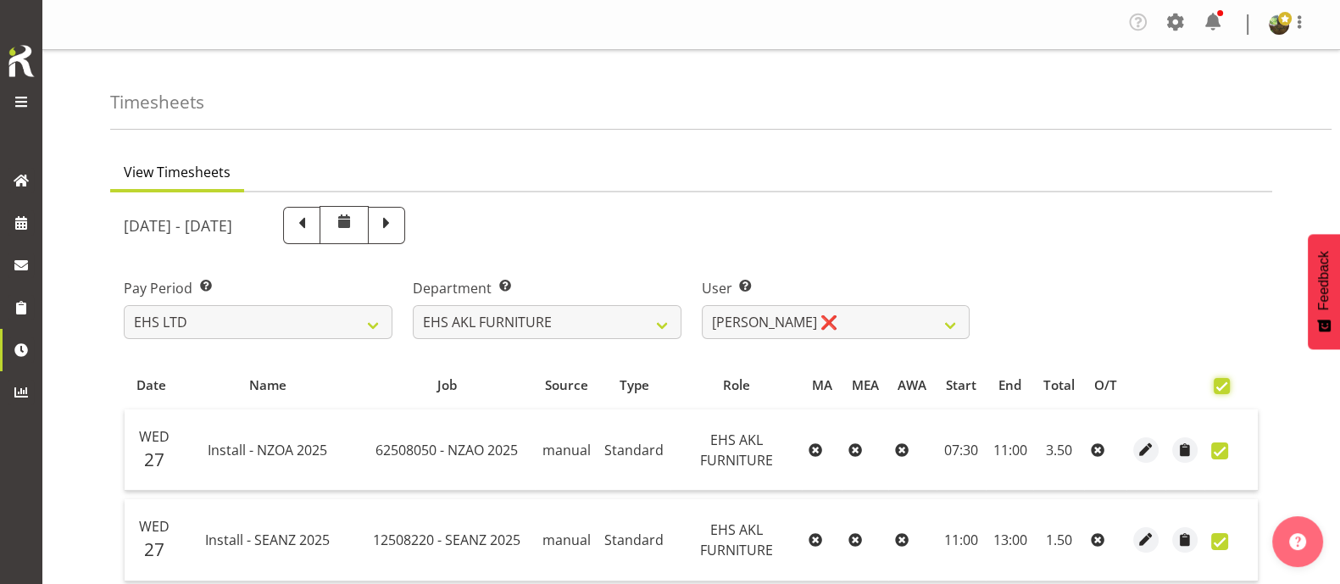
checkbox input "true"
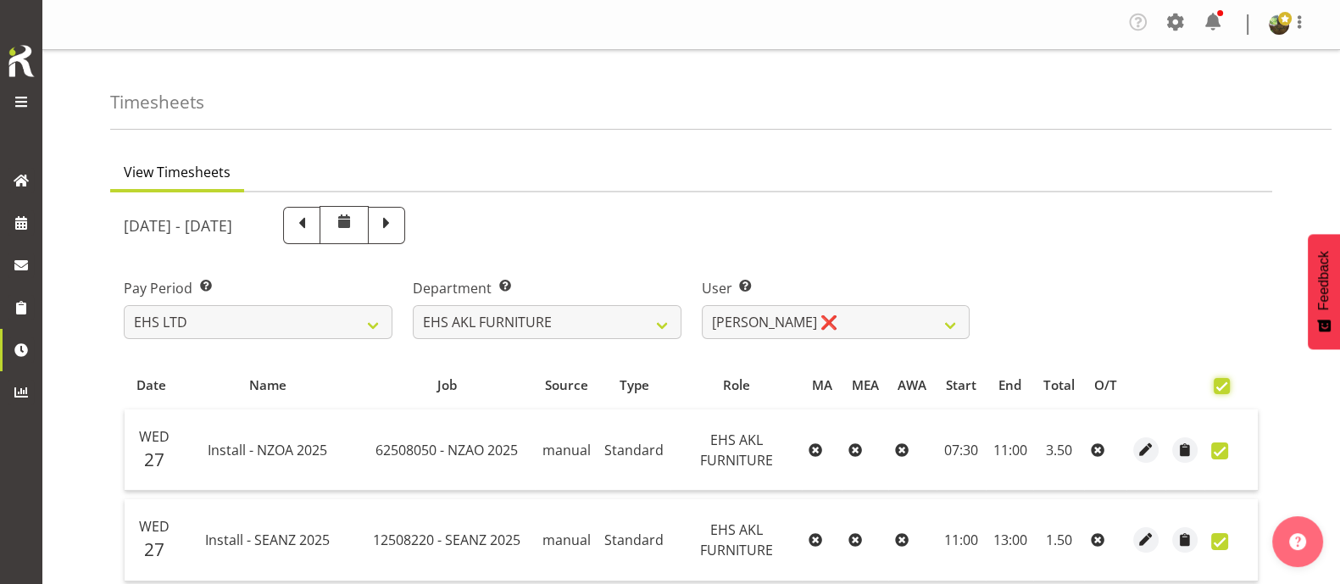
checkbox input "true"
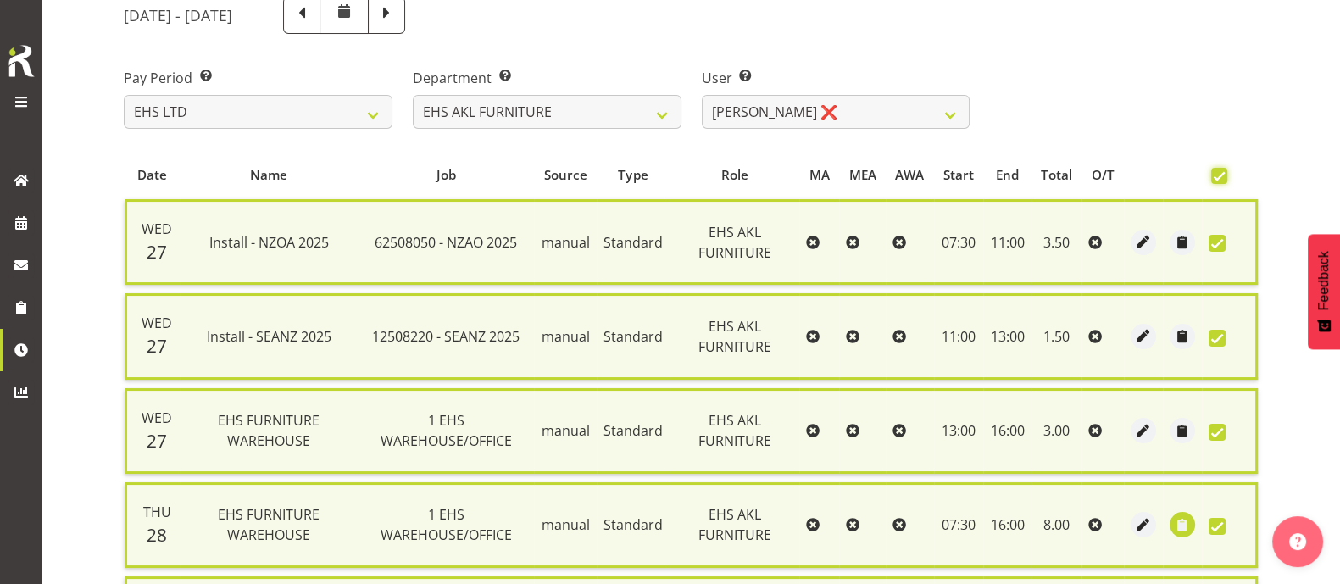
scroll to position [808, 0]
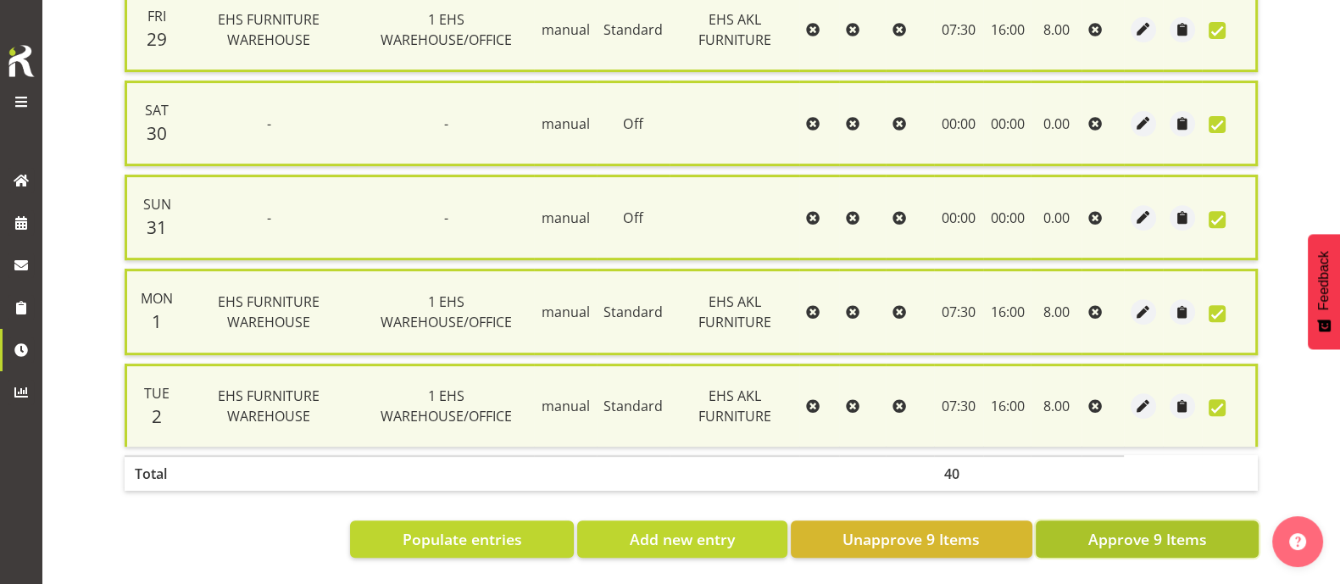
click at [1185, 528] on span "Approve 9 Items" at bounding box center [1146, 539] width 119 height 22
checkbox input "false"
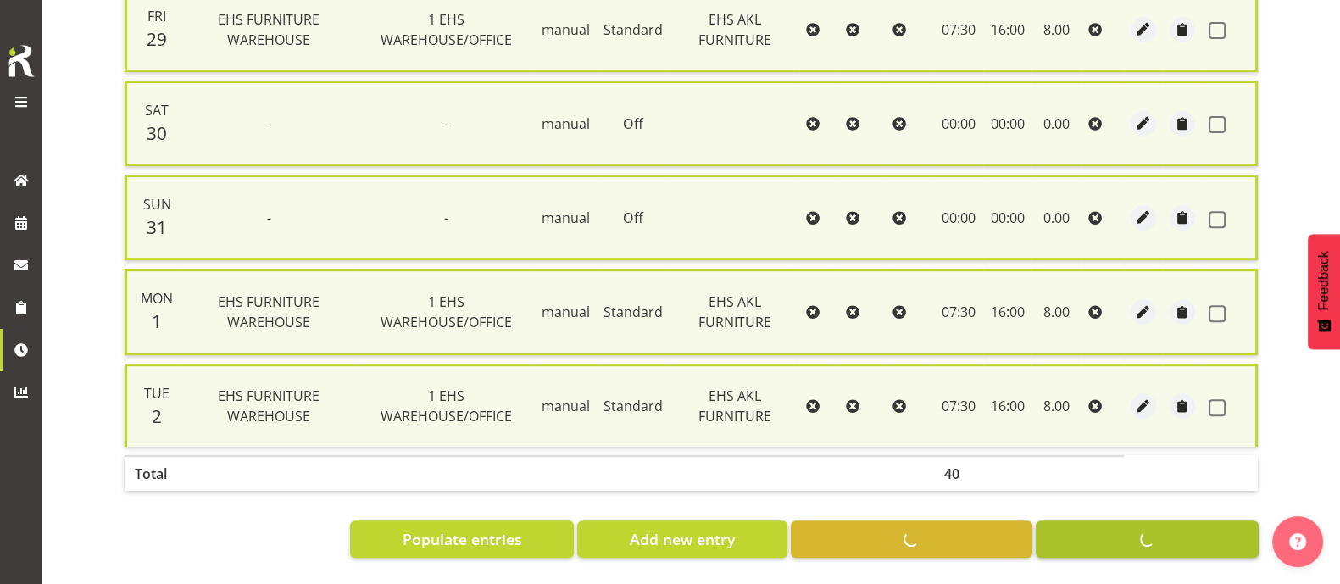
checkbox input "false"
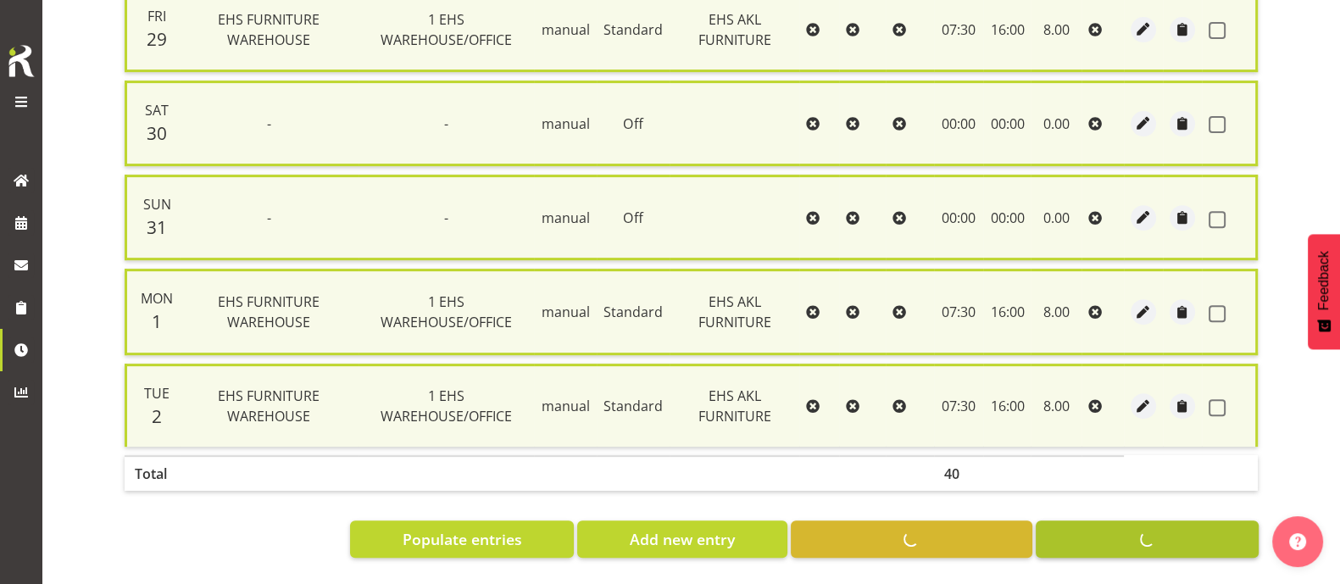
checkbox input "false"
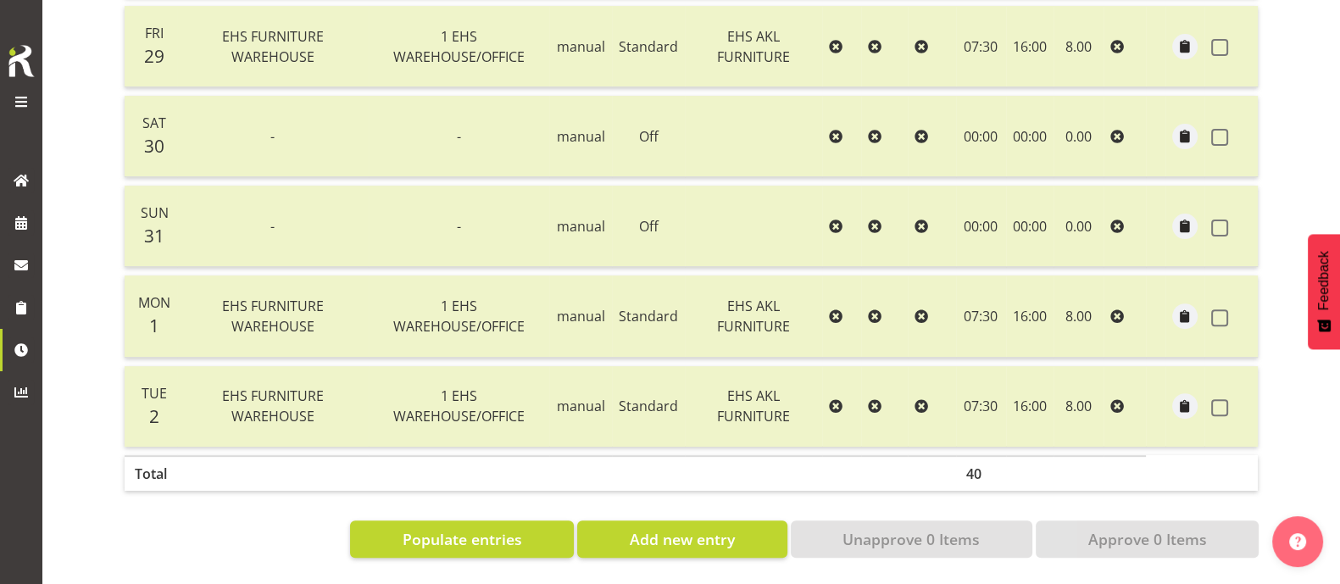
scroll to position [247, 0]
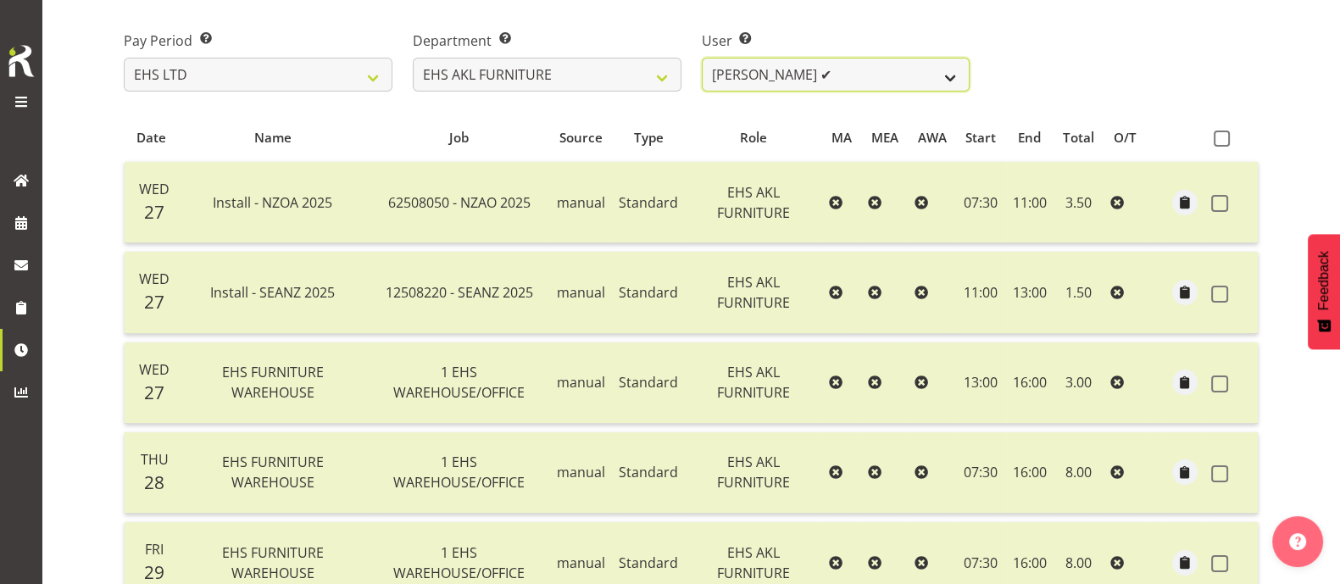
click at [852, 74] on select "[PERSON_NAME] ✔ [PERSON_NAME] ✔ [PERSON_NAME] ✔ [PERSON_NAME] ✔ [PERSON_NAME] ✔…" at bounding box center [836, 75] width 269 height 34
select select "3423"
click at [702, 58] on select "[PERSON_NAME] ✔ [PERSON_NAME] ✔ [PERSON_NAME] ✔ [PERSON_NAME] ✔ [PERSON_NAME] ✔…" at bounding box center [836, 75] width 269 height 34
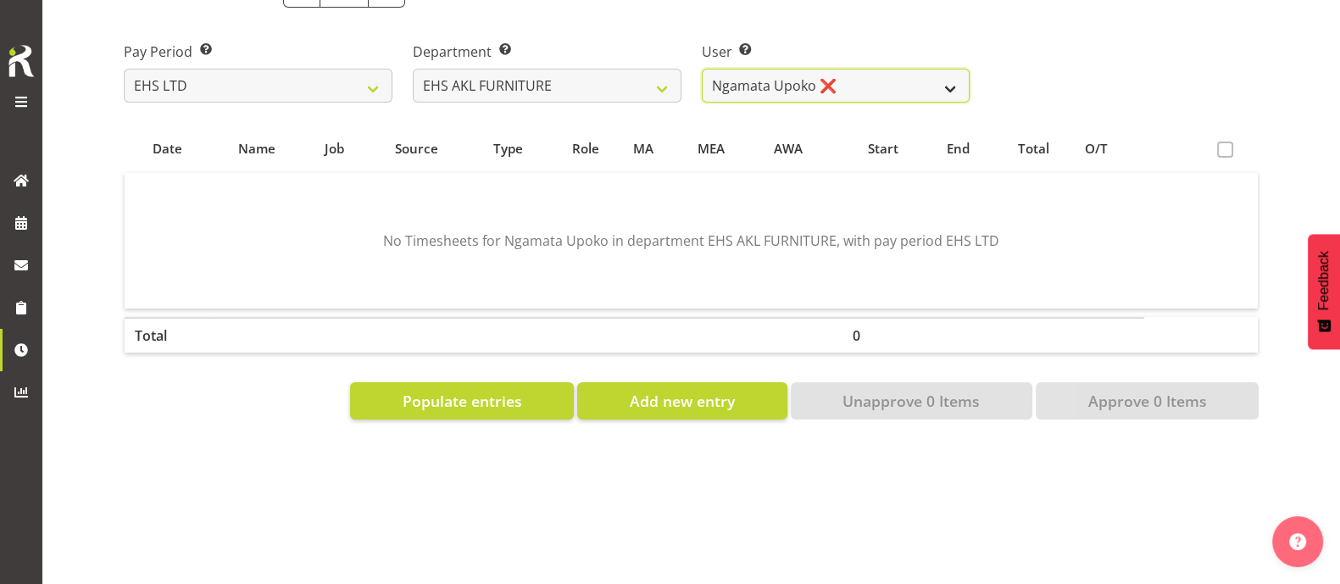
click at [872, 71] on select "[PERSON_NAME] ✔ [PERSON_NAME] ✔ [PERSON_NAME] ✔ [PERSON_NAME] ✔ [PERSON_NAME] ✔…" at bounding box center [836, 86] width 269 height 34
click at [1141, 64] on div "Pay Period Select which pay period you would like to view. SLP LTD EHS LTD DW L…" at bounding box center [691, 65] width 1155 height 95
